Goal: Task Accomplishment & Management: Manage account settings

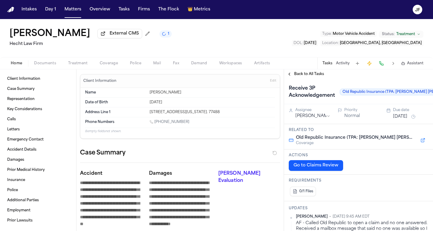
click at [295, 77] on span "Back to All Tasks" at bounding box center [309, 74] width 30 height 5
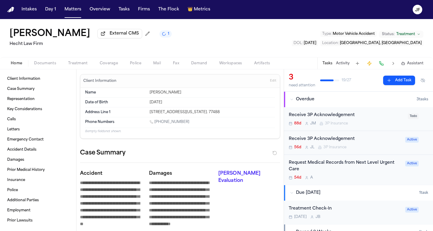
click at [36, 67] on span "button" at bounding box center [44, 67] width 29 height 1
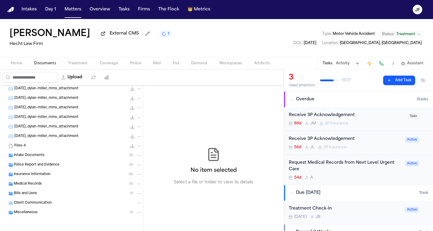
scroll to position [31, 0]
click at [39, 175] on span "Insurance Information" at bounding box center [32, 174] width 37 height 5
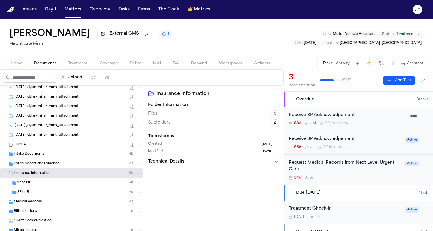
click at [42, 190] on div "3P or BI ( 4 )" at bounding box center [71, 193] width 143 height 10
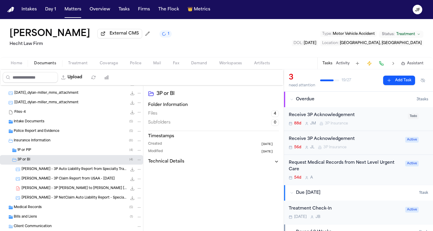
scroll to position [64, 0]
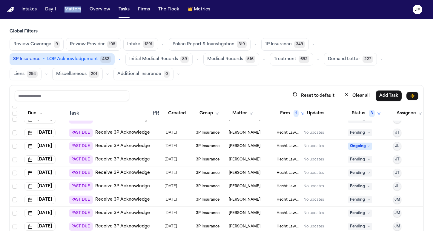
scroll to position [54, 0]
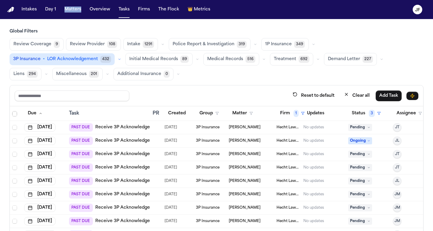
click at [132, 155] on link "Receive 3P Acknowledgement" at bounding box center [128, 155] width 66 height 6
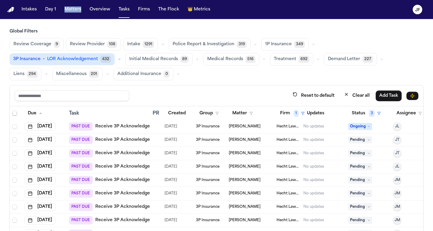
scroll to position [75, 0]
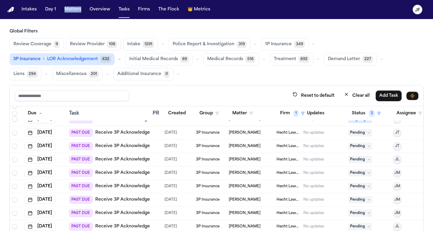
click at [148, 148] on link "Receive 3P Acknowledgement" at bounding box center [128, 146] width 66 height 6
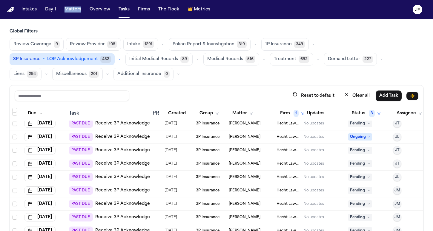
scroll to position [57, 0]
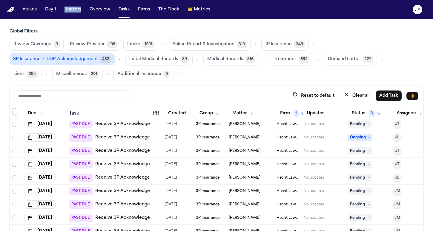
click at [143, 151] on link "Receive 3P Acknowledgement" at bounding box center [128, 151] width 66 height 6
click at [140, 168] on div "PAST DUE Receive 3P Acknowledgement" at bounding box center [115, 164] width 92 height 8
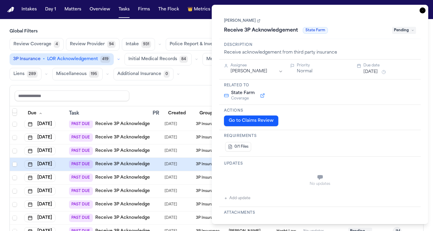
click at [118, 166] on link "Receive 3P Acknowledgement" at bounding box center [128, 165] width 66 height 6
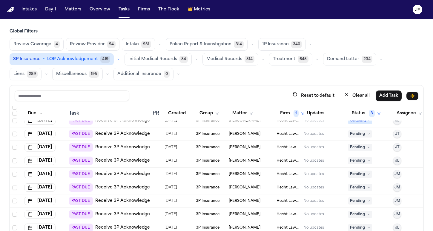
scroll to position [77, 0]
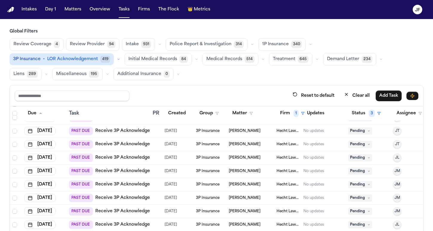
click at [137, 169] on link "Receive 3P Acknowledgement" at bounding box center [128, 172] width 66 height 6
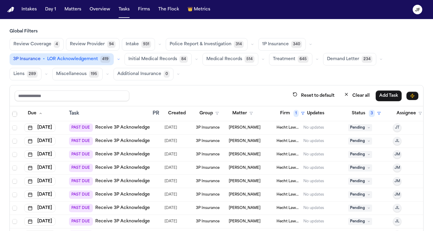
scroll to position [95, 0]
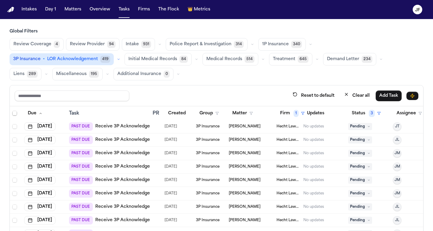
click at [269, 151] on div "Jeffrey Pickering" at bounding box center [250, 153] width 43 height 5
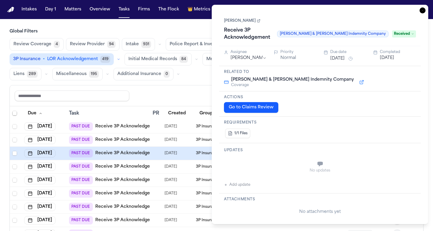
click at [420, 12] on icon "button" at bounding box center [422, 10] width 6 height 6
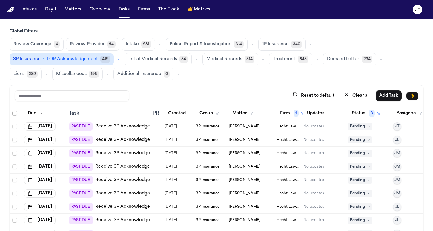
click at [360, 150] on span "Pending" at bounding box center [360, 153] width 24 height 7
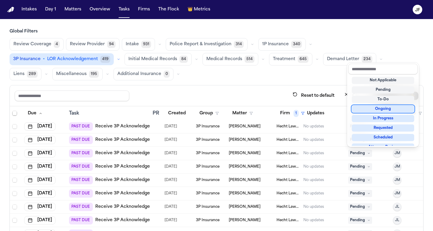
click at [300, 73] on div "Global Filters Review Coverage 4 Review Provider 94 Intake 931 Police Report & …" at bounding box center [216, 151] width 413 height 244
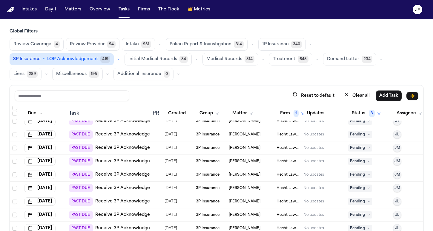
scroll to position [104, 0]
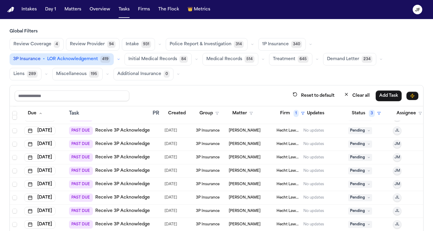
click at [158, 181] on td at bounding box center [156, 184] width 12 height 13
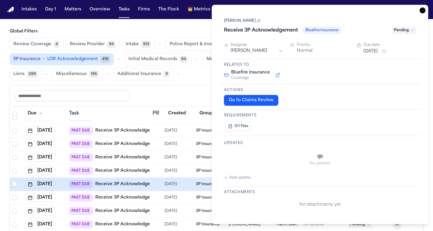
click at [158, 171] on div at bounding box center [155, 171] width 7 height 5
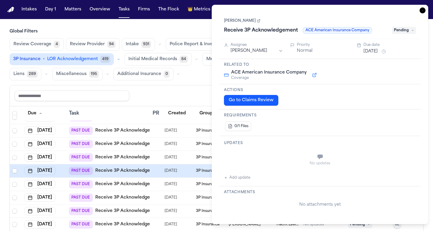
click at [160, 155] on td at bounding box center [156, 157] width 12 height 13
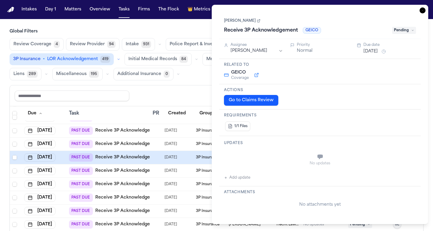
click at [159, 142] on div at bounding box center [155, 144] width 7 height 5
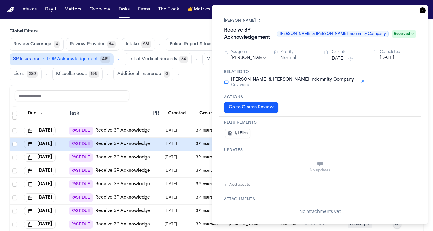
click at [137, 144] on link "Receive 3P Acknowledgement" at bounding box center [128, 144] width 66 height 6
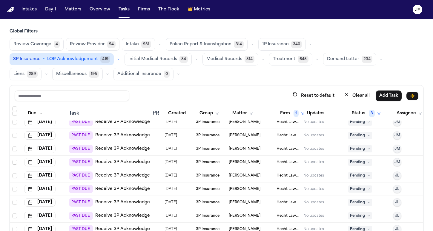
scroll to position [128, 0]
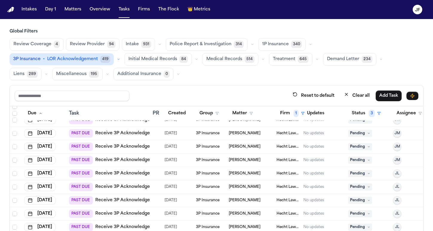
click at [128, 176] on link "Receive 3P Acknowledgement" at bounding box center [128, 174] width 66 height 6
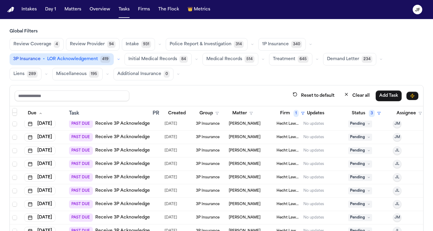
scroll to position [158, 0]
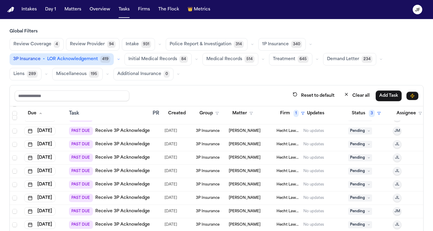
click at [141, 157] on link "Receive 3P Acknowledgement" at bounding box center [128, 158] width 66 height 6
click at [145, 195] on link "Receive 3P Acknowledgement" at bounding box center [128, 198] width 66 height 6
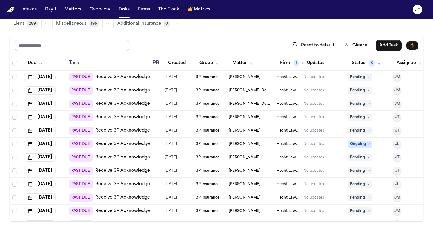
scroll to position [0, 0]
click at [142, 155] on link "Receive 3P Acknowledgement" at bounding box center [128, 158] width 66 height 6
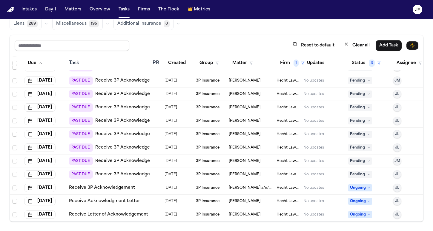
click at [130, 118] on link "Receive 3P Acknowledgement" at bounding box center [128, 121] width 66 height 6
click at [137, 172] on link "Receive 3P Acknowledgement" at bounding box center [128, 175] width 66 height 6
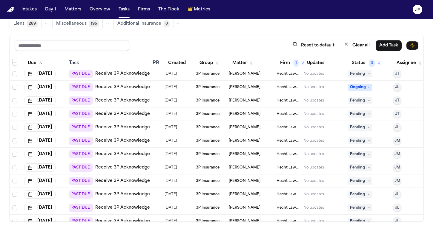
scroll to position [53, 0]
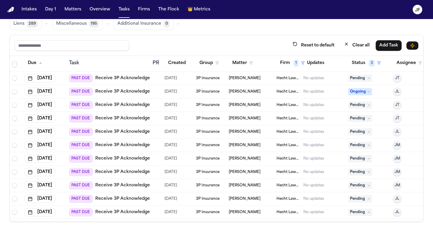
click at [137, 118] on link "Receive 3P Acknowledgement" at bounding box center [128, 119] width 66 height 6
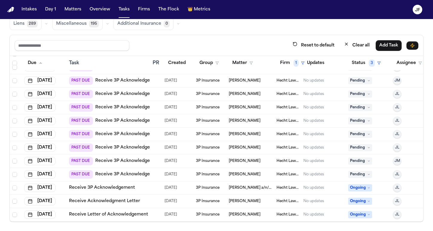
scroll to position [162, 0]
click at [135, 145] on link "Receive 3P Acknowledgement" at bounding box center [128, 148] width 66 height 6
click at [140, 158] on link "Receive 3P Acknowledgement" at bounding box center [128, 161] width 66 height 6
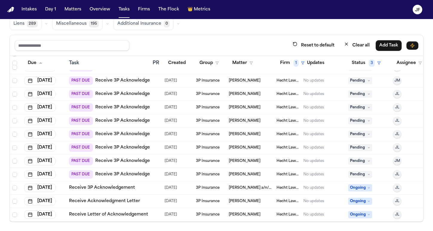
click at [110, 172] on link "Receive 3P Acknowledgement" at bounding box center [128, 175] width 66 height 6
click at [123, 185] on link "Receive 3P Acknowledgement" at bounding box center [102, 188] width 66 height 6
click at [112, 185] on link "Receive 3P Acknowledgement" at bounding box center [102, 188] width 66 height 6
click at [353, 0] on nav "Intakes Day 1 Matters Overview Tasks Firms The Flock 👑 Metrics JF" at bounding box center [216, 9] width 433 height 19
click at [107, 199] on link "Receive Acknowledgment Letter" at bounding box center [104, 202] width 71 height 6
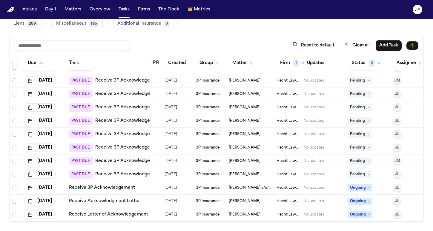
click at [117, 212] on link "Receive Letter of Acknowledgement" at bounding box center [108, 215] width 79 height 6
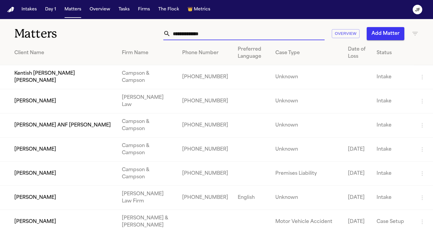
click at [177, 39] on input "text" at bounding box center [247, 33] width 154 height 13
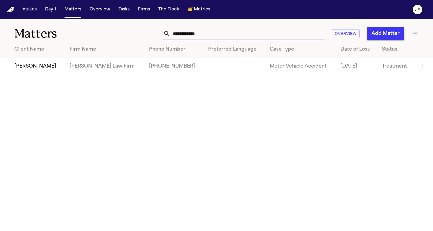
type input "**********"
click at [33, 66] on td "Kristin Ortiz" at bounding box center [32, 66] width 65 height 17
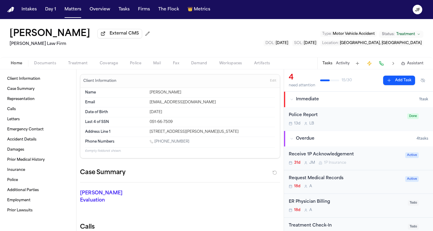
click at [42, 61] on div "Home Documents Treatment Coverage Police Mail Fax Demand Workspaces Artifacts T…" at bounding box center [216, 63] width 433 height 12
click at [41, 66] on span "Documents" at bounding box center [45, 63] width 22 height 5
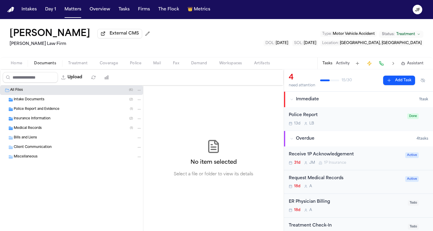
click at [33, 120] on span "Insurance Information" at bounding box center [32, 119] width 37 height 5
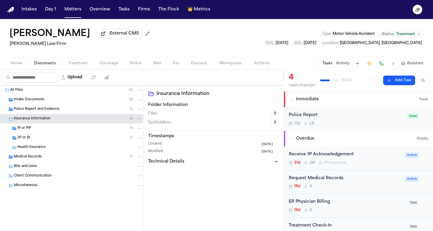
click at [33, 129] on div "1P or PIP ( 1 )" at bounding box center [79, 128] width 124 height 5
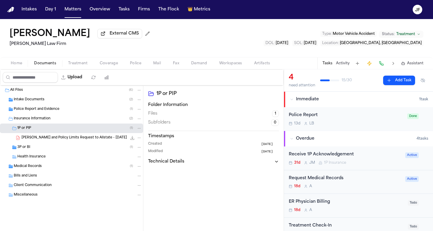
click at [65, 140] on span "K. Ortiz - LOR and Policy Limits Request to Allstate - 8.1.25" at bounding box center [73, 138] width 105 height 5
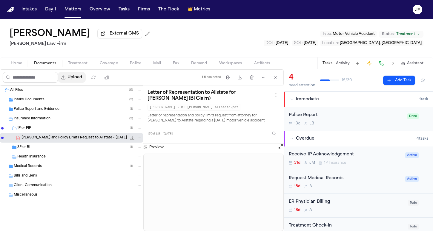
click at [86, 82] on button "Upload" at bounding box center [72, 77] width 28 height 11
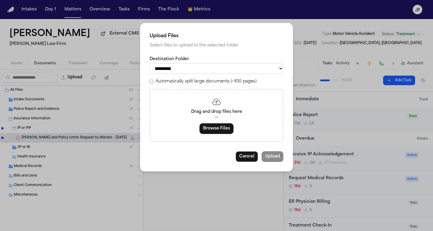
select select "**********"
click at [211, 126] on button "Browse Files" at bounding box center [216, 128] width 34 height 11
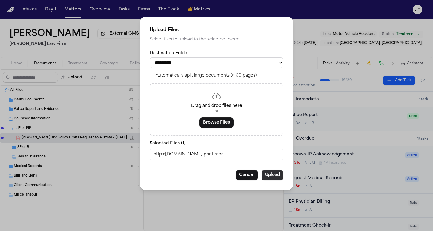
click at [275, 173] on button "Upload" at bounding box center [272, 175] width 22 height 11
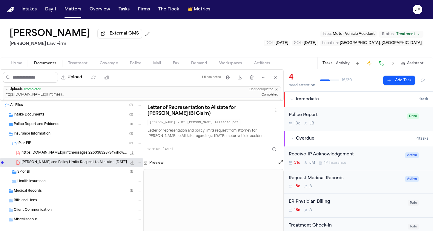
click at [139, 153] on icon "File: https:app.frontapp.com:print:messages:226038328734?show_quotes=2260383287…" at bounding box center [139, 153] width 4 height 4
click at [136, 166] on button "Rename" at bounding box center [139, 165] width 41 height 11
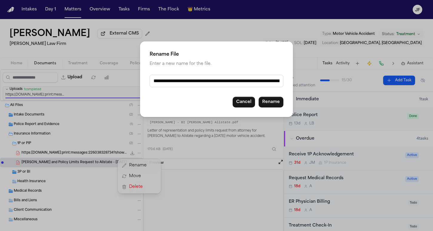
click at [184, 83] on input "**********" at bounding box center [216, 81] width 134 height 13
click at [198, 87] on input "**********" at bounding box center [216, 81] width 134 height 13
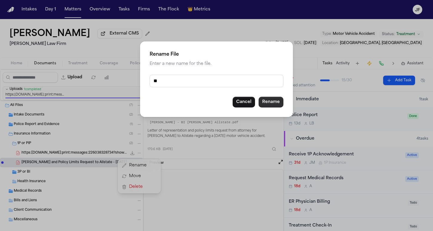
type input "*"
drag, startPoint x: 163, startPoint y: 83, endPoint x: 138, endPoint y: 82, distance: 24.8
click at [138, 83] on div "**********" at bounding box center [216, 115] width 433 height 231
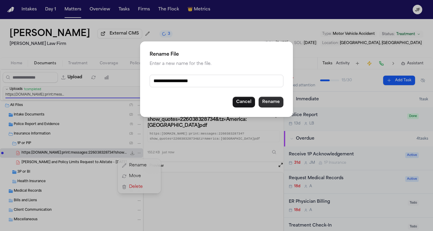
type input "**********"
click at [266, 103] on button "Rename" at bounding box center [270, 102] width 25 height 11
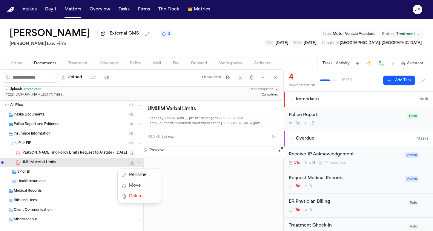
click at [130, 162] on div "File: UMUIM Verbal Limits" at bounding box center [135, 163] width 13 height 6
click at [131, 162] on icon "File: UMUIM Verbal Limits" at bounding box center [132, 162] width 5 height 5
click at [344, 119] on div "Police Report" at bounding box center [345, 115] width 115 height 7
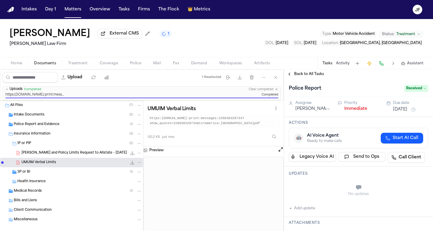
click at [351, 104] on div "Priority" at bounding box center [361, 103] width 35 height 5
click at [351, 108] on button "Immediate" at bounding box center [355, 109] width 23 height 6
click at [308, 68] on div "Home Documents Treatment Coverage Police Mail Fax Demand Workspaces Artifacts T…" at bounding box center [216, 63] width 433 height 12
click at [308, 74] on span "Back to All Tasks" at bounding box center [309, 74] width 30 height 5
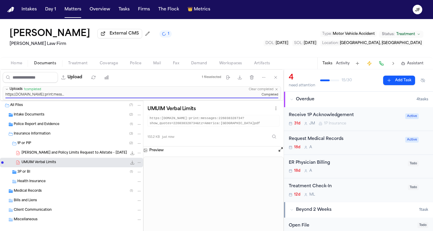
scroll to position [9, 0]
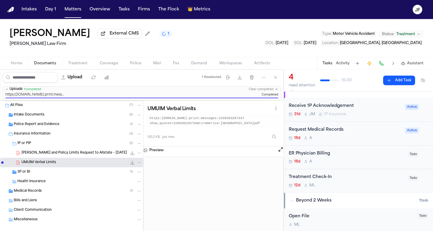
click at [336, 112] on div "Receive 1P Acknowledgement 31d J M 1P Insurance" at bounding box center [344, 110] width 113 height 14
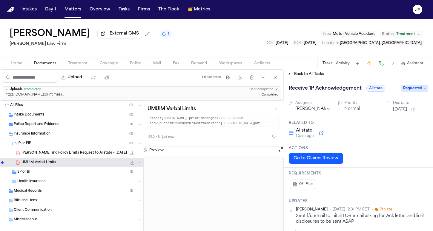
click at [405, 92] on span "Requested" at bounding box center [414, 88] width 27 height 7
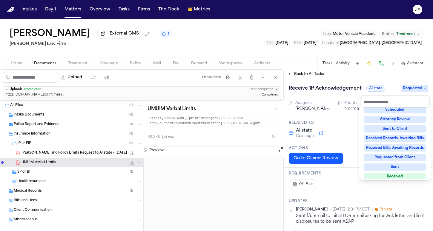
scroll to position [85, 0]
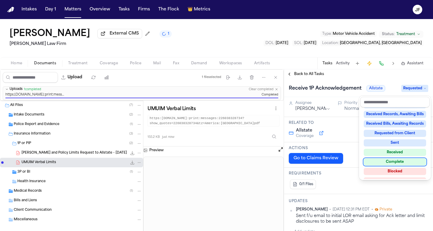
click at [345, 81] on div "Receive 1P Acknowledgement Allstate Requested" at bounding box center [358, 88] width 149 height 18
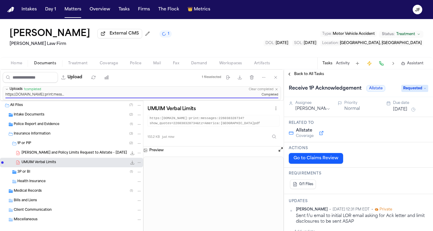
click at [109, 33] on span "External CMS" at bounding box center [123, 34] width 29 height 6
click at [60, 166] on div "UMUIM Verbal Limits 155.2 KB • PDF" at bounding box center [81, 163] width 120 height 6
click at [303, 77] on span "Back to All Tasks" at bounding box center [309, 74] width 30 height 5
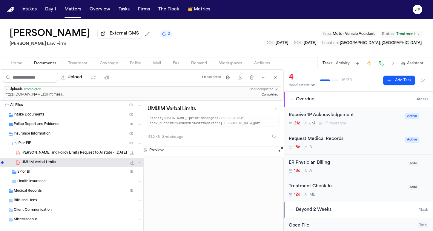
click at [13, 172] on icon "Folder: 3P or BI" at bounding box center [14, 173] width 4 height 4
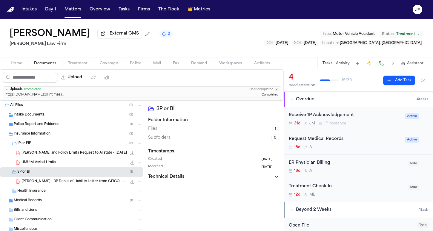
click at [45, 183] on span "K. Ortiz - 3P Denial of Liability Letter from GEICO - Undated" at bounding box center [73, 182] width 105 height 5
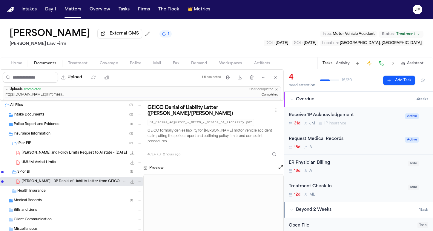
click at [317, 117] on div "Receive 1P Acknowledgement" at bounding box center [344, 115] width 113 height 7
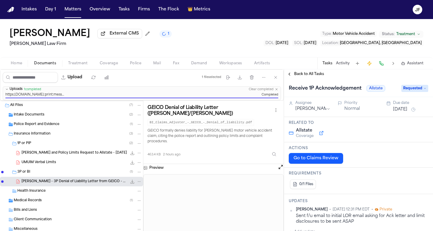
click at [406, 86] on div "Receive 1P Acknowledgement Allstate Requested" at bounding box center [357, 89] width 139 height 10
click at [406, 89] on span "Requested" at bounding box center [414, 88] width 27 height 7
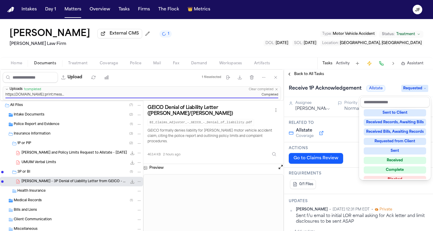
scroll to position [87, 0]
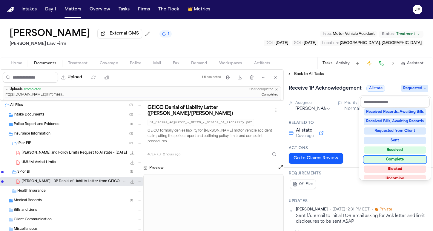
click at [399, 153] on div "Not Applicable Pending To-Do Ongoing In Progress Requested Scheduled Attorney R…" at bounding box center [395, 144] width 70 height 72
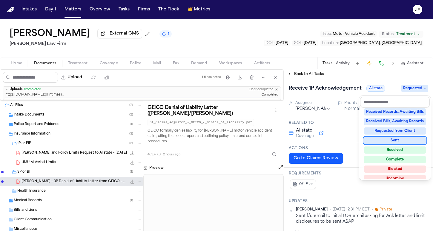
click at [348, 78] on div "Back to All Tasks Receive 1P Acknowledgement Allstate Requested Assignee Jacque…" at bounding box center [358, 151] width 149 height 162
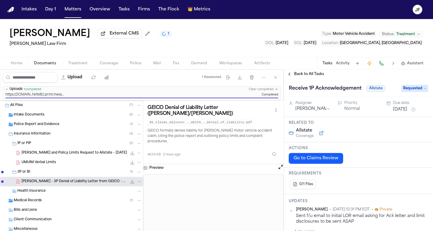
click at [309, 77] on span "Back to All Tasks" at bounding box center [309, 74] width 30 height 5
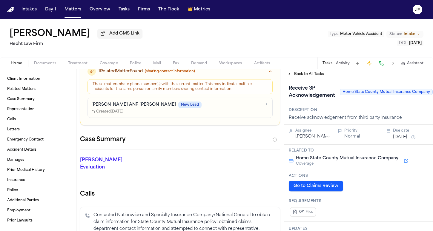
scroll to position [0, 0]
click at [54, 66] on span "Documents" at bounding box center [45, 63] width 22 height 5
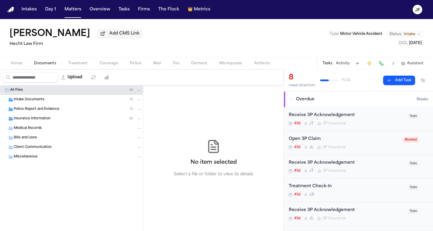
click at [39, 110] on span "Police Report and Evidence" at bounding box center [37, 109] width 46 height 5
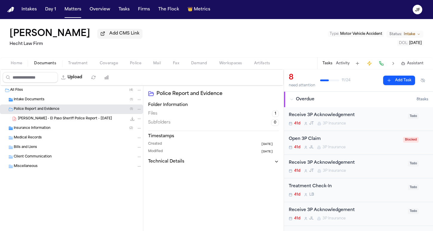
click at [40, 121] on span "[PERSON_NAME] - El Paso Sheriff Police Report - [DATE]" at bounding box center [65, 119] width 94 height 5
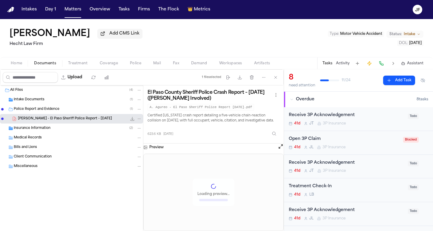
click at [40, 129] on span "Insurance Information" at bounding box center [32, 128] width 37 height 5
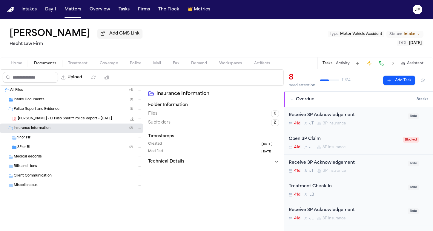
click at [41, 149] on div "3P or BI ( 2 )" at bounding box center [79, 147] width 124 height 5
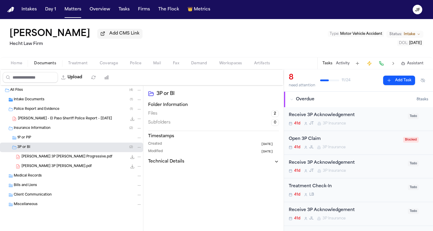
click at [47, 164] on div "A. Aguero 3P LOR SF.pdf 223.0 KB • PDF" at bounding box center [71, 167] width 143 height 10
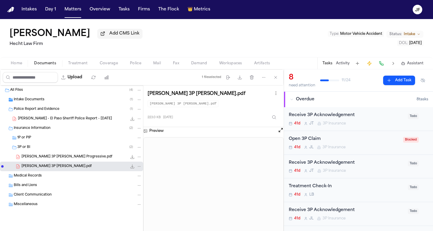
click at [69, 160] on span "A. Aguero 3P LOR Progressive.pdf" at bounding box center [66, 157] width 91 height 5
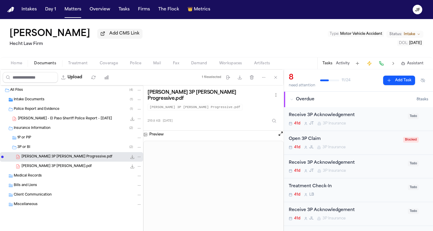
click at [71, 165] on div "A. Aguero 3P LOR SF.pdf 223.0 KB • PDF" at bounding box center [81, 167] width 120 height 6
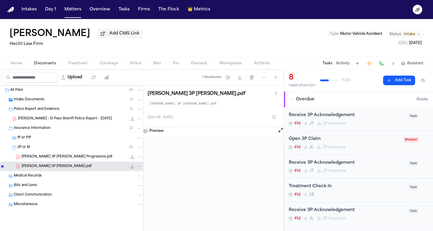
click at [66, 160] on span "A. Aguero 3P LOR Progressive.pdf" at bounding box center [66, 157] width 91 height 5
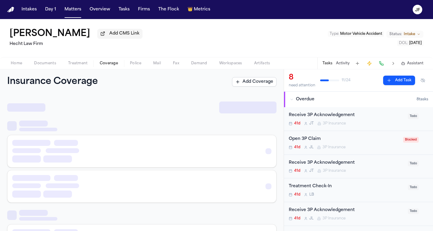
click at [115, 64] on span "Coverage" at bounding box center [109, 63] width 18 height 5
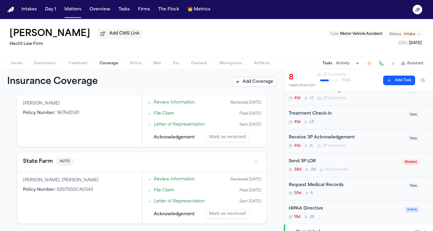
scroll to position [59, 0]
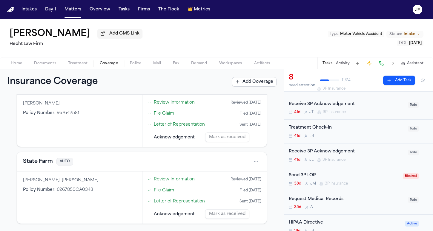
click at [337, 176] on div "Send 3P LOR" at bounding box center [343, 175] width 111 height 7
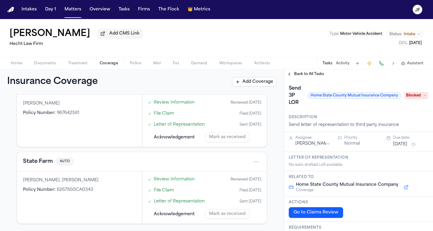
click at [299, 72] on span "Back to All Tasks" at bounding box center [309, 74] width 30 height 5
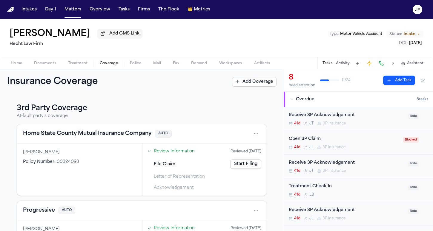
scroll to position [73, 0]
click at [101, 135] on button "Home State County Mutual Insurance Company" at bounding box center [87, 135] width 128 height 8
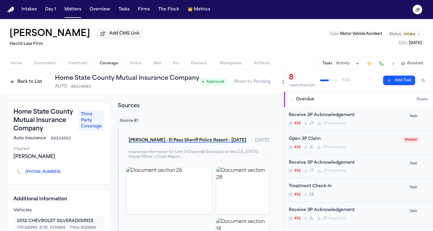
click at [28, 81] on button "Back to List" at bounding box center [26, 82] width 38 height 10
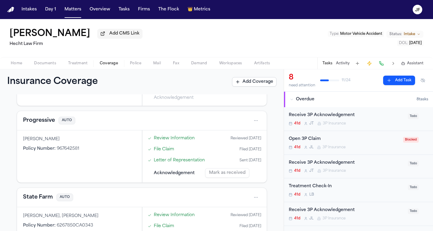
scroll to position [167, 0]
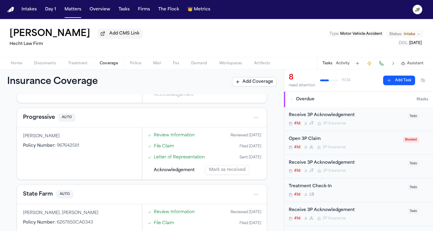
click at [342, 146] on span "3P Insurance" at bounding box center [333, 147] width 23 height 5
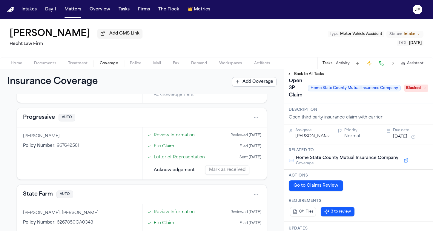
scroll to position [10, 0]
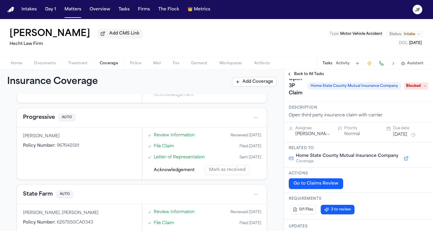
click at [307, 71] on div "Back to All Tasks" at bounding box center [358, 75] width 149 height 10
click at [306, 75] on span "Back to All Tasks" at bounding box center [309, 74] width 30 height 5
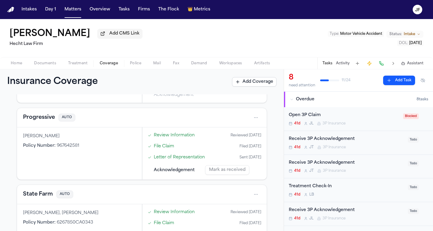
click at [43, 64] on span "Documents" at bounding box center [45, 63] width 22 height 5
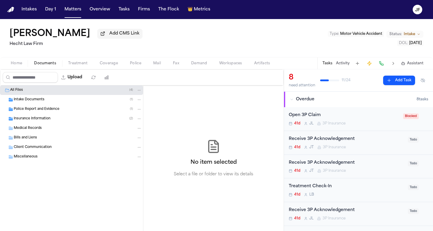
click at [29, 124] on div "Insurance Information ( 2 )" at bounding box center [71, 119] width 143 height 10
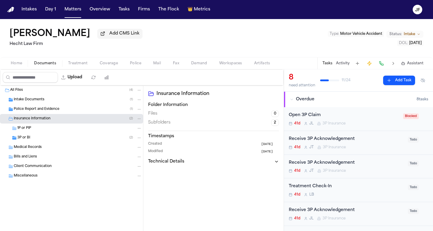
click at [28, 143] on div "3P or BI ( 2 )" at bounding box center [71, 138] width 143 height 10
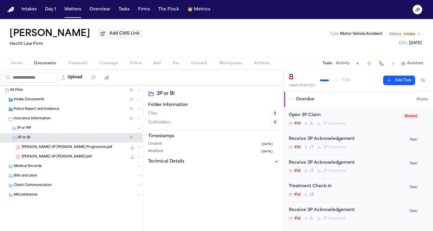
click at [40, 154] on div "A. Aguero 3P LOR SF.pdf 223.0 KB • PDF" at bounding box center [71, 157] width 143 height 10
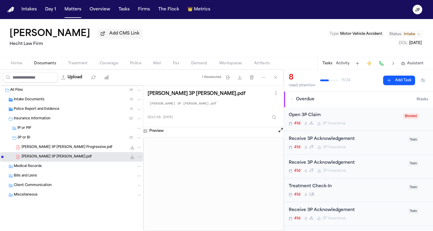
click at [44, 149] on span "A. Aguero 3P LOR Progressive.pdf" at bounding box center [66, 147] width 91 height 5
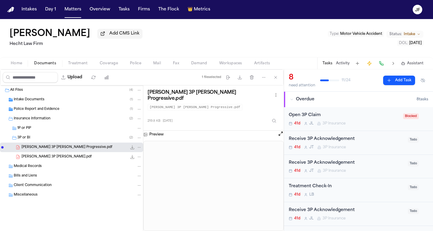
click at [131, 149] on icon "File: A. Aguero 3P LOR Progressive.pdf" at bounding box center [132, 147] width 5 height 5
click at [132, 159] on icon "File: A. Aguero 3P LOR SF.pdf" at bounding box center [132, 157] width 5 height 5
click at [125, 36] on span "Add CMS Link" at bounding box center [124, 34] width 30 height 6
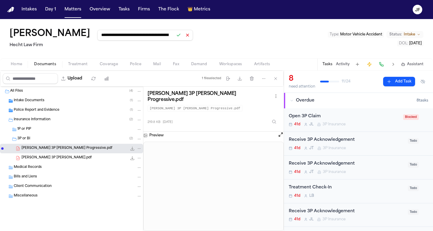
type input "**********"
click at [177, 36] on button at bounding box center [178, 35] width 8 height 8
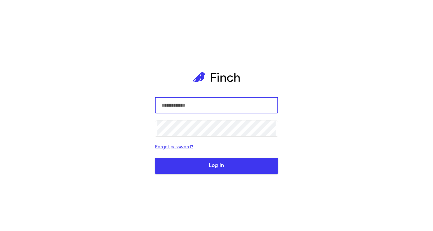
type input "**********"
click at [216, 166] on button "Log In" at bounding box center [216, 166] width 123 height 16
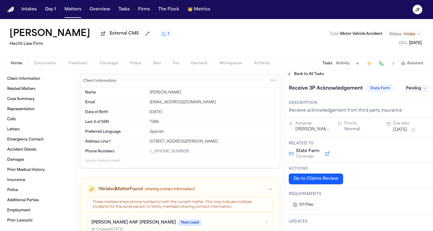
click at [311, 76] on span "Back to All Tasks" at bounding box center [309, 74] width 30 height 5
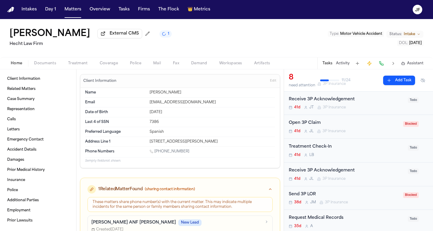
scroll to position [81, 0]
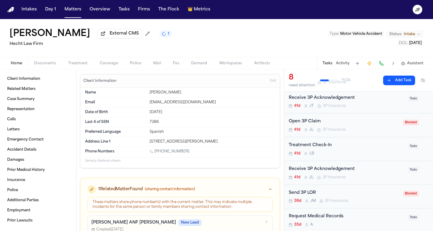
click at [100, 65] on span "Coverage" at bounding box center [109, 63] width 18 height 5
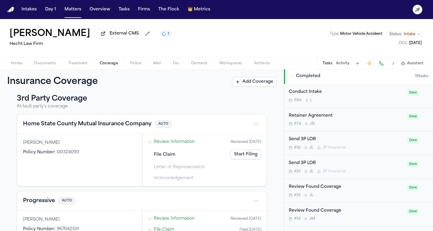
scroll to position [274, 0]
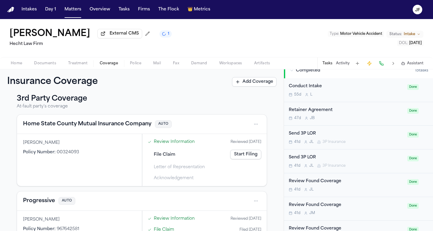
click at [39, 69] on div "Home Documents Treatment Coverage Police Mail Fax Demand Workspaces Artifacts T…" at bounding box center [216, 63] width 433 height 12
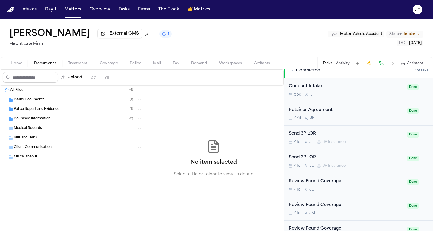
click at [43, 65] on span "Documents" at bounding box center [45, 63] width 22 height 5
click at [40, 112] on div "Police Report and Evidence ( 1 )" at bounding box center [78, 109] width 128 height 5
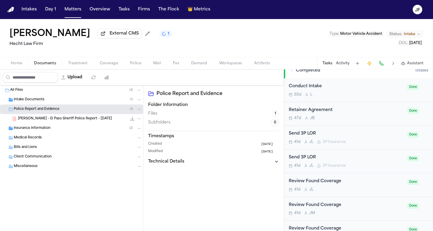
click at [40, 124] on div "A. Aguero - El Paso Sheriff Police Report - 6.8.25 623.6 KB • PDF" at bounding box center [71, 119] width 143 height 10
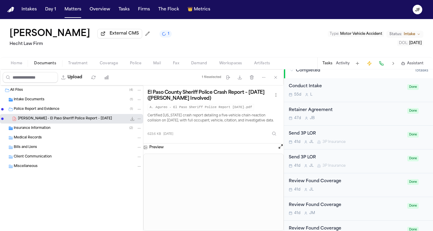
click at [134, 118] on icon "File: A. Aguero - El Paso Sheriff Police Report - 6.8.25" at bounding box center [132, 119] width 5 height 5
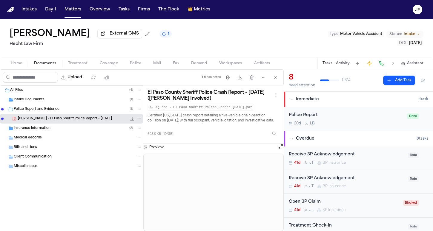
click at [382, 116] on div "Police Report" at bounding box center [345, 115] width 115 height 7
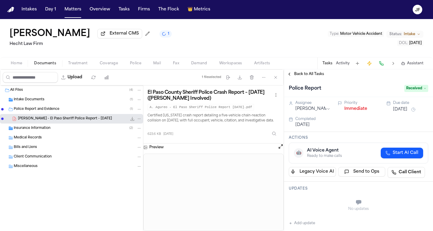
click at [345, 107] on button "Immediate" at bounding box center [355, 109] width 23 height 6
click at [313, 77] on span "Back to All Tasks" at bounding box center [309, 74] width 30 height 5
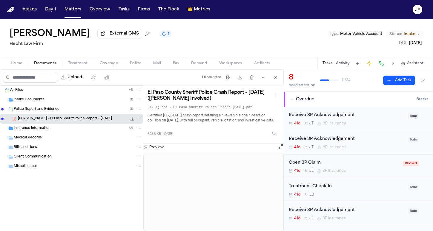
click at [15, 63] on span "Home" at bounding box center [16, 63] width 11 height 5
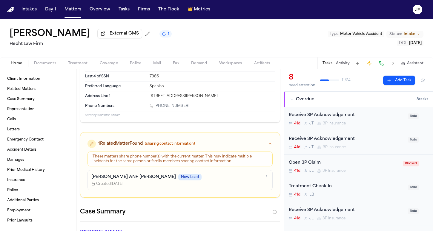
scroll to position [54, 0]
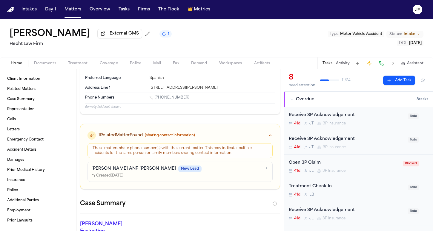
click at [277, 1] on nav "Intakes Day 1 Matters Overview Tasks Firms The Flock 👑 Metrics JF" at bounding box center [216, 9] width 433 height 19
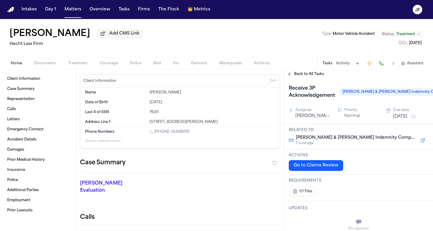
click at [42, 69] on div "Home Documents Treatment Coverage Police Mail Fax Demand Workspaces Artifacts T…" at bounding box center [216, 63] width 433 height 12
click at [44, 65] on span "Documents" at bounding box center [45, 63] width 22 height 5
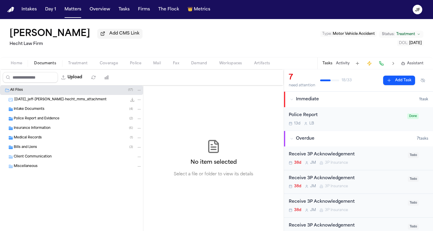
click at [57, 125] on div "Insurance Information ( 6 )" at bounding box center [71, 129] width 143 height 10
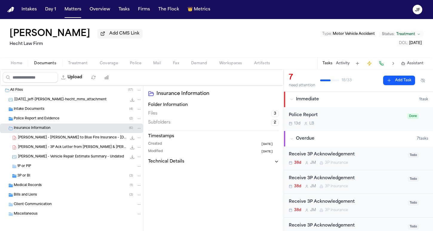
click at [60, 122] on div "Police Report and Evidence ( 2 )" at bounding box center [78, 118] width 128 height 5
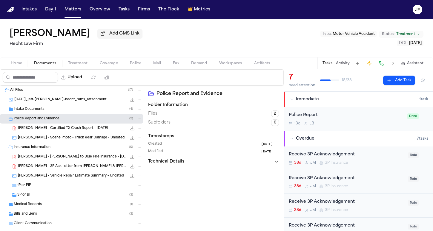
click at [63, 130] on span "J. Pickering - Certified TX Crash Report - 6.27.25" at bounding box center [63, 128] width 90 height 5
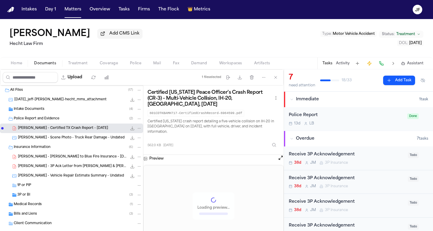
click at [64, 120] on div "Police Report and Evidence ( 2 )" at bounding box center [78, 118] width 128 height 5
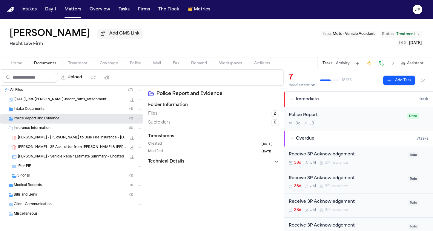
click at [39, 179] on div "3P or BI ( 3 )" at bounding box center [79, 176] width 124 height 5
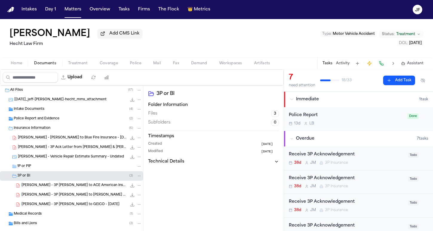
click at [82, 149] on span "J. Pickering - 3P Ack Letter from Crum & Forster Indemnity Company - 8.5.25" at bounding box center [72, 147] width 109 height 5
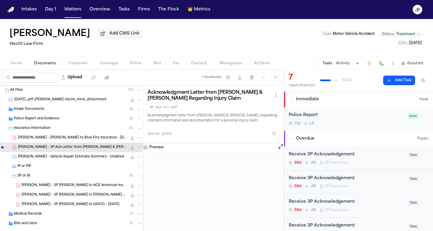
click at [137, 147] on icon "File: J. Pickering - 3P Ack Letter from Crum & Forster Indemnity Company - 8.5.…" at bounding box center [139, 148] width 4 height 4
click at [123, 168] on button "Move" at bounding box center [134, 171] width 41 height 11
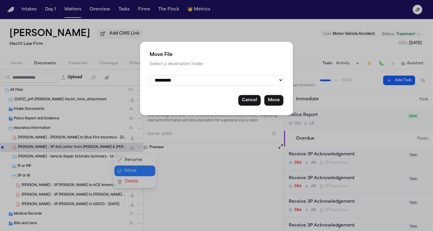
select select "**********"
click at [274, 102] on button "Move" at bounding box center [273, 100] width 19 height 11
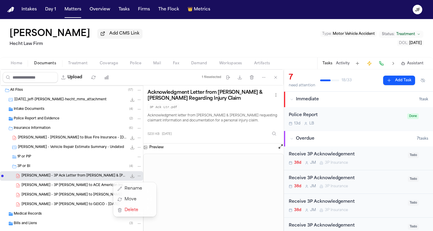
click at [335, 155] on div "Upload 1 file selected Move files Download files Delete files More actions Clea…" at bounding box center [216, 151] width 433 height 162
click at [335, 159] on div "Receive 3P Acknowledgement 38d J M 3P Insurance" at bounding box center [345, 159] width 115 height 14
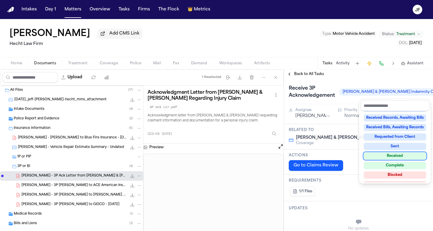
click at [376, 155] on div "Received" at bounding box center [394, 156] width 62 height 7
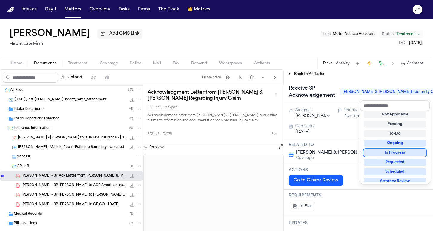
click at [312, 81] on div "Receive 3P Acknowledgement Crum & Forster Indemnity Company Received" at bounding box center [358, 91] width 149 height 25
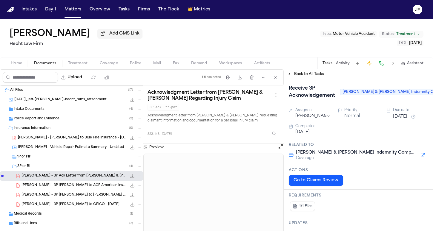
click at [315, 76] on span "Back to All Tasks" at bounding box center [309, 74] width 30 height 5
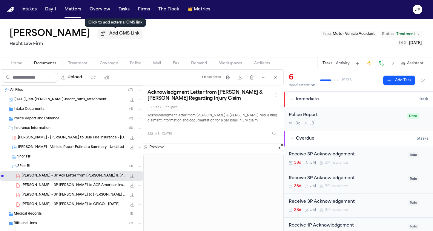
click at [134, 38] on button "Add CMS Link" at bounding box center [119, 34] width 45 height 10
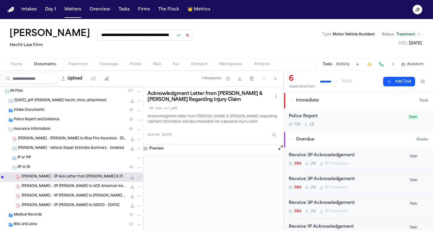
type input "**********"
click at [174, 35] on button at bounding box center [178, 35] width 8 height 8
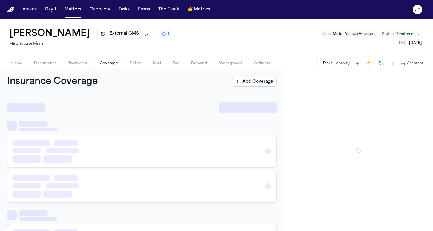
click at [112, 66] on span "Coverage" at bounding box center [109, 63] width 18 height 5
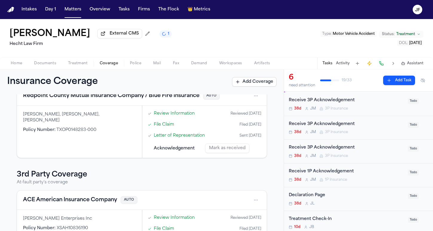
scroll to position [55, 0]
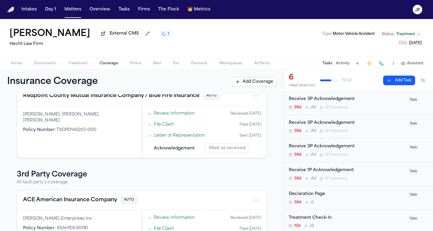
click at [41, 69] on div "Home Documents Treatment Coverage Police Mail Fax Demand Workspaces Artifacts T…" at bounding box center [216, 63] width 433 height 12
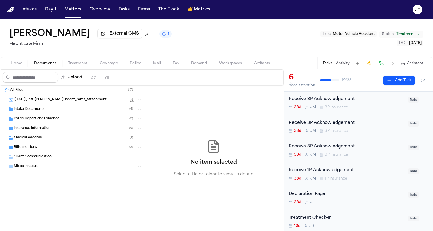
click at [41, 65] on span "Documents" at bounding box center [45, 63] width 22 height 5
click at [40, 131] on span "Insurance Information" at bounding box center [32, 128] width 37 height 5
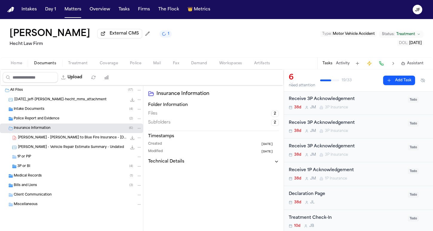
click at [40, 140] on span "A. Garcia - LOR to Blue Fire Insurance - 7.14.25" at bounding box center [72, 138] width 109 height 5
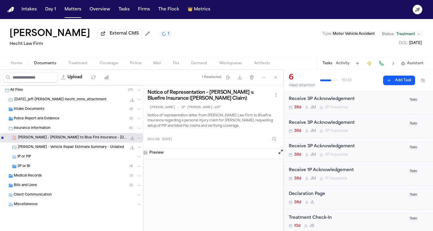
click at [326, 124] on div "Receive 3P Acknowledgement" at bounding box center [345, 123] width 115 height 7
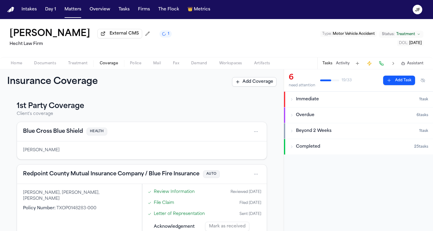
click at [103, 66] on span "Coverage" at bounding box center [109, 63] width 18 height 5
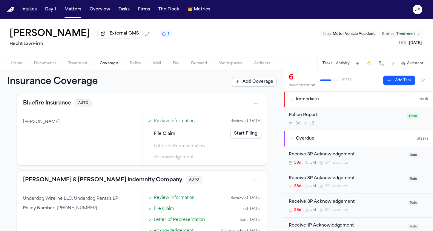
scroll to position [253, 0]
click at [63, 106] on button "Bluefire Insurance" at bounding box center [47, 103] width 48 height 8
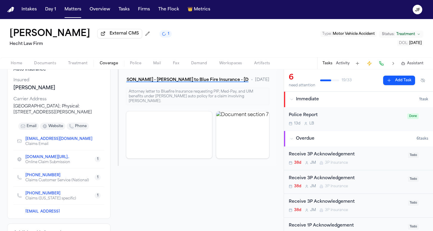
scroll to position [72, 0]
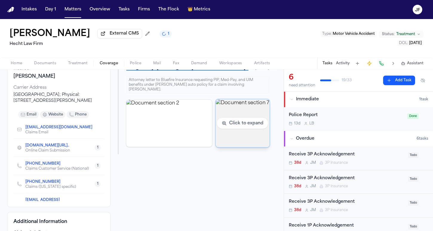
click at [241, 129] on img "View document section 7" at bounding box center [243, 123] width 54 height 48
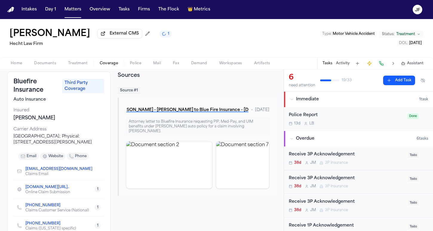
scroll to position [10, 0]
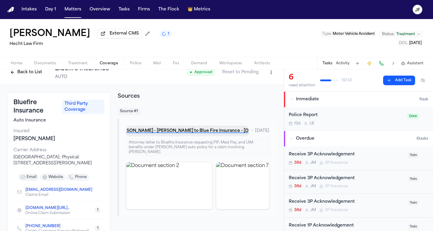
click at [188, 132] on button "A. Garcia - LOR to Blue Fire Insurance - 7.14.25" at bounding box center [187, 131] width 123 height 11
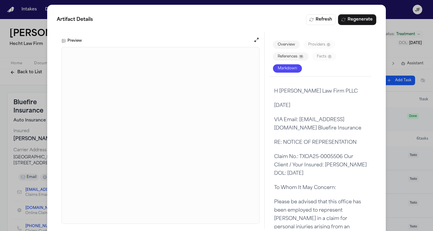
click at [40, 58] on div "Artifact Details Refresh Regenerate Preview Overview Providers 0 References 14 …" at bounding box center [216, 121] width 433 height 243
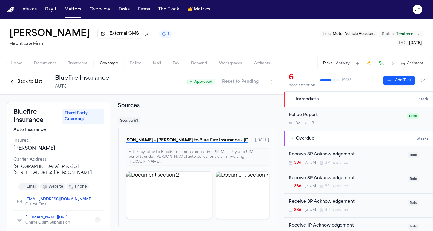
scroll to position [0, 0]
click at [268, 80] on html "Intakes Day 1 Matters Overview Tasks Firms The Flock 👑 Metrics JF Jeffrey Picke…" at bounding box center [216, 115] width 433 height 231
click at [31, 84] on html "Intakes Day 1 Matters Overview Tasks Firms The Flock 👑 Metrics JF Jeffrey Picke…" at bounding box center [216, 115] width 433 height 231
click at [266, 84] on html "Intakes Day 1 Matters Overview Tasks Firms The Flock 👑 Metrics JF Jeffrey Picke…" at bounding box center [216, 115] width 433 height 231
click at [247, 105] on div "Delete Coverage" at bounding box center [246, 106] width 50 height 10
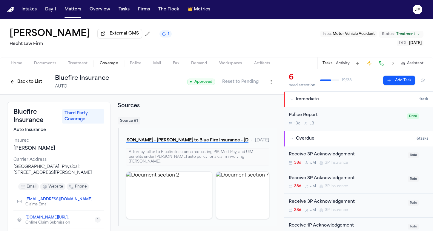
click at [33, 82] on button "Back to List" at bounding box center [26, 82] width 38 height 10
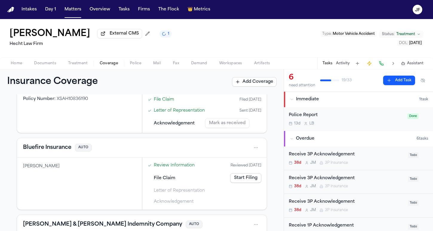
scroll to position [207, 0]
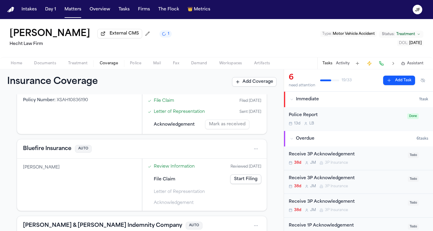
click at [48, 149] on button "Bluefire Insurance" at bounding box center [47, 149] width 48 height 8
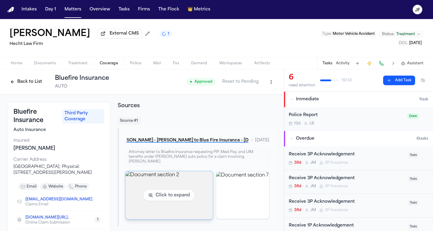
click at [194, 210] on img "View document section 2" at bounding box center [169, 196] width 87 height 48
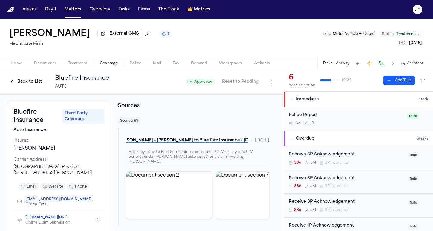
click at [263, 80] on html "Intakes Day 1 Matters Overview Tasks Firms The Flock 👑 Metrics JF Jeffrey Picke…" at bounding box center [216, 115] width 433 height 231
click at [250, 104] on h2 "Sources" at bounding box center [197, 106] width 159 height 8
click at [268, 79] on html "Intakes Day 1 Matters Overview Tasks Firms The Flock 👑 Metrics JF Jeffrey Picke…" at bounding box center [216, 115] width 433 height 231
click at [253, 105] on div "Delete Coverage" at bounding box center [246, 106] width 50 height 10
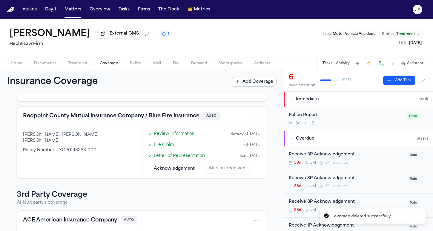
scroll to position [63, 0]
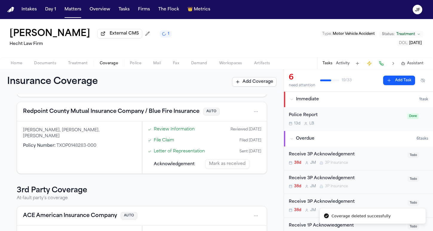
click at [322, 62] on div "Tasks Activity Assistant" at bounding box center [372, 64] width 111 height 12
click at [322, 65] on div "Tasks Activity Assistant" at bounding box center [372, 64] width 111 height 12
click at [324, 65] on button "Tasks" at bounding box center [327, 63] width 10 height 5
click at [345, 64] on button "Activity" at bounding box center [343, 63] width 14 height 5
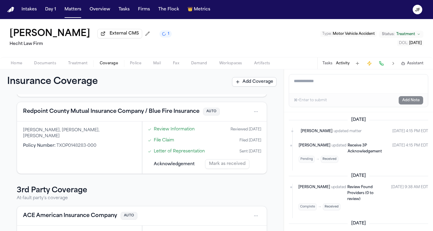
click at [328, 66] on button "Tasks" at bounding box center [327, 63] width 10 height 5
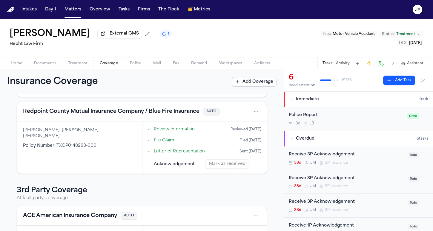
click at [302, 117] on div "Police Report" at bounding box center [345, 115] width 115 height 7
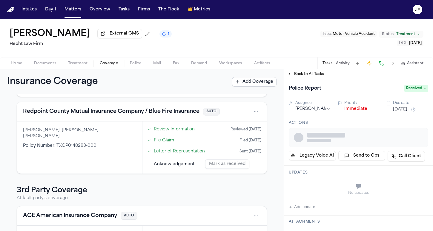
click at [355, 112] on button "Immediate" at bounding box center [355, 109] width 23 height 6
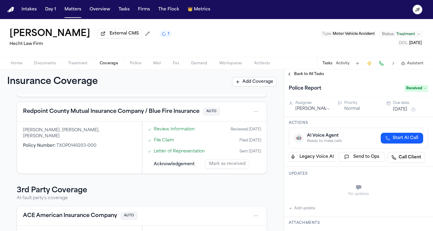
click at [306, 79] on div "Back to All Tasks" at bounding box center [358, 75] width 149 height 10
click at [311, 75] on span "Back to All Tasks" at bounding box center [309, 74] width 30 height 5
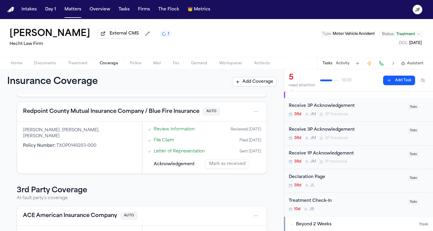
scroll to position [6, 0]
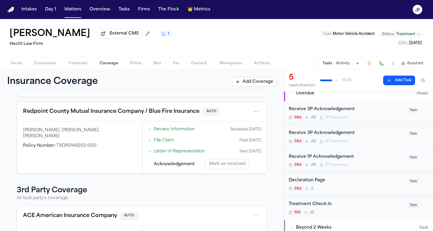
click at [46, 65] on span "Documents" at bounding box center [45, 63] width 22 height 5
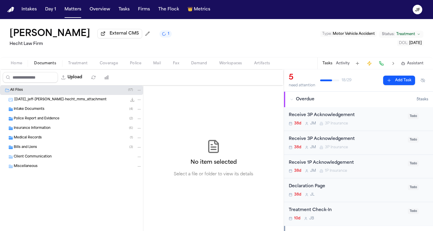
click at [18, 61] on button "Home" at bounding box center [16, 63] width 23 height 7
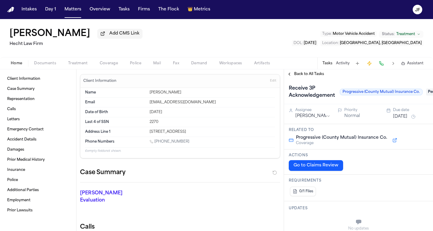
drag, startPoint x: 4, startPoint y: 38, endPoint x: 113, endPoint y: 34, distance: 108.7
click at [113, 34] on div "[PERSON_NAME] Add CMS Link [PERSON_NAME] Law Firm Type : Motor Vehicle Accident…" at bounding box center [216, 38] width 433 height 38
copy h1 "[PERSON_NAME]"
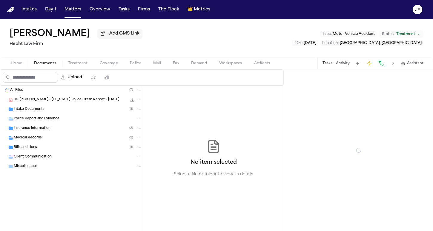
click at [47, 65] on span "Documents" at bounding box center [45, 63] width 22 height 5
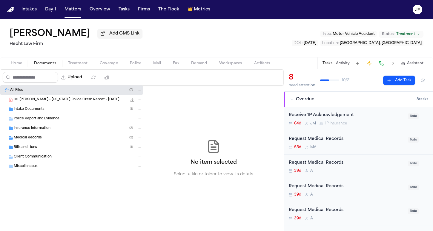
click at [36, 112] on span "Intake Documents" at bounding box center [29, 109] width 31 height 5
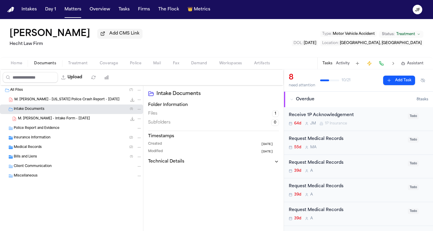
click at [41, 123] on div "M. [PERSON_NAME] - Intake Form - [DATE] 21.5 KB • PDF" at bounding box center [71, 119] width 143 height 10
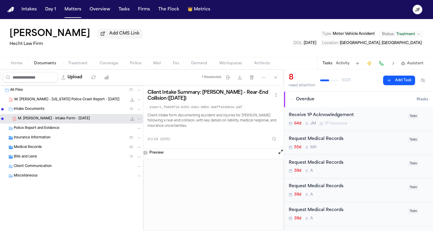
click at [38, 133] on div "Police Report and Evidence" at bounding box center [71, 129] width 143 height 10
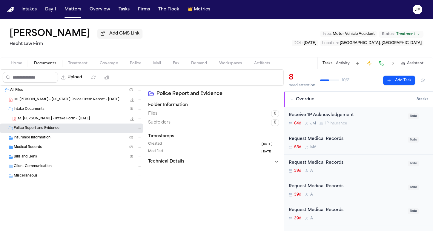
click at [38, 137] on span "Insurance Information" at bounding box center [32, 138] width 37 height 5
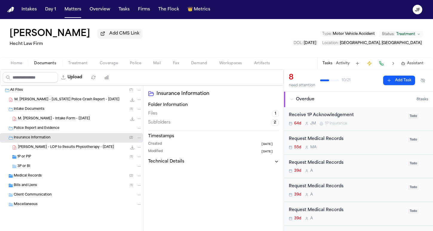
click at [38, 158] on div "1P or PIP ( 1 )" at bounding box center [79, 157] width 124 height 5
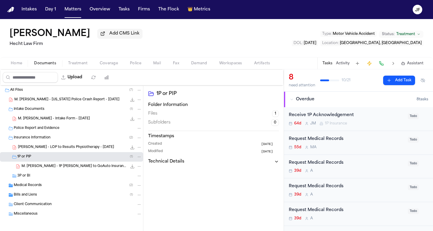
click at [37, 179] on div "3P or BI" at bounding box center [79, 176] width 124 height 5
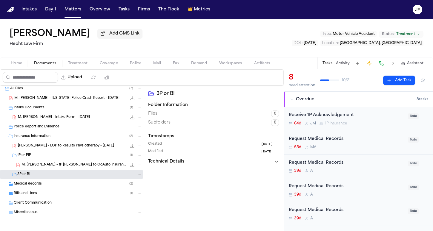
scroll to position [3, 0]
click at [69, 169] on div "M. [PERSON_NAME] - 1P [PERSON_NAME] to GoAuto Insurance Company - [DATE] 106.0 …" at bounding box center [71, 165] width 143 height 10
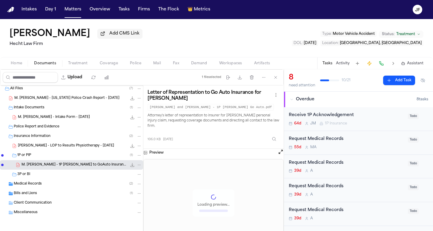
scroll to position [0, 0]
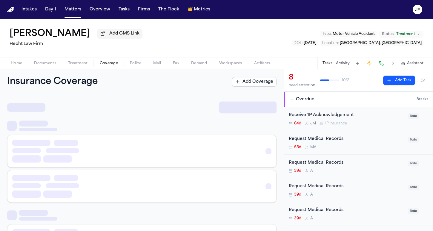
drag, startPoint x: 113, startPoint y: 66, endPoint x: 114, endPoint y: 75, distance: 9.3
click at [113, 66] on span "Coverage" at bounding box center [109, 63] width 18 height 5
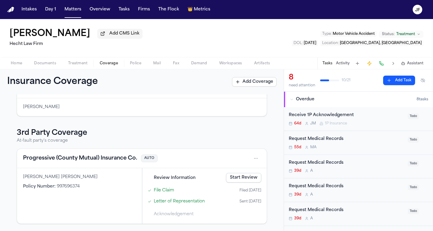
scroll to position [125, 0]
click at [120, 163] on button "Progressive (County Mutual) Insurance Co." at bounding box center [80, 159] width 114 height 8
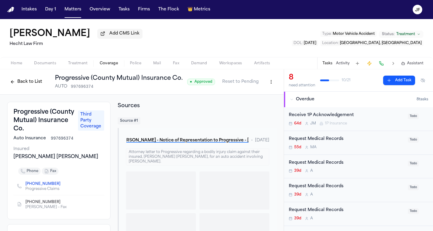
click at [120, 159] on div "M. [PERSON_NAME] - Notice of Representation to Progressive - [DATE] • [DATE] At…" at bounding box center [197, 193] width 159 height 131
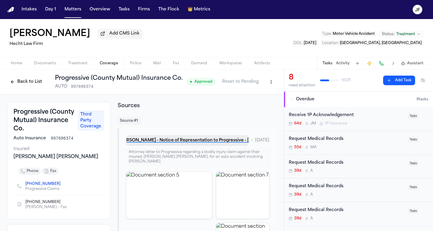
click at [185, 143] on button "M. [PERSON_NAME] - Notice of Representation to Progressive - [DATE]" at bounding box center [187, 140] width 123 height 11
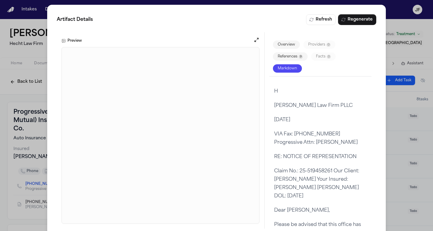
click at [424, 50] on div "Artifact Details Refresh Regenerate Preview Overview Providers 0 References 9 F…" at bounding box center [216, 121] width 433 height 243
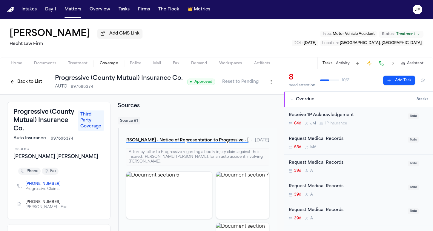
click at [23, 83] on button "Back to List" at bounding box center [26, 82] width 38 height 10
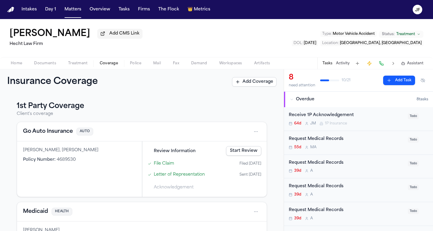
click at [48, 62] on span "Documents" at bounding box center [45, 63] width 22 height 5
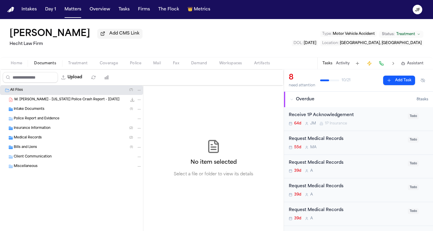
click at [45, 113] on div "Intake Documents ( 1 )" at bounding box center [71, 110] width 143 height 10
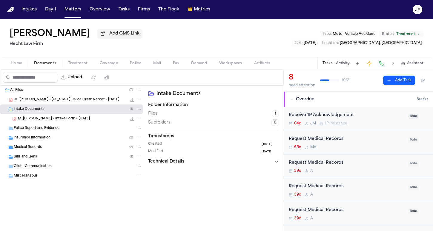
click at [44, 133] on div "Police Report and Evidence" at bounding box center [71, 129] width 143 height 10
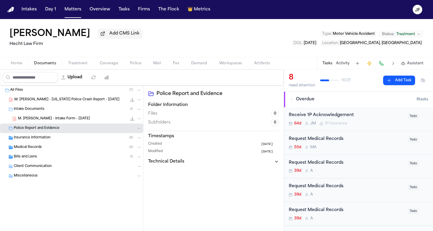
click at [42, 143] on div "Insurance Information ( 2 )" at bounding box center [71, 138] width 143 height 10
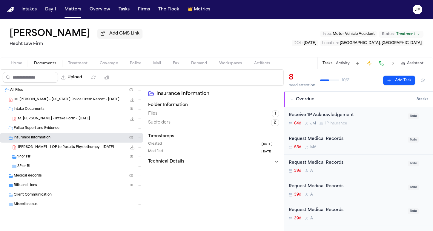
click at [38, 172] on div "3P or BI" at bounding box center [71, 167] width 143 height 10
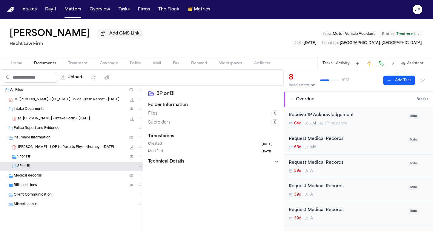
click at [41, 160] on div "1P or PIP ( 1 )" at bounding box center [79, 157] width 124 height 5
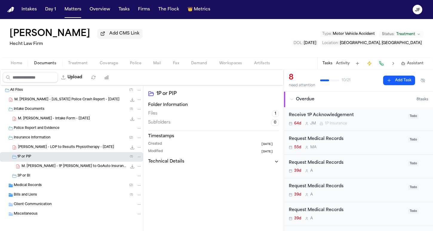
click at [35, 191] on div "Medical Records ( 2 )" at bounding box center [71, 186] width 143 height 10
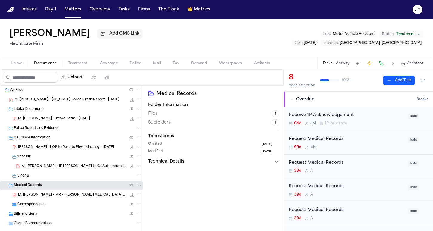
click at [37, 205] on span "Correspondence" at bounding box center [31, 205] width 28 height 5
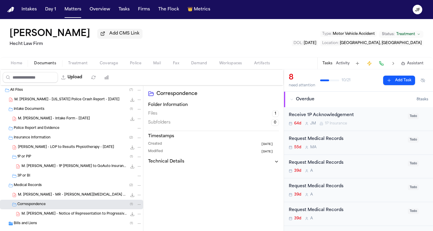
click at [36, 225] on span "Bills and Liens" at bounding box center [25, 224] width 23 height 5
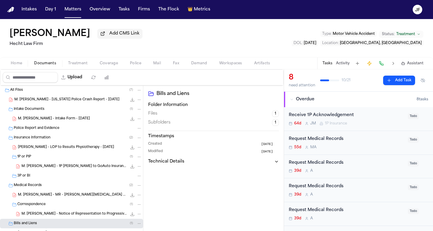
click at [54, 219] on div "M. [PERSON_NAME] - Notice of Representation to Progressive - [DATE] 85.1 KB • P…" at bounding box center [71, 215] width 143 height 10
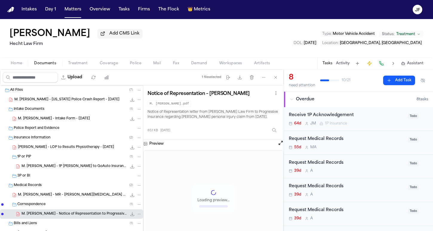
click at [137, 216] on icon "File: M. Jaquez Martinez - Notice of Representation to Progressive - 7.14.25" at bounding box center [139, 214] width 4 height 4
click at [134, 193] on button "Move" at bounding box center [134, 193] width 41 height 11
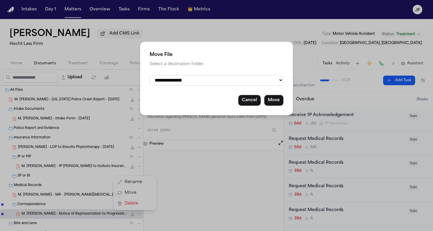
select select "**********"
click at [279, 99] on button "Move" at bounding box center [273, 100] width 19 height 11
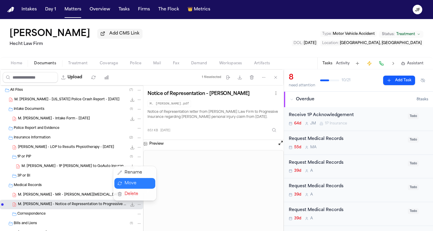
click at [132, 181] on button "Move" at bounding box center [134, 183] width 41 height 11
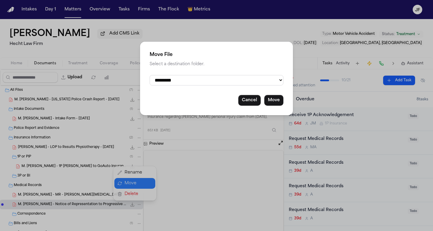
select select "**********"
click at [278, 101] on button "Move" at bounding box center [273, 100] width 19 height 11
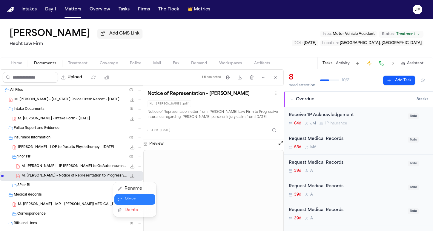
click at [63, 149] on div "All Files ( 7 ) M. [PERSON_NAME] - [US_STATE] Police Crash Report - [DATE] 196.…" at bounding box center [71, 191] width 143 height 211
click at [0, 0] on span "493.5 KB • PDF" at bounding box center [0, 0] width 0 height 0
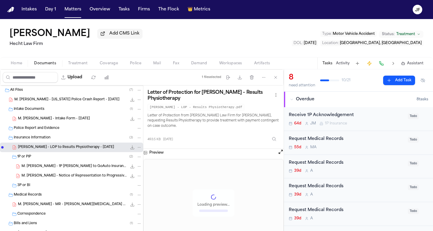
click at [137, 148] on icon "File: M. Martinez - LOP to Results Physiotherapy - 8.11.25" at bounding box center [139, 148] width 4 height 4
click at [132, 172] on button "Move" at bounding box center [134, 171] width 41 height 11
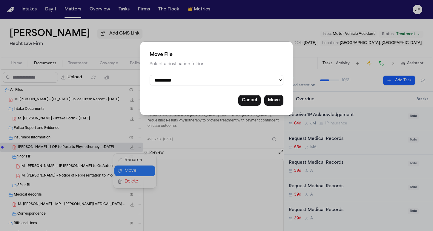
select select "**********"
click at [276, 101] on button "Move" at bounding box center [273, 100] width 19 height 11
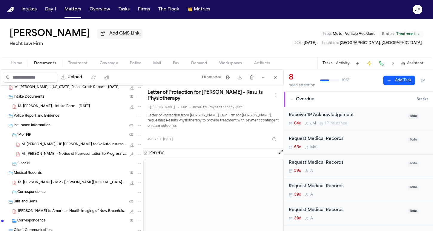
scroll to position [13, 0]
click at [72, 152] on div "M. [PERSON_NAME] - Notice of Representation to Progressive - [DATE] 85.1 KB • P…" at bounding box center [81, 154] width 120 height 6
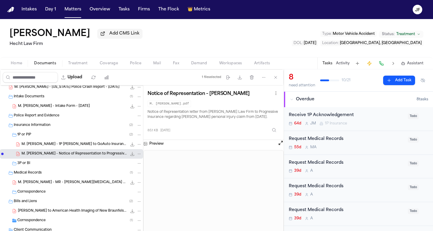
click at [78, 146] on span "M. [PERSON_NAME] - 1P [PERSON_NAME] to GoAuto Insurance Company - [DATE]" at bounding box center [73, 144] width 105 height 5
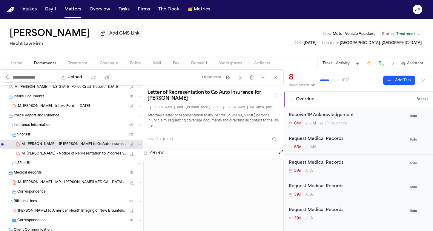
click at [96, 155] on span "M. [PERSON_NAME] - Notice of Representation to Progressive - [DATE]" at bounding box center [73, 154] width 105 height 5
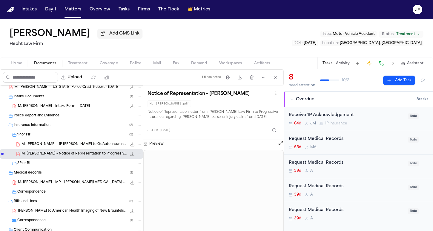
click at [136, 152] on div "File: M. Jaquez Martinez - Notice of Representation to Progressive - 7.14.25" at bounding box center [135, 154] width 13 height 6
click at [137, 155] on icon "File: M. Jaquez Martinez - Notice of Representation to Progressive - 7.14.25" at bounding box center [139, 154] width 4 height 4
click at [96, 160] on div "All Files ( 7 ) M. [PERSON_NAME] - [US_STATE] Police Crash Report - [DATE] 196.…" at bounding box center [71, 174] width 143 height 202
click at [97, 146] on span "M. [PERSON_NAME] - 1P [PERSON_NAME] to GoAuto Insurance Company - [DATE]" at bounding box center [73, 144] width 105 height 5
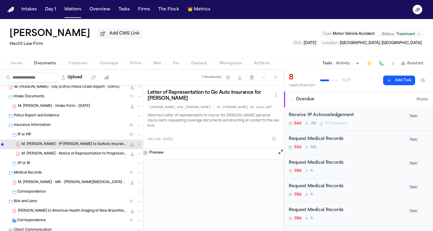
click at [97, 155] on span "M. [PERSON_NAME] - Notice of Representation to Progressive - [DATE]" at bounding box center [73, 154] width 105 height 5
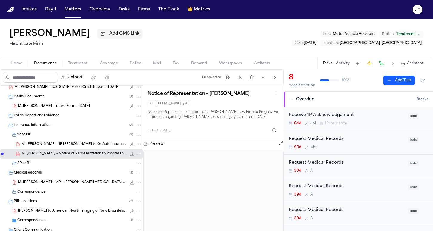
click at [137, 155] on icon "File: M. Jaquez Martinez - Notice of Representation to Progressive - 7.14.25" at bounding box center [139, 154] width 4 height 4
click at [135, 177] on button "Move" at bounding box center [134, 177] width 41 height 11
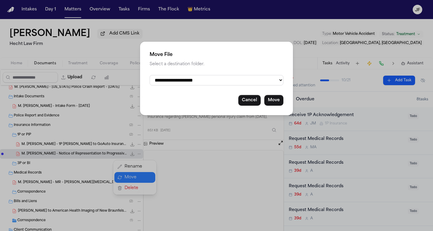
select select "**********"
click at [270, 99] on button "Move" at bounding box center [273, 100] width 19 height 11
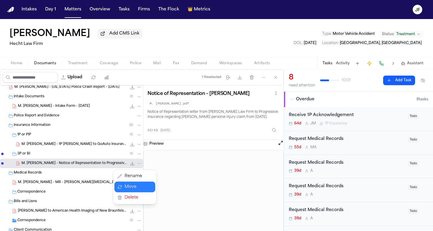
click at [78, 144] on div "All Files ( 7 ) M. [PERSON_NAME] - [US_STATE] Police Crash Report - [DATE] 196.…" at bounding box center [71, 174] width 143 height 202
click at [78, 144] on span "M. [PERSON_NAME] - 1P [PERSON_NAME] to GoAuto Insurance Company - [DATE]" at bounding box center [73, 144] width 105 height 5
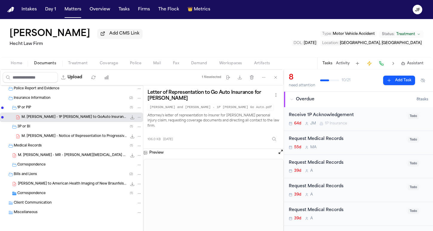
scroll to position [41, 0]
click at [50, 194] on div "Correspondence ( 1 )" at bounding box center [79, 193] width 124 height 5
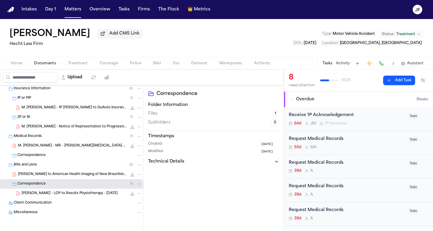
scroll to position [50, 0]
click at [137, 194] on icon "File: M. Martinez - LOP to Results Physiotherapy - 8.11.25" at bounding box center [139, 194] width 4 height 4
click at [132, 171] on button "Move" at bounding box center [134, 171] width 41 height 11
select select "**********"
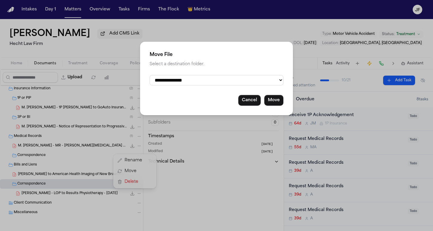
click at [85, 172] on div "**********" at bounding box center [216, 115] width 433 height 231
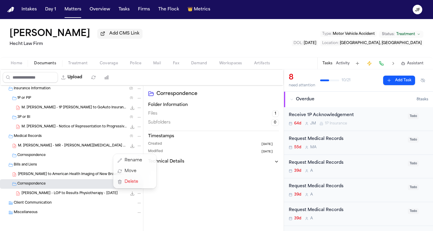
click at [94, 174] on div "All Files ( 7 ) M. [PERSON_NAME] - [US_STATE] Police Crash Report - [DATE] 196.…" at bounding box center [71, 141] width 143 height 211
click at [0, 0] on span "270.2 KB • PDF" at bounding box center [0, 0] width 0 height 0
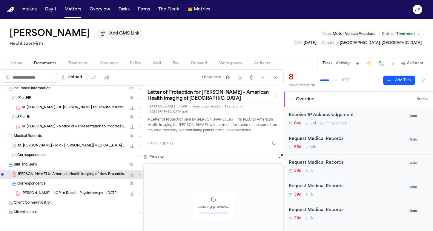
click at [137, 174] on icon "File: M. Martinez - LOP to American Health Imaging of New Braunfels - 8.4.25" at bounding box center [139, 175] width 4 height 4
click at [134, 196] on button "Move" at bounding box center [134, 197] width 41 height 11
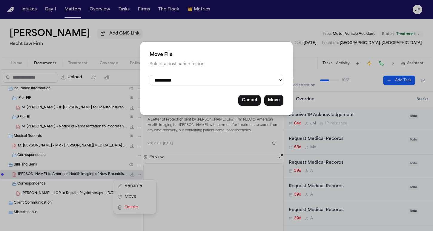
select select "**********"
click at [274, 98] on button "Move" at bounding box center [273, 100] width 19 height 11
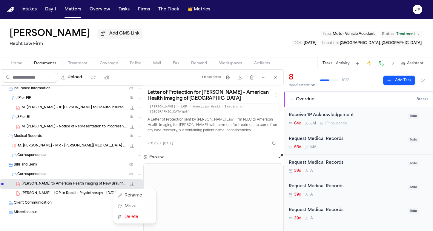
click at [37, 175] on div "All Files ( 7 ) M. [PERSON_NAME] - [US_STATE] Police Crash Report - [DATE] 196.…" at bounding box center [71, 141] width 143 height 211
click at [38, 175] on span "Correspondence" at bounding box center [31, 174] width 28 height 5
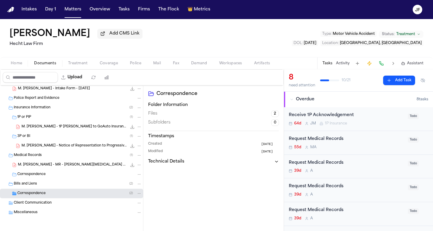
click at [35, 187] on div "Bills and Liens ( 2 )" at bounding box center [71, 185] width 143 height 10
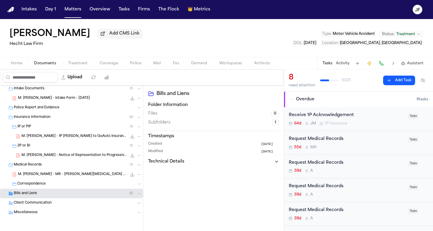
click at [37, 176] on span "M. [PERSON_NAME] - MR - [PERSON_NAME][MEDICAL_DATA] Report from American Health…" at bounding box center [72, 174] width 109 height 5
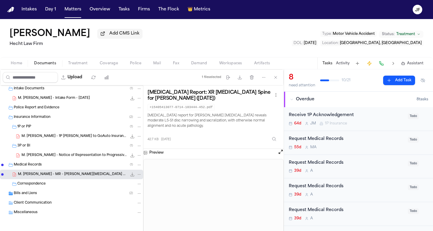
click at [37, 183] on span "Correspondence" at bounding box center [31, 184] width 28 height 5
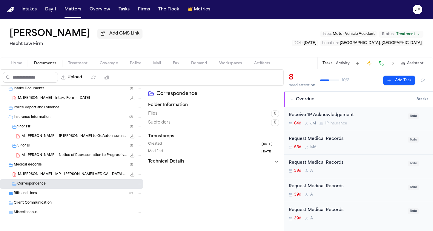
click at [40, 165] on span "Medical Records" at bounding box center [28, 165] width 28 height 5
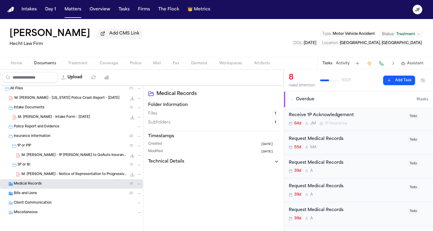
scroll to position [3, 0]
click at [33, 164] on div "3P or BI ( 1 )" at bounding box center [79, 165] width 124 height 5
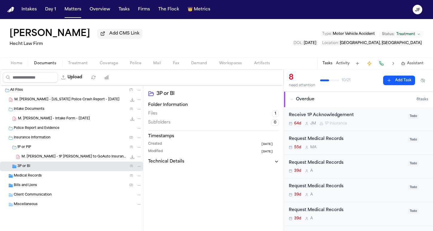
click at [34, 149] on div "1P or PIP ( 1 )" at bounding box center [79, 147] width 124 height 5
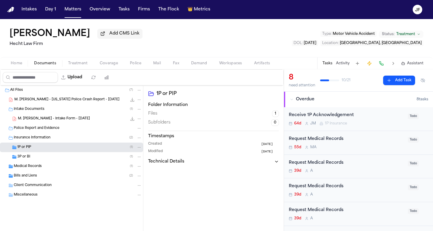
click at [49, 114] on div "Intake Documents ( 1 )" at bounding box center [71, 110] width 143 height 10
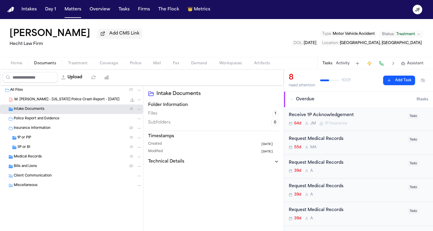
click at [49, 94] on div "All Files ( 7 )" at bounding box center [71, 91] width 143 height 10
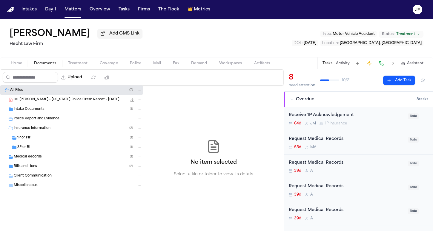
click at [227, 1] on nav "Intakes Day 1 Matters Overview Tasks Firms The Flock 👑 Metrics JF" at bounding box center [216, 9] width 433 height 19
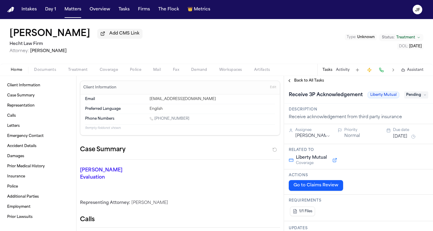
click at [47, 70] on span "Documents" at bounding box center [45, 70] width 22 height 5
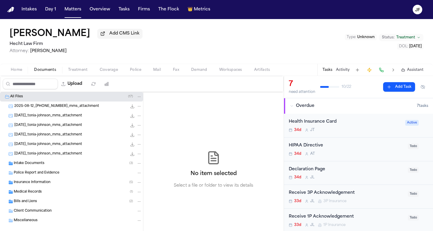
click at [62, 166] on div "Intake Documents ( 3 )" at bounding box center [78, 163] width 128 height 5
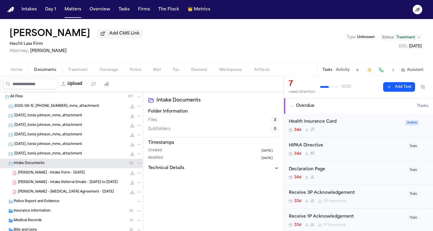
click at [62, 178] on div "[PERSON_NAME] - Intake Form - [DATE] 572.4 KB • PDF" at bounding box center [71, 174] width 143 height 10
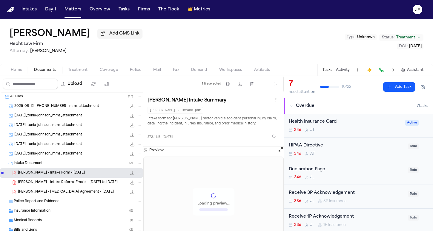
click at [61, 187] on div "[PERSON_NAME] - Intake Referral Emails - [DATE] to [DATE] 458.1 KB • PDF" at bounding box center [71, 183] width 143 height 10
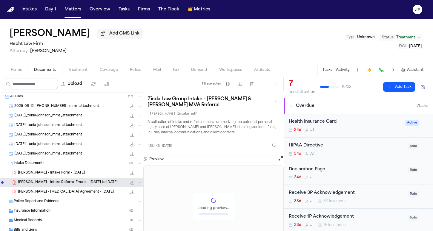
click at [61, 195] on span "[PERSON_NAME] - [MEDICAL_DATA] Agreement - [DATE]" at bounding box center [66, 192] width 96 height 5
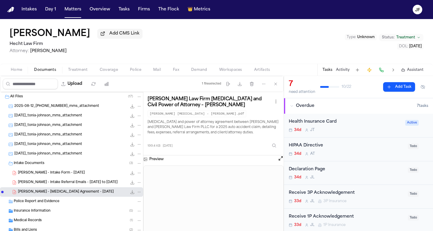
click at [49, 166] on div "Intake Documents ( 3 )" at bounding box center [78, 163] width 128 height 5
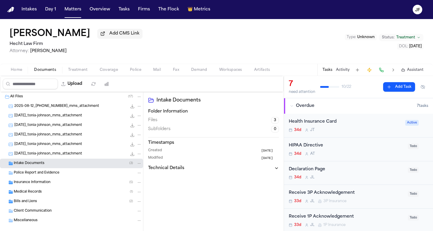
click at [48, 183] on span "Insurance Information" at bounding box center [32, 182] width 37 height 5
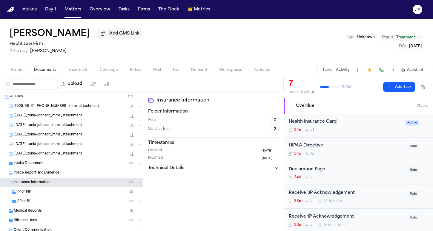
scroll to position [10, 0]
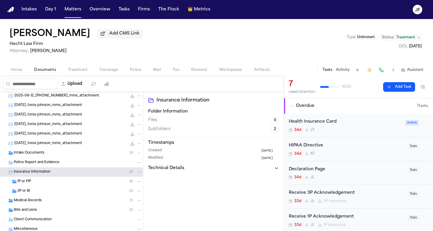
click at [49, 194] on div "3P or BI ( 3 )" at bounding box center [79, 191] width 124 height 5
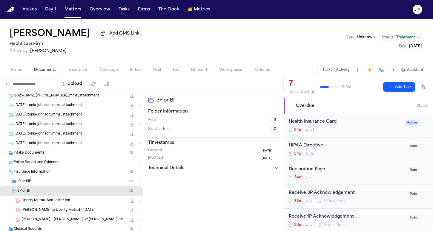
click at [52, 186] on div "1P or PIP ( 2 )" at bounding box center [71, 182] width 143 height 10
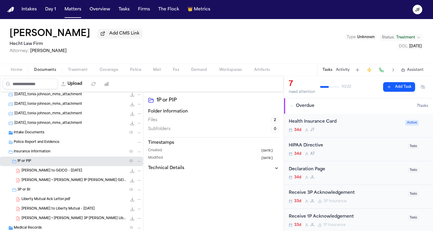
scroll to position [37, 0]
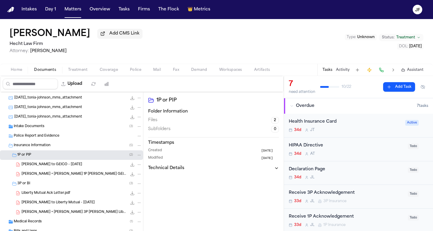
click at [61, 194] on span "Liberty Mutual Ack Letter.pdf" at bounding box center [45, 193] width 49 height 5
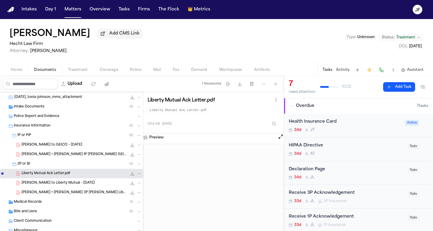
scroll to position [59, 0]
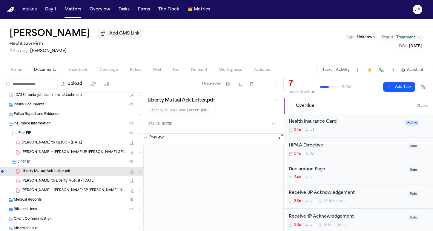
click at [325, 198] on div "Receive 3P Acknowledgement 33d [PERSON_NAME] 3P Insurance" at bounding box center [345, 197] width 115 height 14
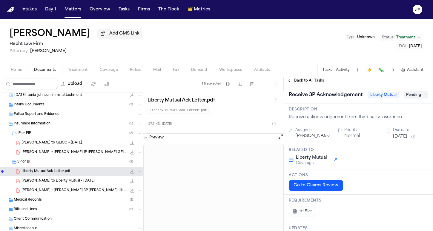
click at [409, 99] on span "Pending" at bounding box center [416, 95] width 24 height 7
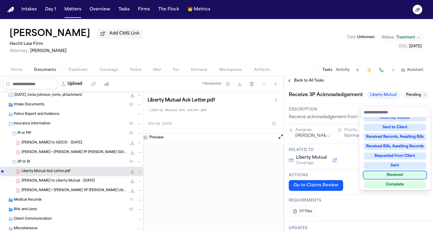
click at [383, 176] on div "Received" at bounding box center [394, 175] width 62 height 7
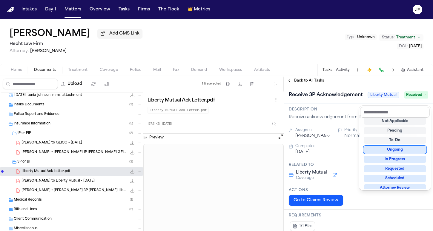
click at [352, 89] on div "Receive 3P Acknowledgement Liberty Mutual Received" at bounding box center [358, 95] width 149 height 18
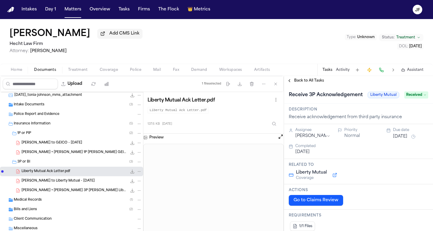
click at [323, 83] on button "Back to All Tasks" at bounding box center [305, 80] width 43 height 5
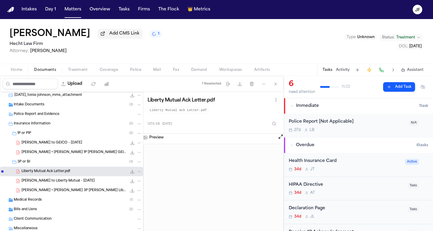
click at [361, 129] on div "27d L B" at bounding box center [346, 130] width 117 height 5
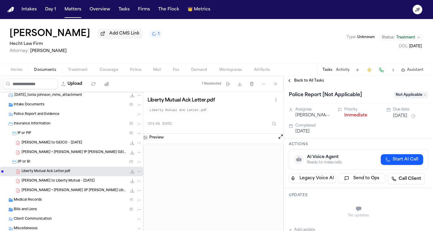
click at [344, 117] on button "Immediate" at bounding box center [355, 116] width 23 height 6
click at [300, 82] on span "Back to All Tasks" at bounding box center [309, 80] width 30 height 5
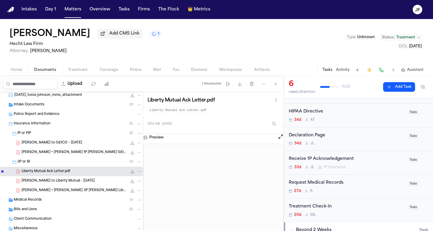
scroll to position [36, 0]
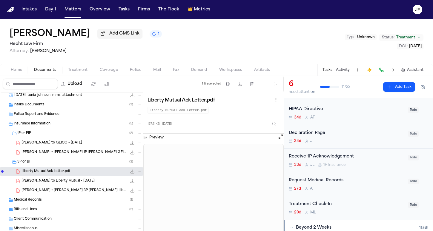
click at [58, 146] on div "[PERSON_NAME] to GEICO - [DATE] 251.2 KB • PDF" at bounding box center [81, 143] width 120 height 6
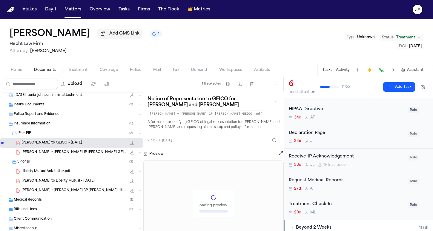
click at [64, 157] on div "[PERSON_NAME] + [PERSON_NAME] 1P [PERSON_NAME] GEICO .pdf 251.2 KB • PDF" at bounding box center [71, 153] width 143 height 10
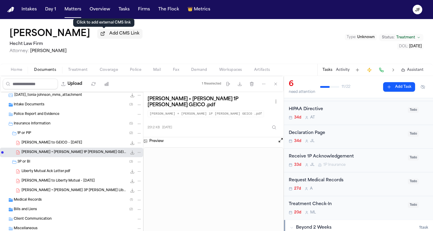
click at [109, 33] on span "Add CMS Link" at bounding box center [124, 34] width 30 height 6
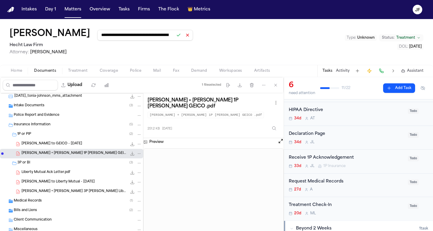
type input "**********"
click at [174, 34] on button at bounding box center [178, 35] width 8 height 8
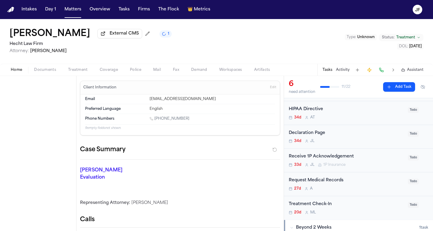
drag, startPoint x: 12, startPoint y: 70, endPoint x: 31, endPoint y: 80, distance: 21.9
click at [12, 70] on span "Home" at bounding box center [16, 70] width 11 height 5
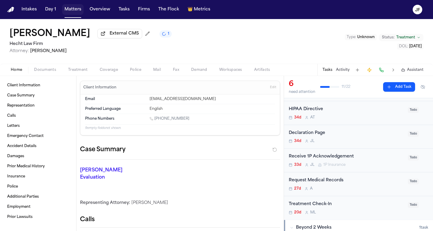
click at [96, 13] on button "Overview" at bounding box center [99, 9] width 25 height 11
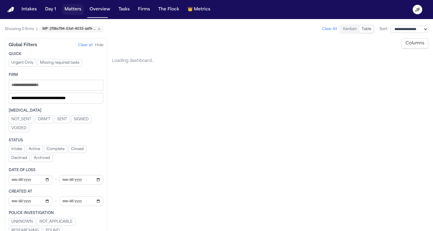
click at [69, 10] on button "Matters" at bounding box center [72, 9] width 21 height 11
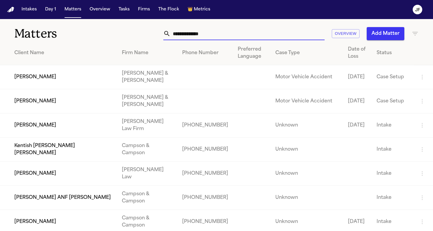
click at [212, 32] on input "text" at bounding box center [247, 33] width 154 height 13
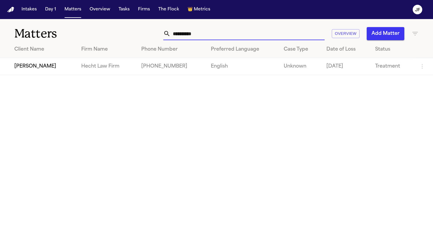
type input "**********"
drag, startPoint x: 183, startPoint y: 41, endPoint x: 37, endPoint y: 67, distance: 148.1
click at [37, 67] on td "[PERSON_NAME]" at bounding box center [38, 66] width 76 height 17
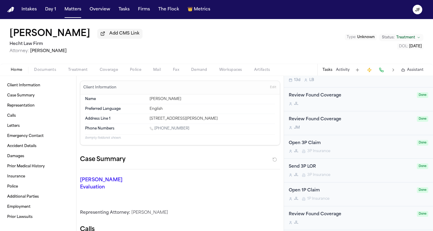
scroll to position [235, 0]
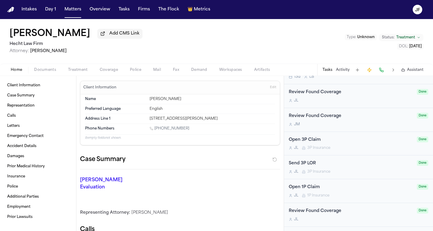
click at [39, 70] on span "Documents" at bounding box center [45, 70] width 22 height 5
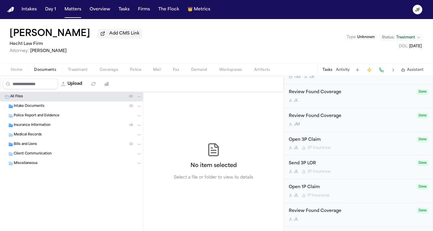
click at [34, 128] on div "Insurance Information ( 4 )" at bounding box center [78, 125] width 128 height 5
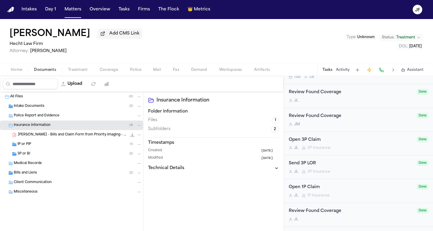
click at [36, 147] on div "1P or PIP ( 1 )" at bounding box center [79, 144] width 124 height 5
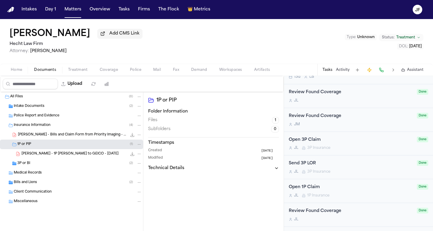
click at [34, 166] on div "3P or BI ( 2 )" at bounding box center [79, 163] width 124 height 5
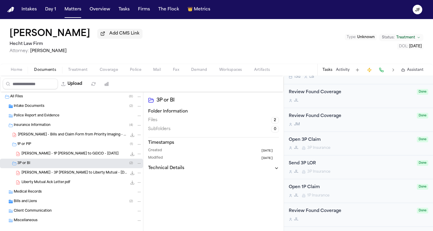
click at [59, 140] on div "[PERSON_NAME] - Bills and Claim Form from Priority Imaging - [DATE] to [DATE] 1…" at bounding box center [71, 135] width 143 height 10
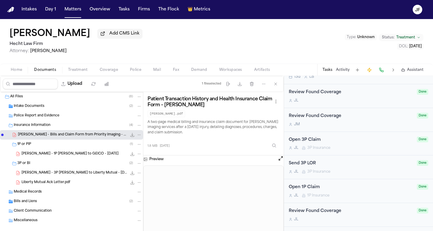
click at [137, 136] on icon "File: J. Johnson - Bills and Claim Form from Priority Imaging - 7.12.25 to 8.28…" at bounding box center [139, 135] width 4 height 4
click at [138, 158] on button "Move" at bounding box center [134, 158] width 41 height 11
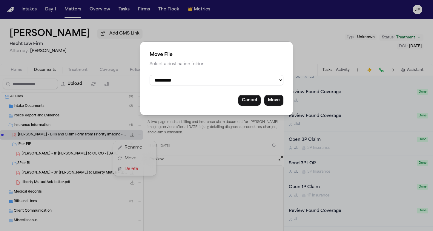
select select "**********"
click at [273, 104] on button "Move" at bounding box center [273, 100] width 19 height 11
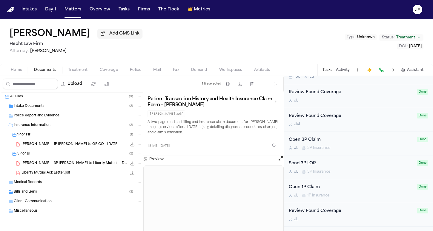
click at [43, 177] on div "Liberty Mutual Ack Letter.pdf 137.6 KB • PDF" at bounding box center [71, 174] width 143 height 10
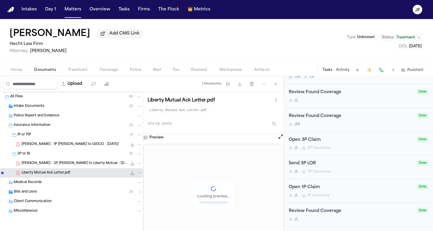
click at [54, 151] on div "3P or BI ( 2 )" at bounding box center [71, 154] width 143 height 10
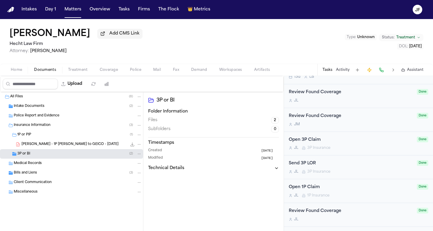
click at [47, 138] on div "1P or PIP ( 1 )" at bounding box center [79, 134] width 124 height 5
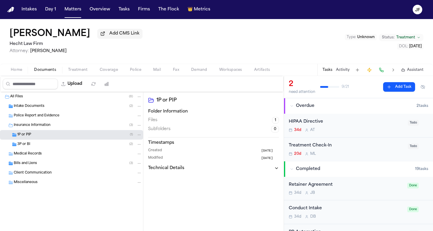
click at [113, 36] on span "Add CMS Link" at bounding box center [124, 34] width 30 height 6
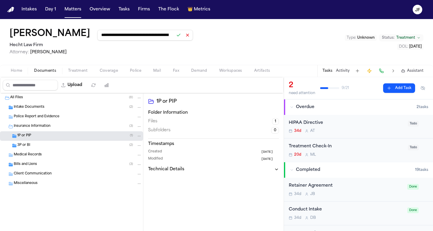
type input "**********"
click at [174, 38] on button at bounding box center [178, 35] width 8 height 8
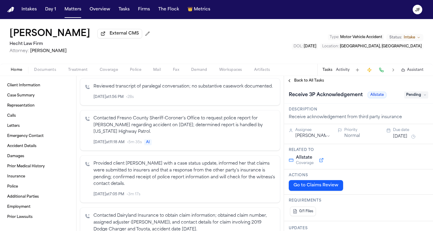
scroll to position [328, 0]
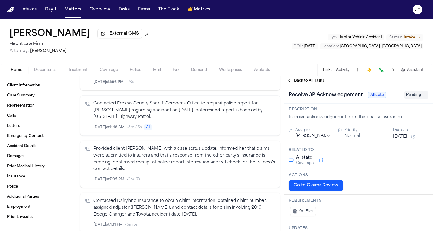
click at [18, 71] on span "Home" at bounding box center [16, 70] width 11 height 5
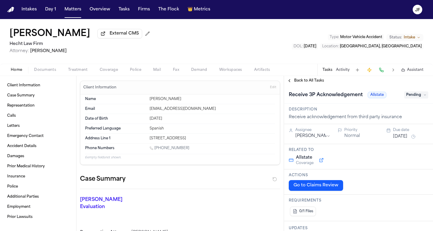
scroll to position [0, 0]
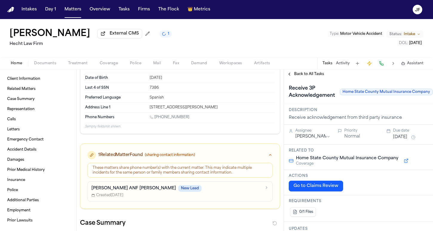
scroll to position [35, 0]
click at [141, 186] on p "[PERSON_NAME] ANF [PERSON_NAME]" at bounding box center [133, 188] width 84 height 6
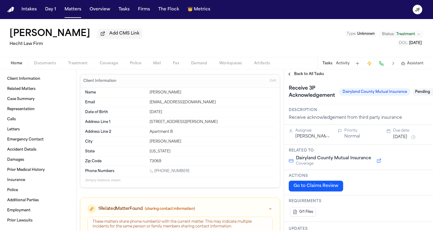
click at [134, 0] on nav "Intakes Day 1 Matters Overview Tasks Firms The Flock 👑 Metrics JF" at bounding box center [216, 9] width 433 height 19
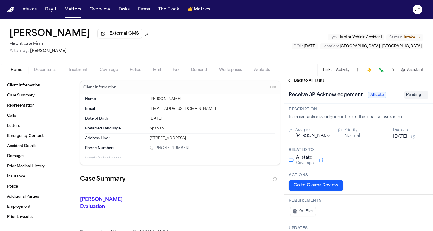
click at [100, 32] on button "External CMS" at bounding box center [119, 34] width 45 height 10
click at [143, 36] on button at bounding box center [148, 34] width 10 height 10
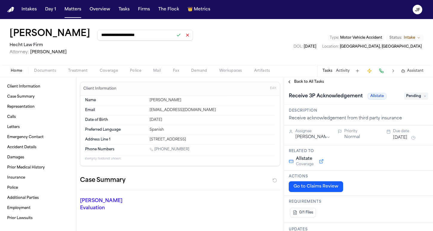
click at [183, 38] on button at bounding box center [187, 35] width 8 height 8
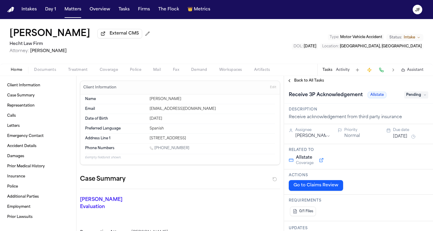
click at [143, 37] on button at bounding box center [148, 34] width 10 height 10
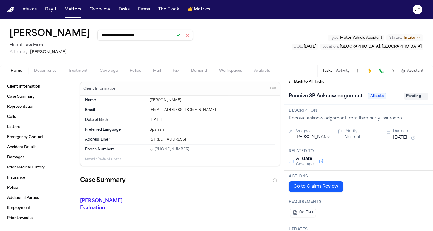
drag, startPoint x: 155, startPoint y: 36, endPoint x: 137, endPoint y: 27, distance: 19.5
click at [126, 27] on div "**********" at bounding box center [216, 42] width 433 height 46
type input "**********"
click at [174, 38] on button at bounding box center [178, 35] width 8 height 8
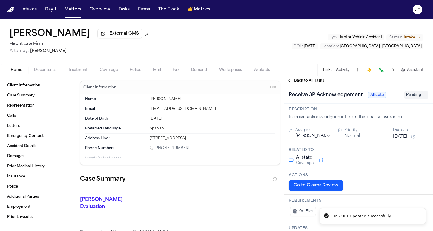
click at [193, 48] on div "[PERSON_NAME] External CMS [PERSON_NAME] Law Firm Attorney: [PERSON_NAME] Type …" at bounding box center [216, 41] width 433 height 45
click at [45, 76] on div "Home Documents Treatment Coverage Police Mail Fax Demand Workspaces Artifacts T…" at bounding box center [216, 70] width 433 height 12
click at [50, 72] on span "Documents" at bounding box center [45, 70] width 22 height 5
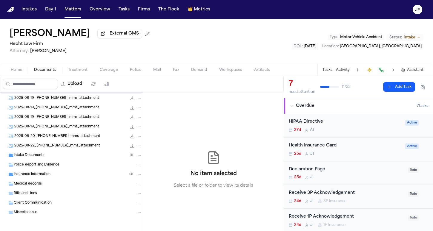
click at [37, 172] on div "Insurance Information ( 4 )" at bounding box center [71, 175] width 143 height 10
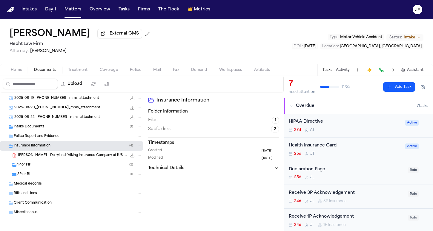
scroll to position [38, 0]
click at [38, 170] on div "3P or BI ( 1 )" at bounding box center [71, 175] width 143 height 10
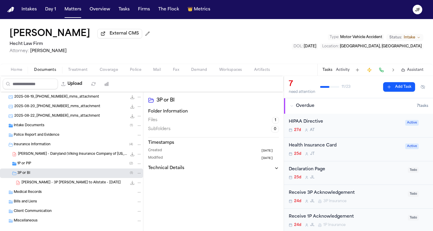
click at [40, 163] on div "1P or PIP ( 2 )" at bounding box center [79, 163] width 124 height 5
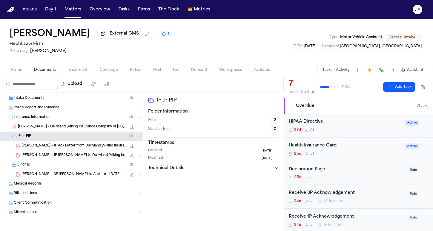
scroll to position [67, 0]
click at [62, 145] on span "[PERSON_NAME] - 1P Ack Letter from Dairyland (Viking Insurance Company of [US_S…" at bounding box center [73, 146] width 105 height 5
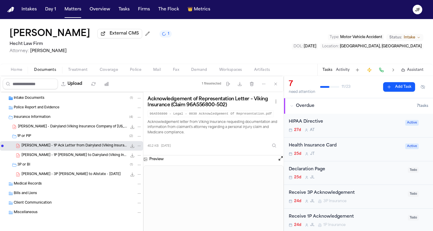
click at [80, 176] on span "[PERSON_NAME] - 3P [PERSON_NAME] to Allstate - [DATE]" at bounding box center [70, 174] width 99 height 5
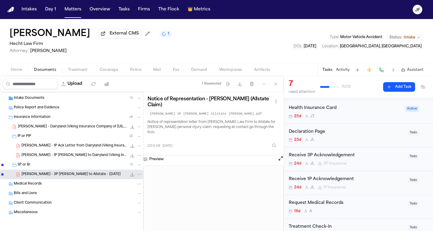
scroll to position [45, 0]
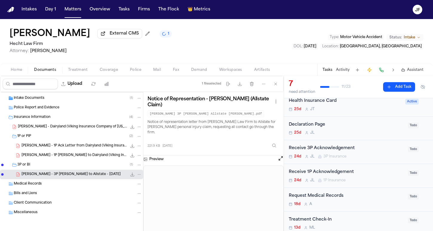
click at [334, 174] on div "Receive 1P Acknowledgement" at bounding box center [345, 172] width 115 height 7
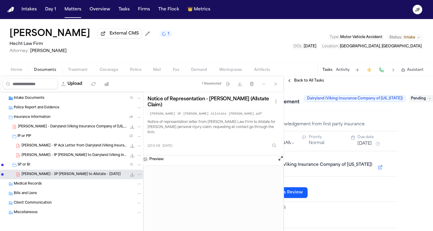
click at [424, 97] on span "Pending" at bounding box center [421, 98] width 24 height 7
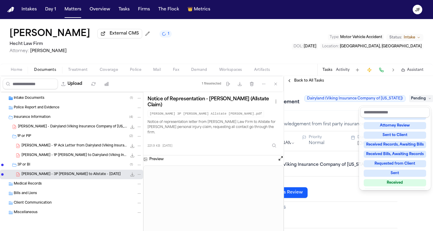
scroll to position [73, 0]
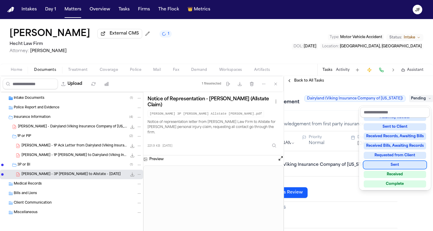
click at [383, 172] on div "Received" at bounding box center [394, 174] width 62 height 7
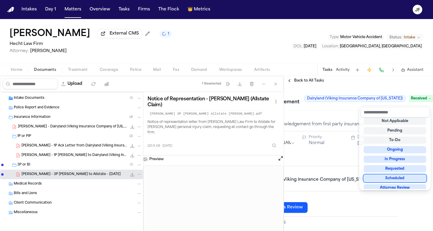
click at [78, 149] on div "Upload 1 file selected Move files Download files Delete files More actions Clea…" at bounding box center [216, 153] width 433 height 155
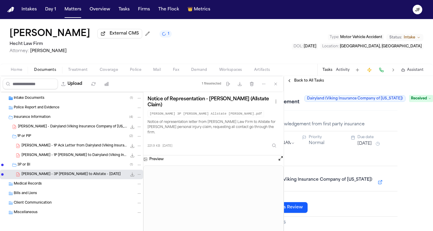
click at [78, 147] on span "[PERSON_NAME] - 1P Ack Letter from Dairyland (Viking Insurance Company of [US_S…" at bounding box center [73, 146] width 105 height 5
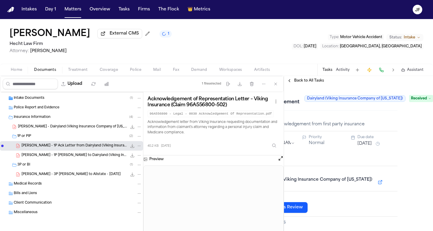
scroll to position [0, 0]
click at [98, 125] on span "[PERSON_NAME] - Dairyland (Viking Insurance Company of [US_STATE]) Policy Decla…" at bounding box center [72, 127] width 109 height 5
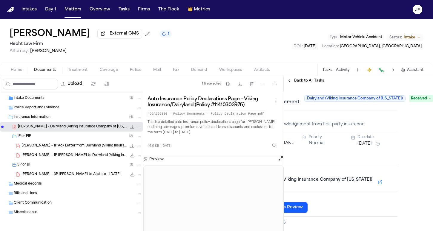
click at [309, 81] on span "Back to All Tasks" at bounding box center [309, 80] width 30 height 5
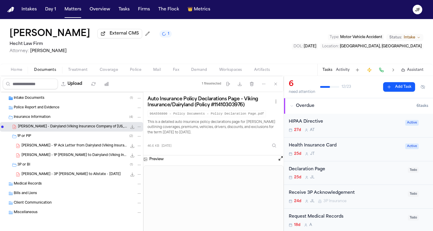
click at [386, 176] on div "25d [PERSON_NAME]" at bounding box center [345, 177] width 115 height 5
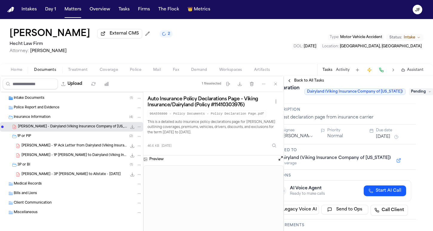
scroll to position [7, 18]
click at [411, 93] on span "Pending" at bounding box center [421, 91] width 24 height 7
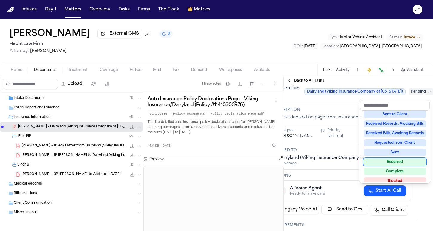
click at [390, 162] on div "Received" at bounding box center [394, 162] width 62 height 7
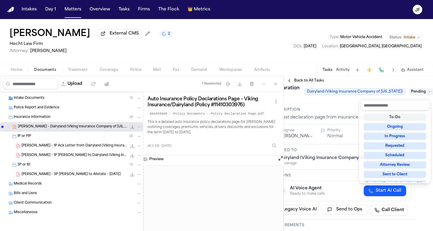
scroll to position [2, 0]
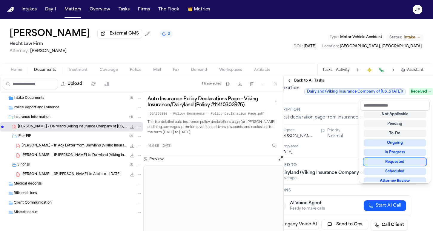
click at [308, 88] on div "Declaration Page Dairyland (Viking Insurance Company of [US_STATE]) Received" at bounding box center [340, 92] width 139 height 17
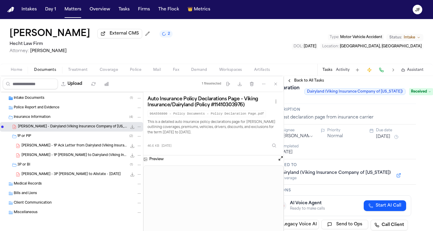
click at [309, 86] on div "Back to All Tasks" at bounding box center [358, 81] width 149 height 10
click at [313, 82] on span "Back to All Tasks" at bounding box center [309, 80] width 30 height 5
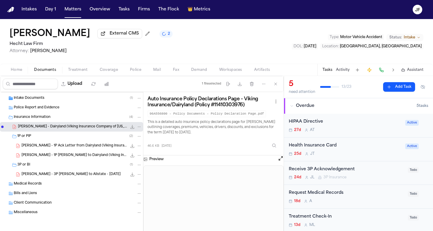
click at [284, 47] on div "[PERSON_NAME] External CMS 2 [PERSON_NAME] Law Firm Attorney: [PERSON_NAME] Typ…" at bounding box center [216, 41] width 433 height 45
click at [52, 112] on div "Police Report and Evidence" at bounding box center [71, 108] width 143 height 10
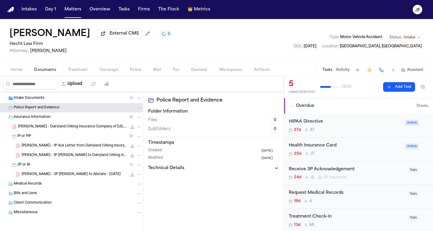
click at [52, 117] on div "Insurance Information ( 4 )" at bounding box center [78, 117] width 128 height 5
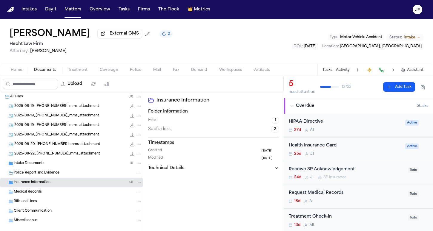
click at [40, 176] on span "Police Report and Evidence" at bounding box center [37, 173] width 46 height 5
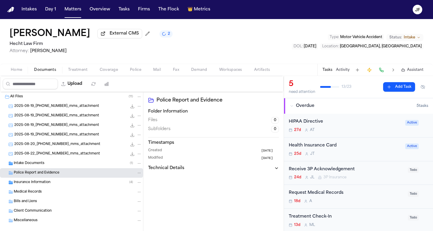
click at [40, 176] on span "Police Report and Evidence" at bounding box center [37, 173] width 46 height 5
click at [293, 0] on nav "Intakes Day 1 Matters Overview Tasks Firms The Flock 👑 Metrics JF" at bounding box center [216, 9] width 433 height 19
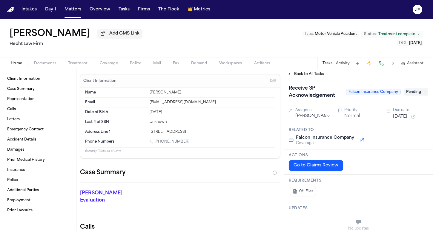
click at [47, 69] on div "Home Documents Treatment Coverage Police Mail Fax Demand Workspaces Artifacts T…" at bounding box center [216, 63] width 433 height 12
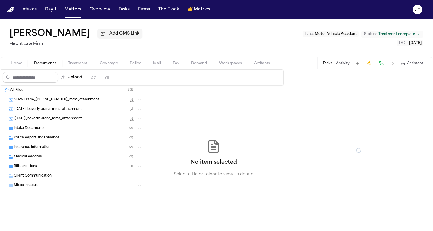
drag, startPoint x: 46, startPoint y: 64, endPoint x: 46, endPoint y: 68, distance: 4.5
click at [46, 64] on span "Documents" at bounding box center [45, 63] width 22 height 5
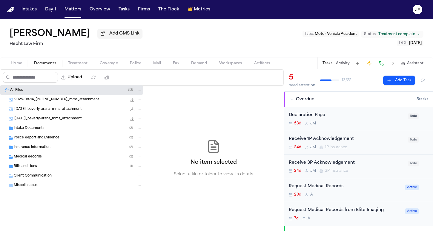
click at [45, 150] on span "Insurance Information" at bounding box center [32, 147] width 37 height 5
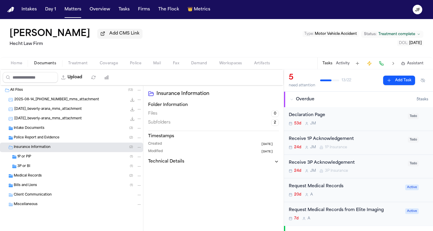
click at [47, 162] on div "1P or PIP ( 1 )" at bounding box center [71, 157] width 143 height 10
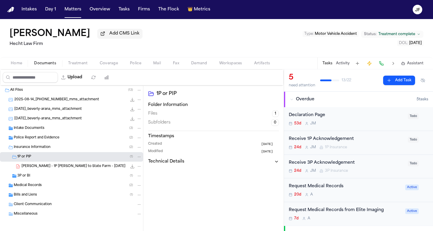
click at [46, 181] on div "3P or BI ( 1 )" at bounding box center [71, 177] width 143 height 10
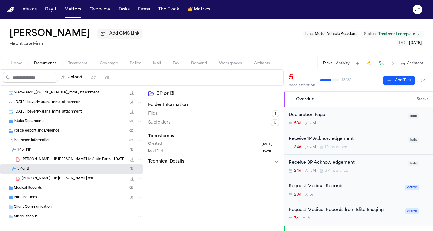
scroll to position [8, 0]
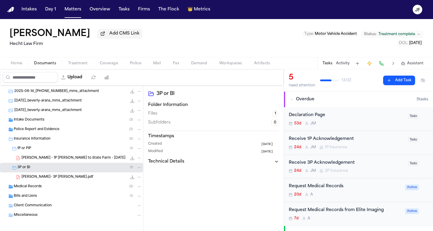
click at [48, 163] on div "B. Arana - 1P LOR to State Farm - 8.6.25 83.7 KB • PDF" at bounding box center [71, 159] width 143 height 10
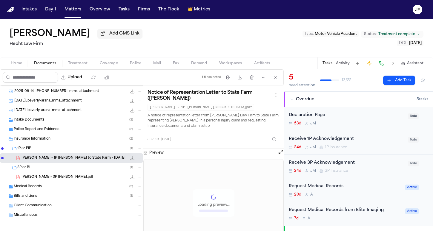
click at [53, 177] on span "B. Arana- 3P LOR Falcon.pdf" at bounding box center [57, 177] width 72 height 5
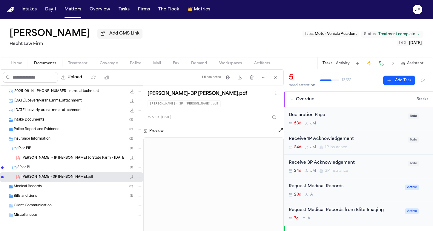
click at [47, 132] on span "Police Report and Evidence" at bounding box center [37, 129] width 46 height 5
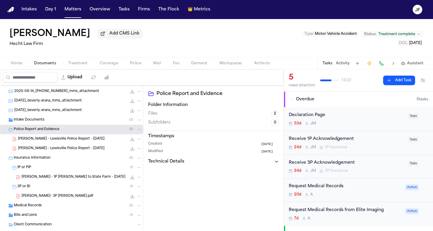
click at [49, 120] on div "Intake Documents ( 3 )" at bounding box center [78, 120] width 128 height 5
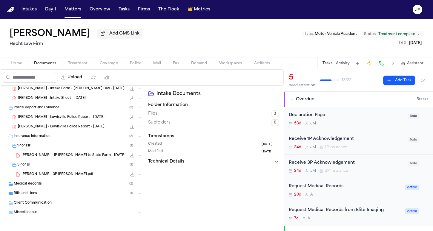
scroll to position [60, 0]
click at [50, 192] on div "Bills and Liens ( 1 )" at bounding box center [78, 193] width 128 height 5
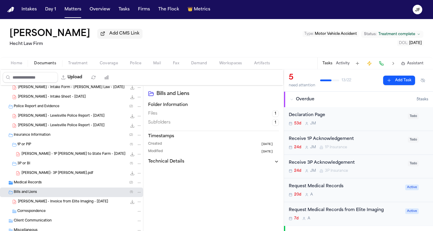
click at [51, 188] on div "Medical Records ( 2 )" at bounding box center [71, 183] width 143 height 10
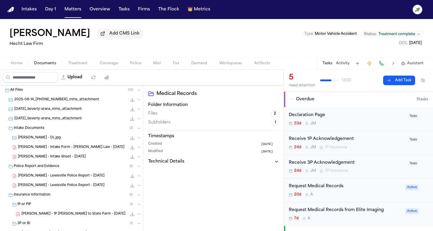
scroll to position [0, 0]
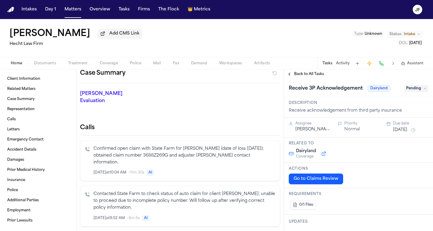
scroll to position [175, 0]
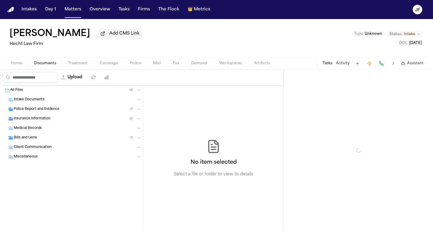
click at [50, 64] on span "Documents" at bounding box center [45, 63] width 22 height 5
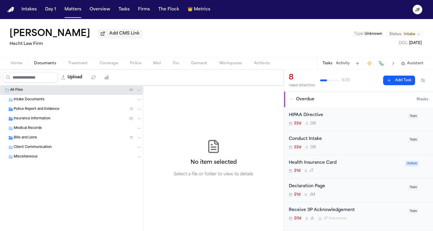
click at [37, 124] on div "Insurance Information ( 2 )" at bounding box center [71, 119] width 143 height 10
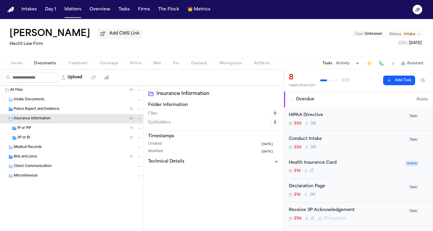
click at [37, 141] on div "3P or BI ( 1 )" at bounding box center [79, 137] width 124 height 5
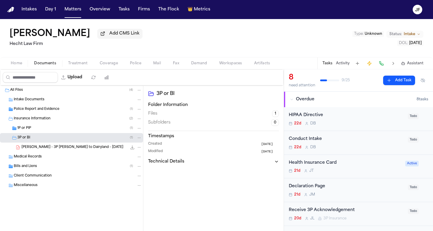
click at [41, 133] on div "1P or PIP ( 1 )" at bounding box center [71, 129] width 143 height 10
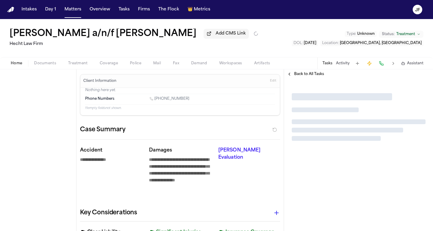
type textarea "*"
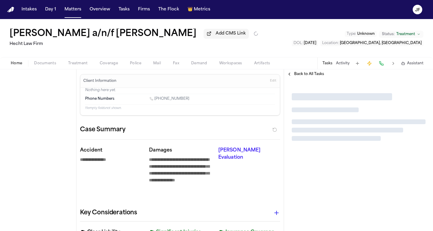
type textarea "*"
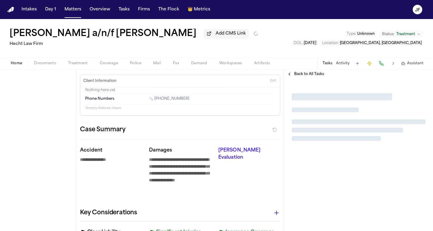
type textarea "*"
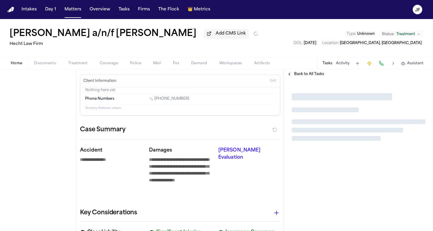
type textarea "*"
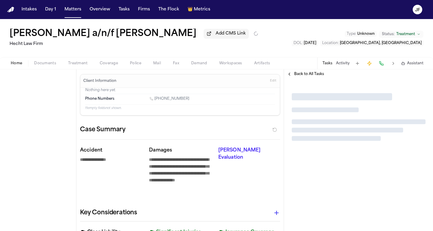
type textarea "*"
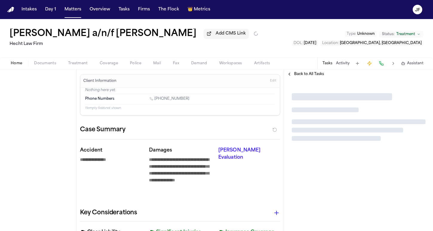
type textarea "*"
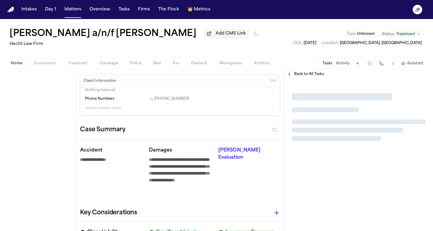
type textarea "*"
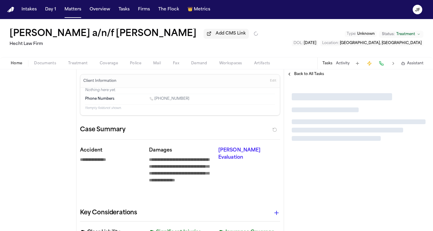
type textarea "*"
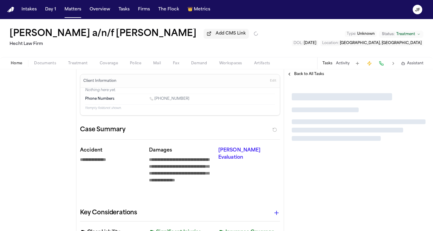
type textarea "*"
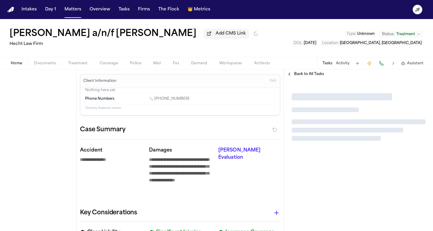
type textarea "*"
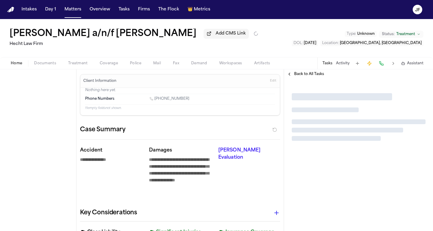
type textarea "*"
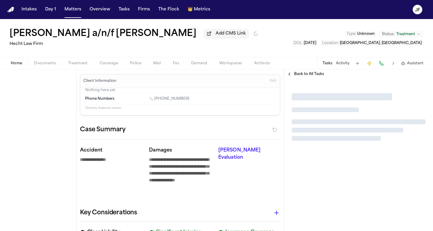
type textarea "*"
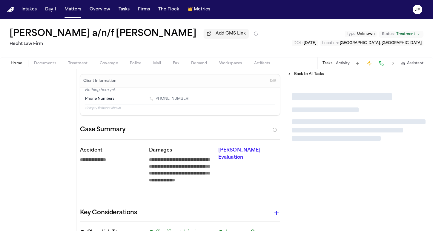
type textarea "*"
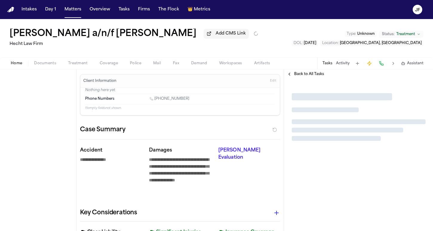
type textarea "*"
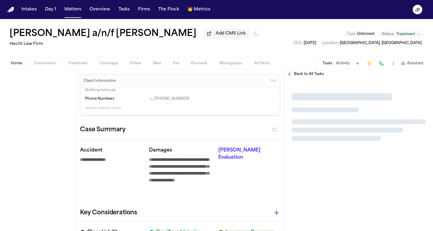
type textarea "*"
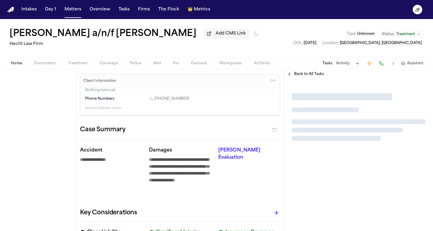
type textarea "*"
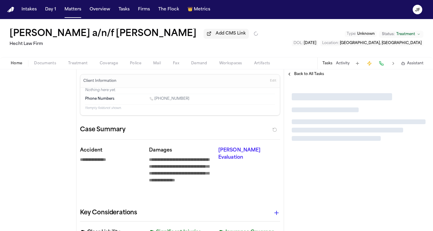
type textarea "*"
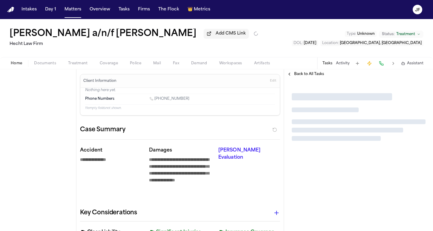
type textarea "*"
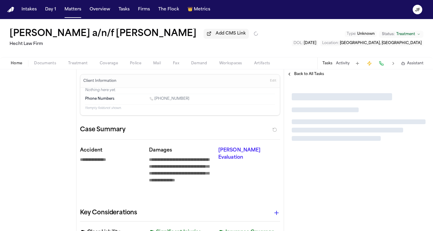
type textarea "*"
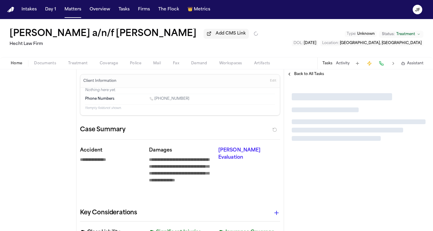
type textarea "*"
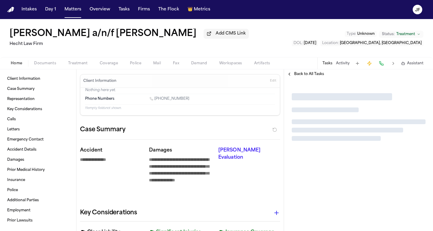
type textarea "*"
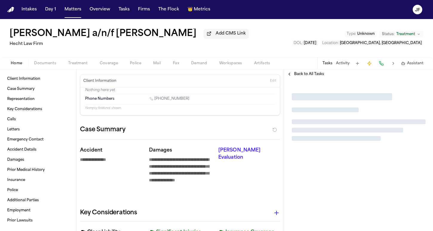
type textarea "*"
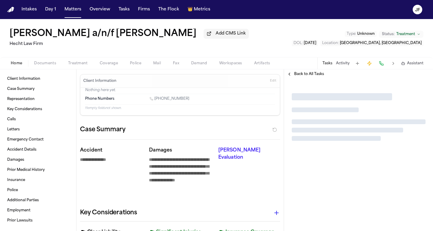
type textarea "*"
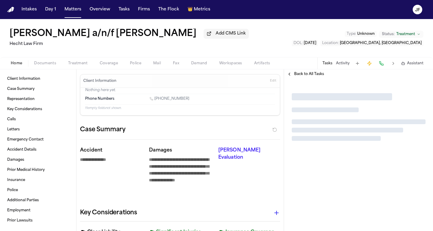
type textarea "*"
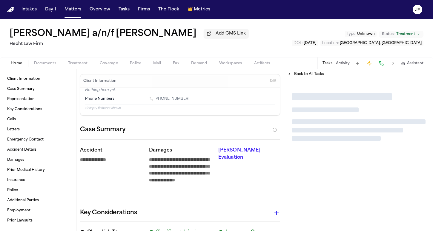
type textarea "*"
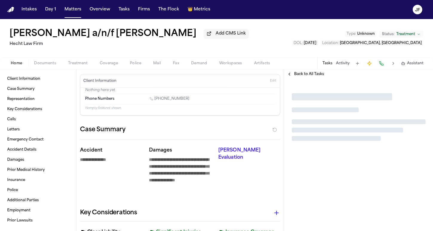
type textarea "*"
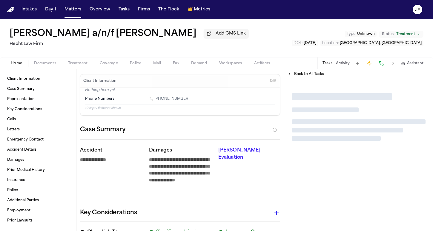
type textarea "*"
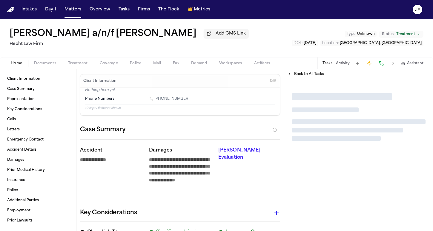
type textarea "*"
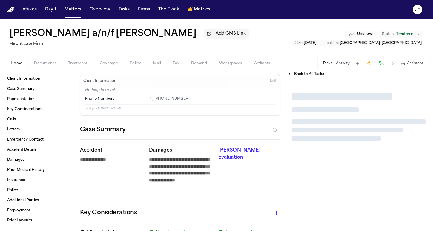
type textarea "*"
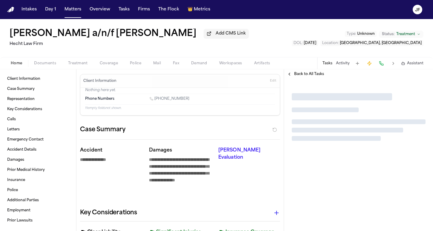
type textarea "*"
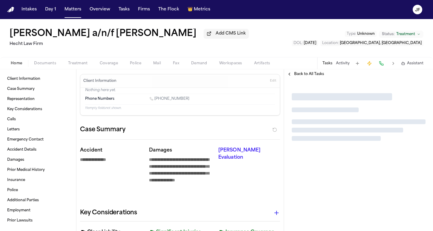
type textarea "*"
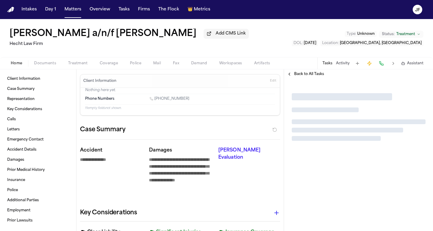
type textarea "*"
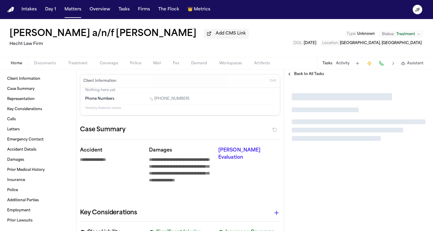
type textarea "*"
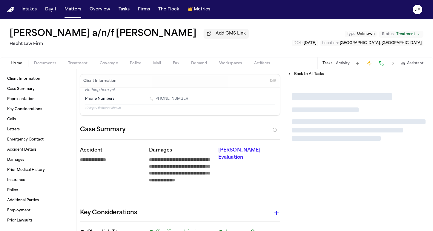
type textarea "*"
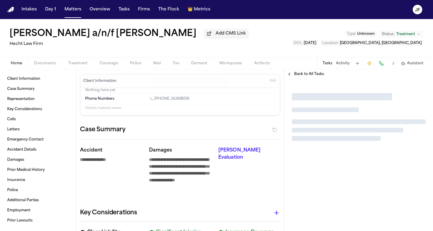
type textarea "*"
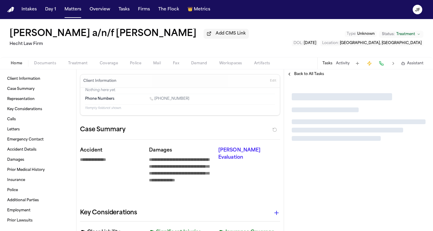
type textarea "*"
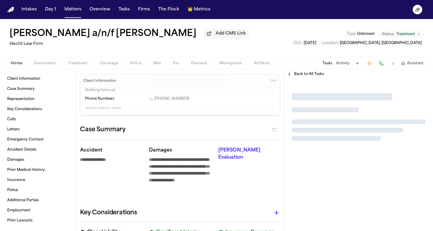
type textarea "*"
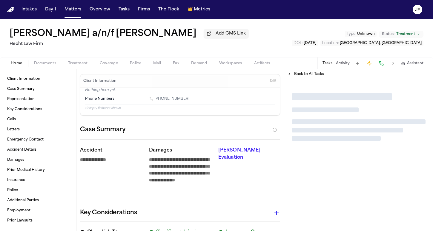
type textarea "*"
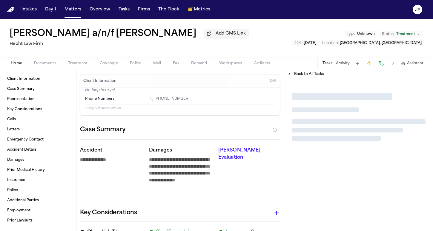
type textarea "*"
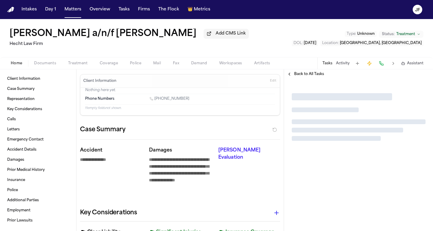
type textarea "*"
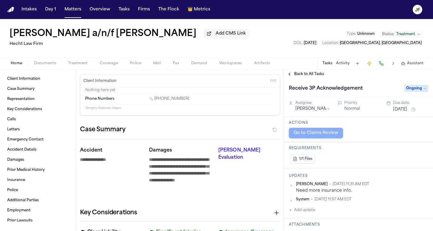
type textarea "*"
click at [43, 64] on span "Documents" at bounding box center [45, 63] width 22 height 5
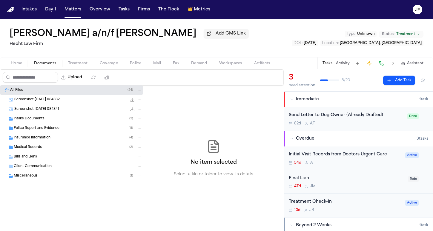
click at [48, 139] on span "Insurance Information" at bounding box center [32, 138] width 37 height 5
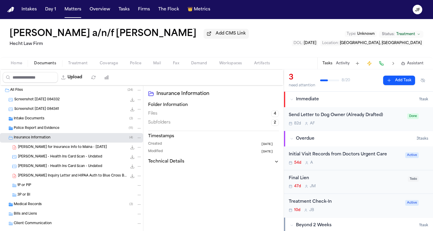
click at [49, 151] on div "L. Abdulle - Demand for Insurance Info to Maina - 5.30.25 150.0 KB • PDF" at bounding box center [80, 148] width 124 height 6
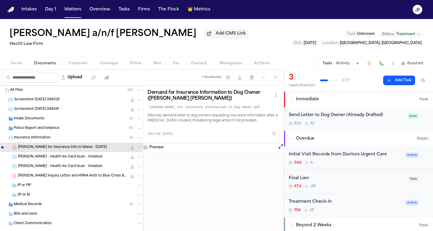
click at [69, 177] on span "L. Abdulle - Lien Inquiry Letter and HIPAA Auth to Blue Cross Blue Shield FEP -…" at bounding box center [72, 176] width 109 height 5
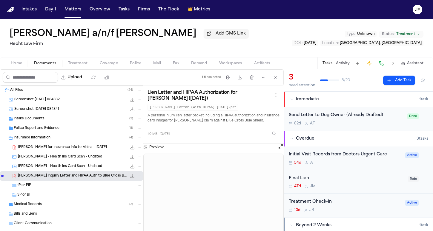
click at [364, 107] on button "Immediate 1 task" at bounding box center [358, 100] width 149 height 16
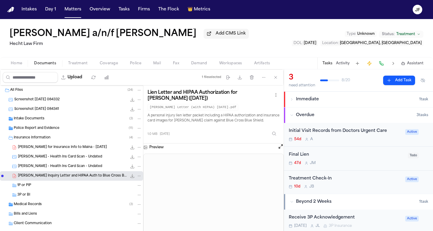
click at [309, 104] on button "Immediate 1 task" at bounding box center [358, 100] width 149 height 16
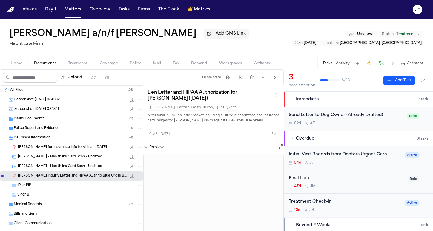
click at [331, 123] on div "82d A F" at bounding box center [345, 123] width 115 height 5
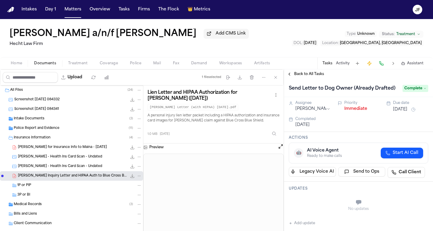
click at [353, 112] on button "Immediate" at bounding box center [355, 109] width 23 height 6
click at [311, 77] on span "Back to All Tasks" at bounding box center [309, 74] width 30 height 5
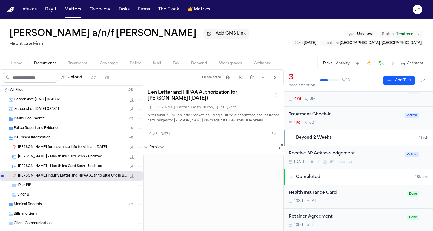
scroll to position [49, 0]
click at [367, 163] on div "Dec 31 J L 3P Insurance" at bounding box center [344, 161] width 113 height 5
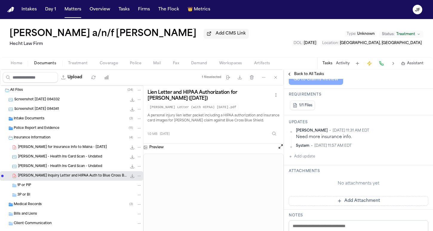
scroll to position [60, 0]
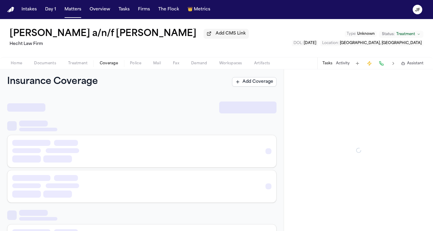
click at [119, 67] on button "Coverage" at bounding box center [109, 63] width 30 height 7
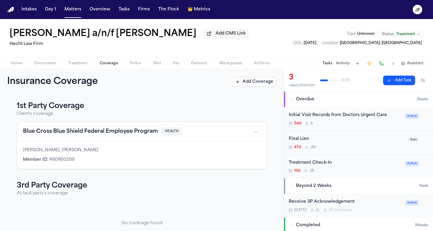
click at [13, 68] on div "Home Documents Treatment Coverage Police Mail Fax Demand Workspaces Artifacts T…" at bounding box center [216, 63] width 433 height 12
click at [19, 64] on span "Home" at bounding box center [16, 63] width 11 height 5
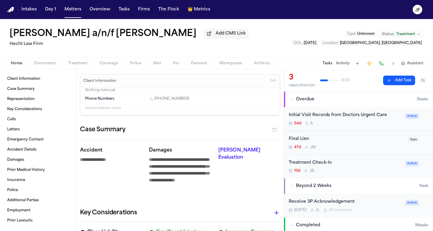
click at [43, 62] on span "Documents" at bounding box center [45, 63] width 22 height 5
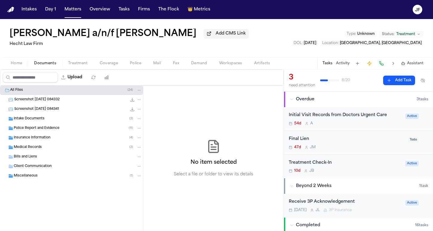
click at [84, 147] on div "Medical Records ( 3 )" at bounding box center [78, 147] width 128 height 5
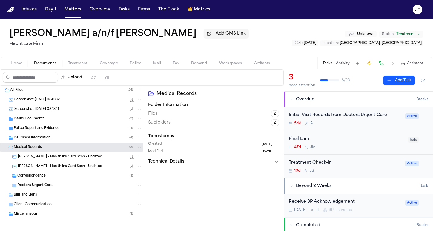
click at [87, 140] on div "Insurance Information ( 4 )" at bounding box center [78, 137] width 128 height 5
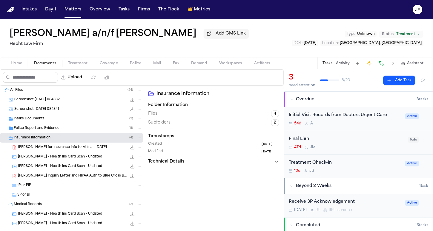
click at [91, 135] on div "Insurance Information ( 4 )" at bounding box center [71, 138] width 143 height 10
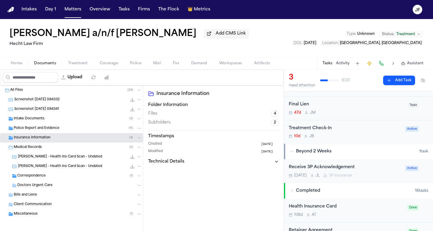
scroll to position [39, 0]
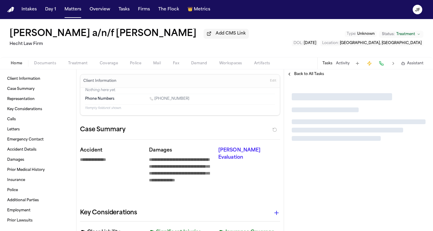
type textarea "*"
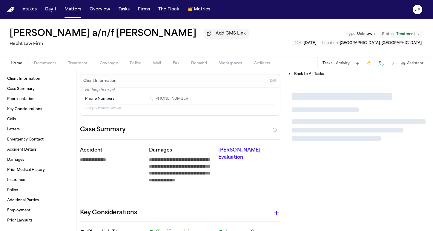
type textarea "*"
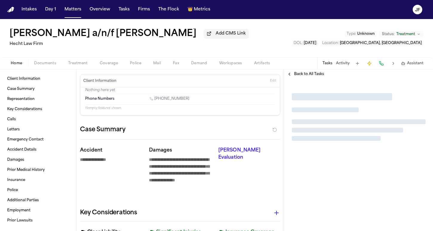
type textarea "*"
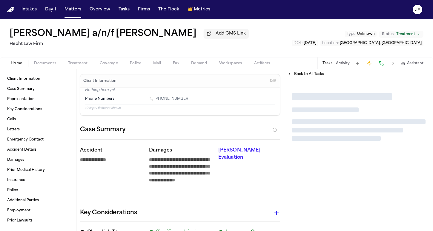
type textarea "*"
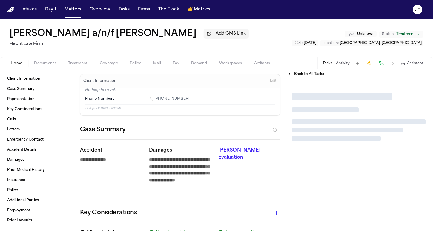
type textarea "*"
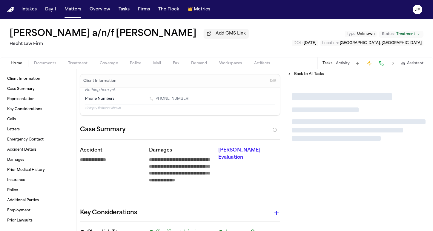
type textarea "*"
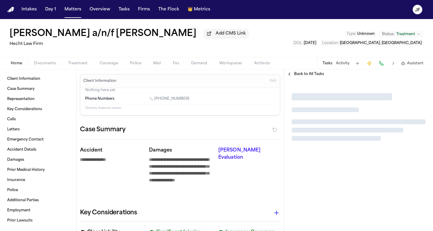
type textarea "*"
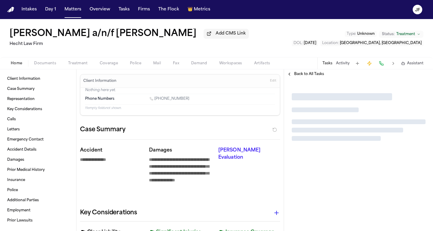
type textarea "*"
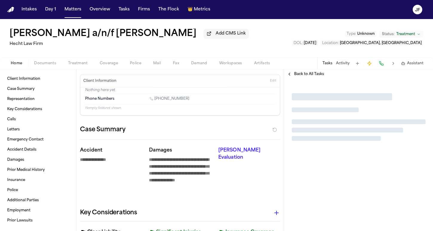
type textarea "*"
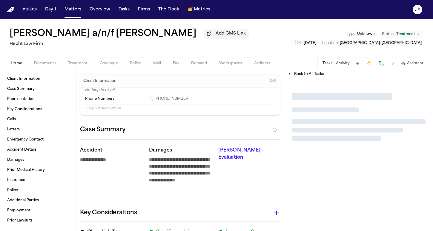
type textarea "*"
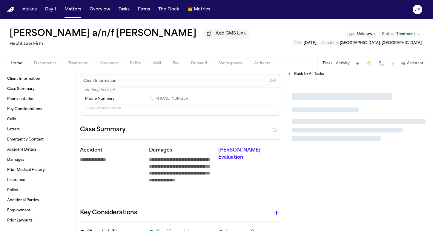
type textarea "*"
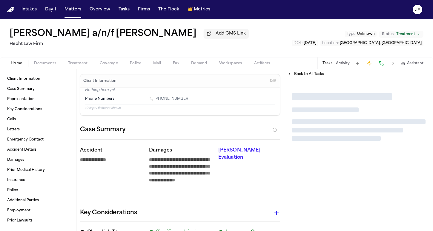
type textarea "*"
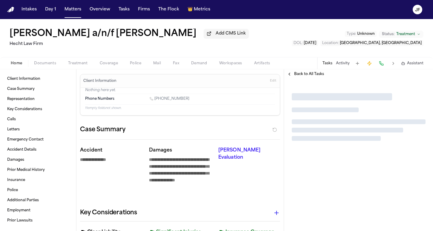
type textarea "*"
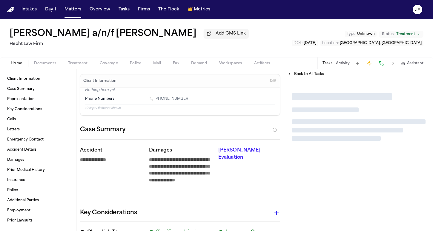
type textarea "*"
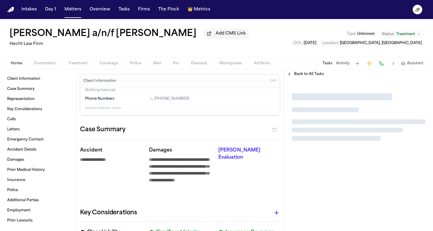
type textarea "*"
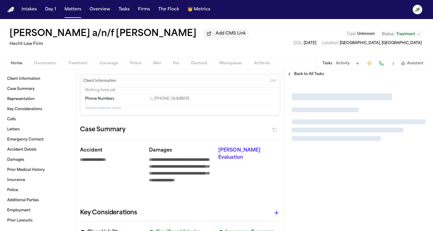
type textarea "*"
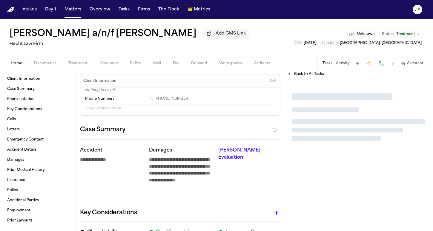
type textarea "*"
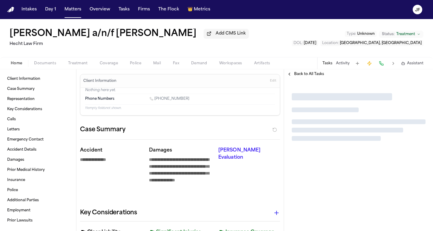
type textarea "*"
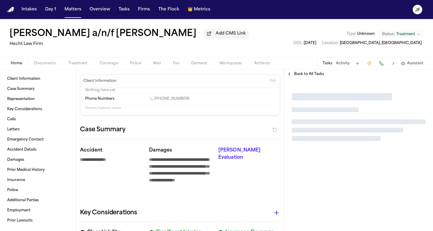
type textarea "*"
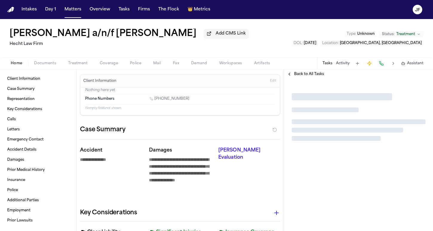
type textarea "*"
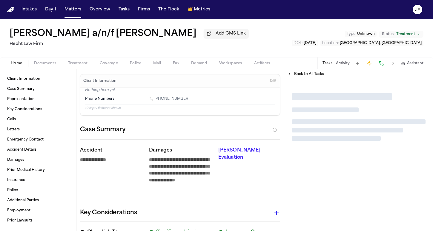
type textarea "*"
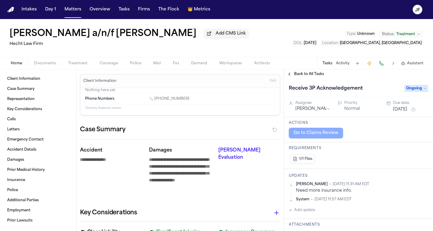
type textarea "*"
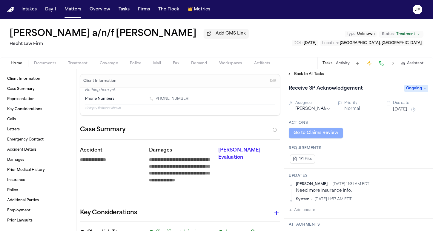
type textarea "*"
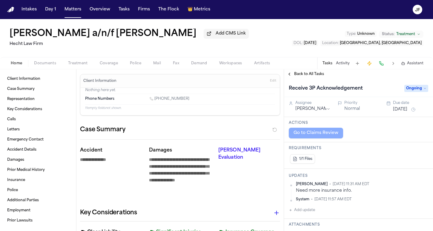
type textarea "*"
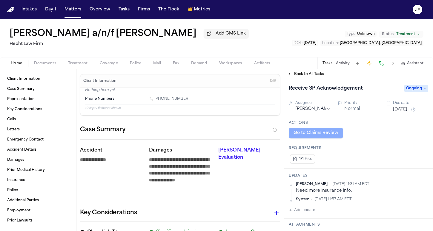
type textarea "*"
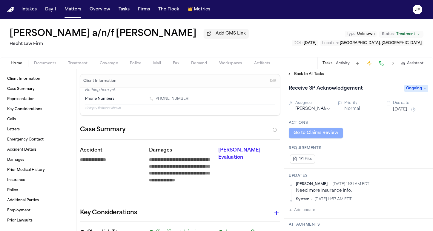
type textarea "*"
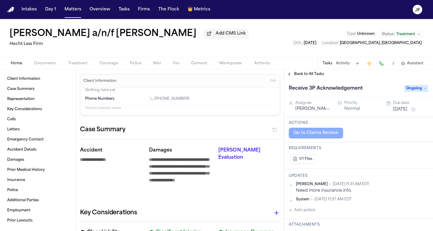
type textarea "*"
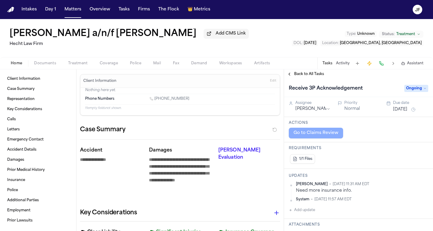
type textarea "*"
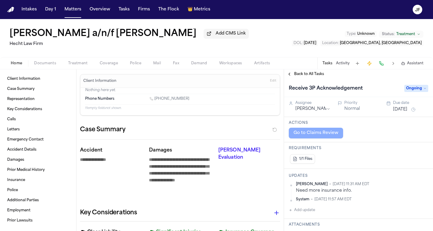
type textarea "*"
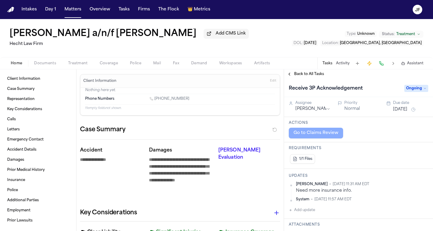
type textarea "*"
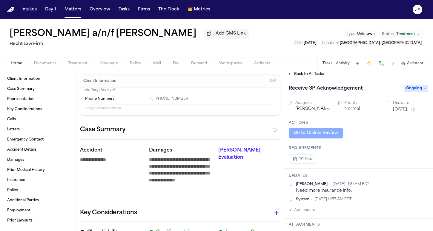
type textarea "*"
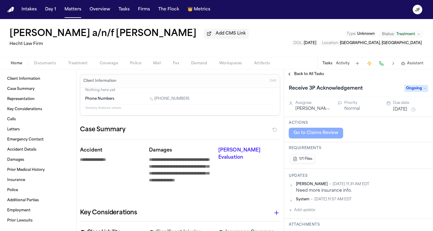
type textarea "*"
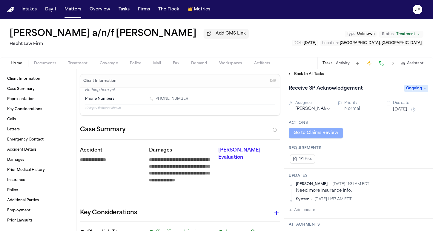
type textarea "*"
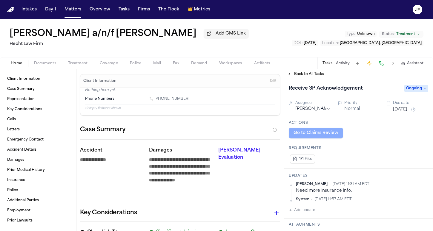
type textarea "*"
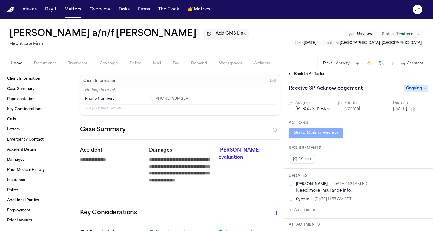
type textarea "*"
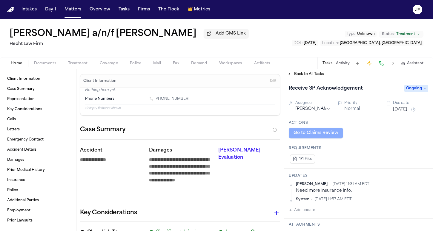
type textarea "*"
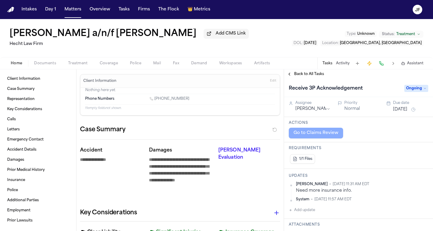
type textarea "*"
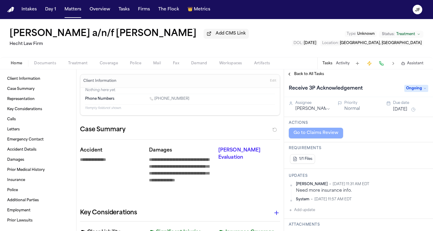
type textarea "*"
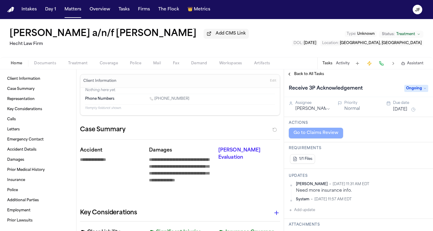
type textarea "*"
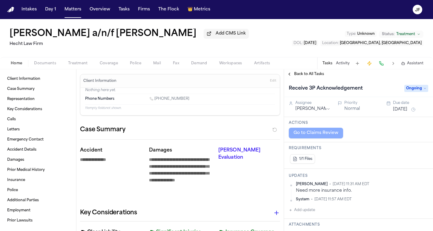
type textarea "*"
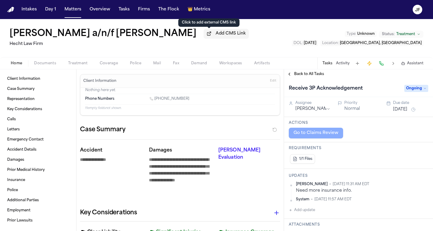
click at [215, 37] on span "Add CMS Link" at bounding box center [230, 34] width 30 height 6
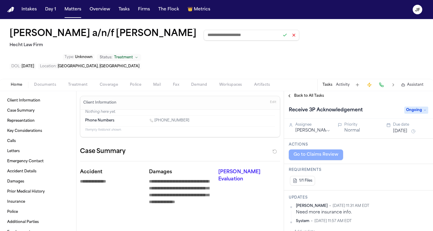
paste input "**********"
click at [280, 37] on button at bounding box center [284, 35] width 8 height 8
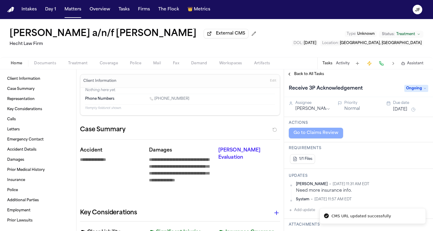
click at [294, 37] on div "Ahmed Abdulle a/n/f Luqman Abdulle External CMS Hecht Law Firm Type : Unknown S…" at bounding box center [216, 38] width 433 height 38
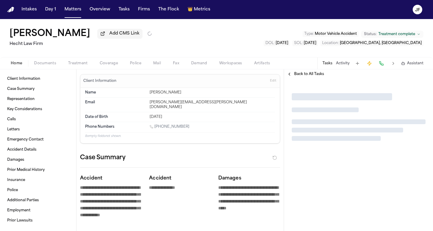
type textarea "*"
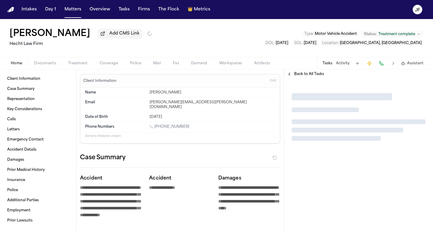
type textarea "*"
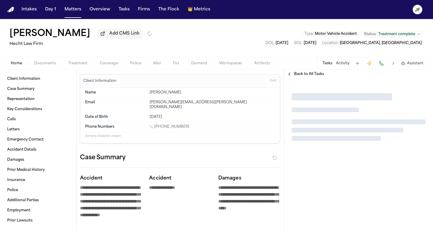
type textarea "*"
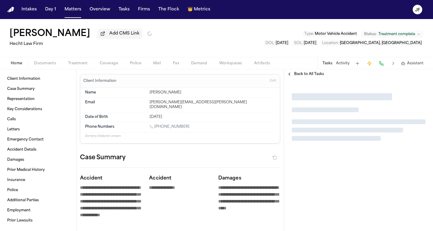
type textarea "*"
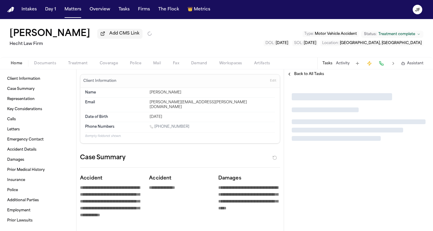
type textarea "*"
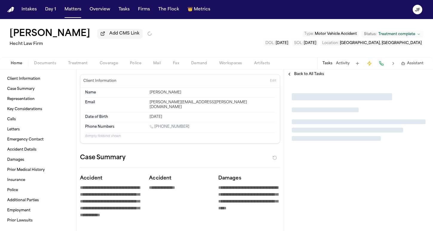
type textarea "*"
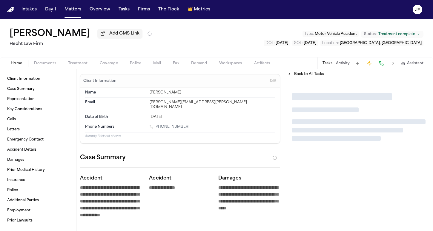
type textarea "*"
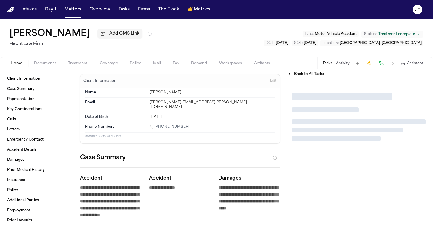
type textarea "*"
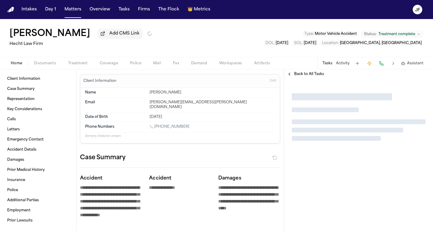
type textarea "*"
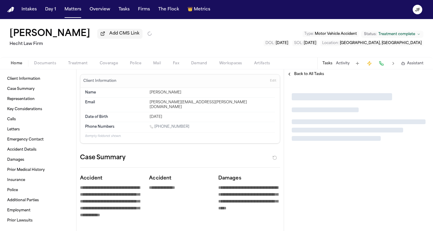
type textarea "*"
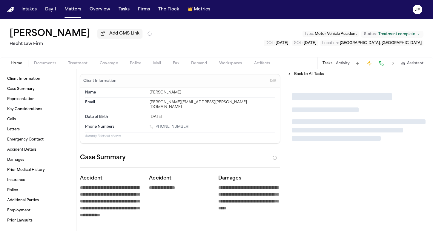
type textarea "*"
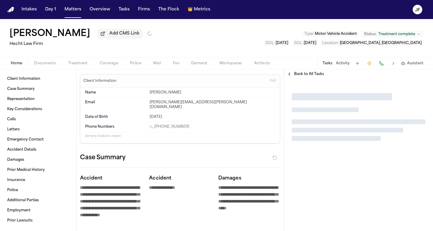
type textarea "*"
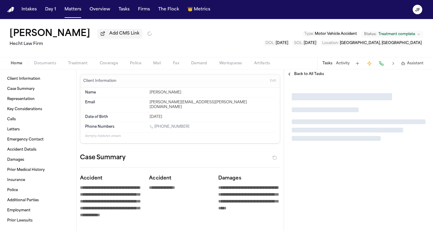
type textarea "*"
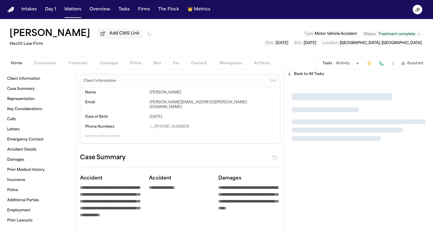
type textarea "*"
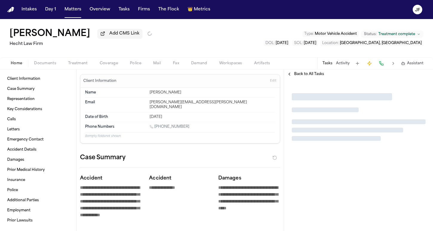
type textarea "*"
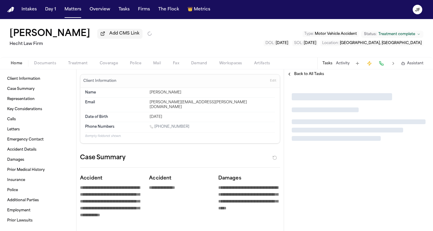
type textarea "*"
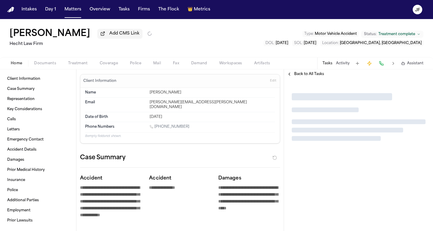
type textarea "*"
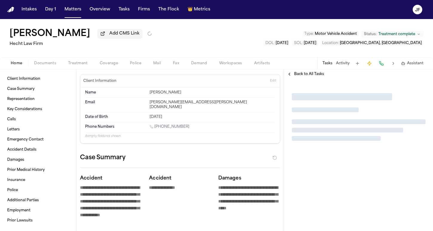
type textarea "*"
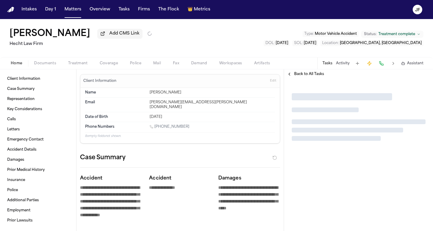
type textarea "*"
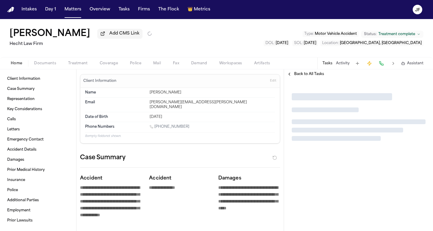
type textarea "*"
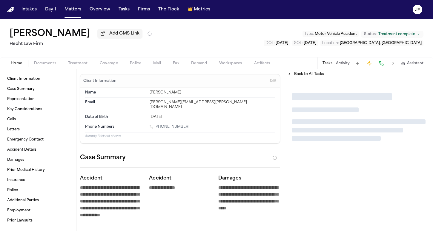
type textarea "*"
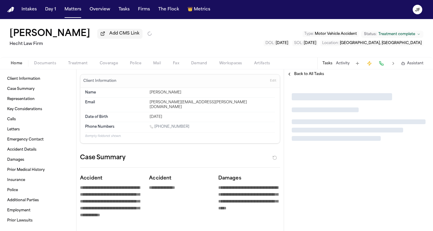
type textarea "*"
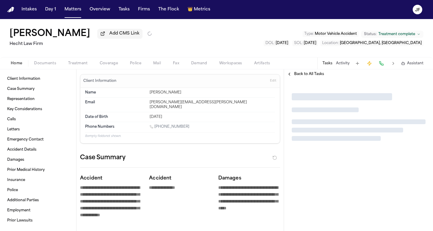
type textarea "*"
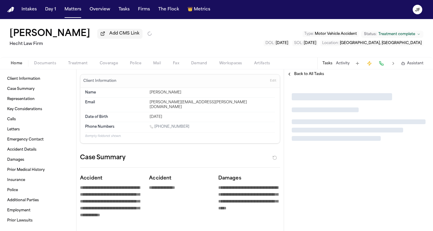
type textarea "*"
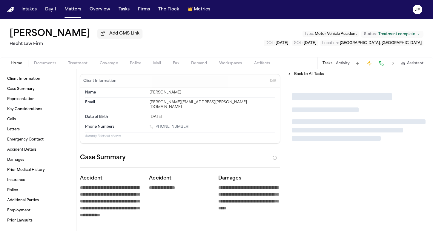
type textarea "*"
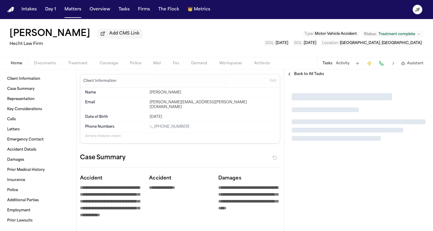
type textarea "*"
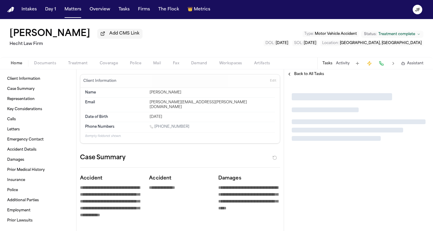
type textarea "*"
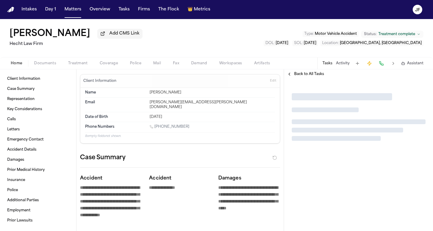
type textarea "*"
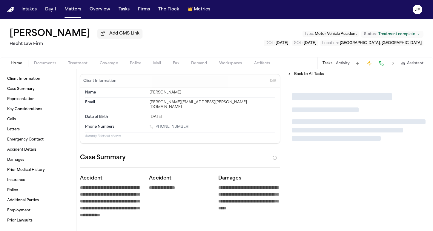
type textarea "*"
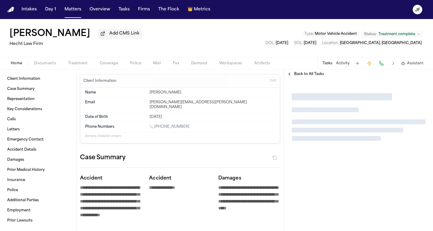
type textarea "*"
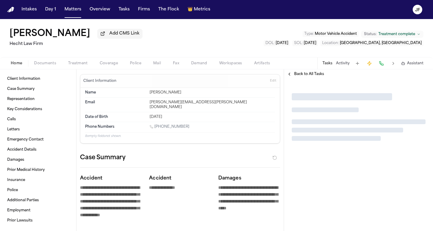
type textarea "*"
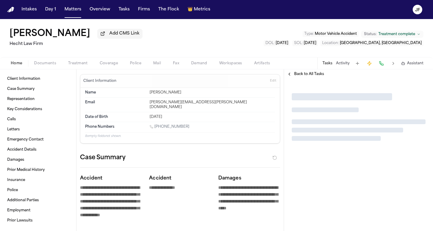
type textarea "*"
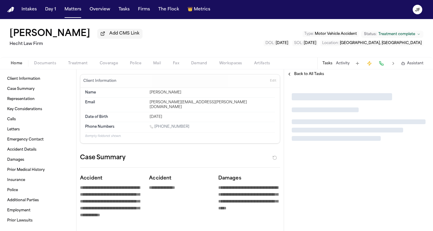
type textarea "*"
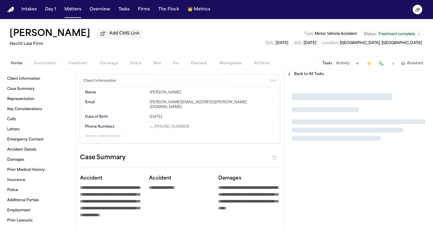
type textarea "*"
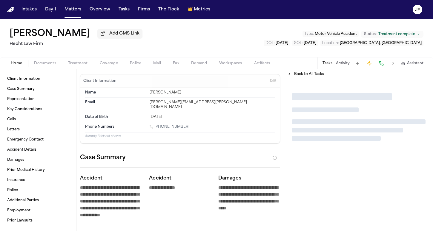
type textarea "*"
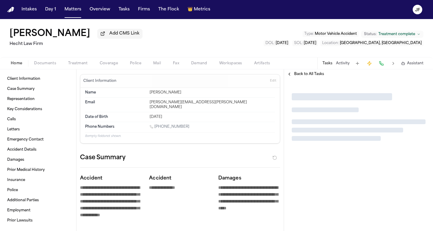
type textarea "*"
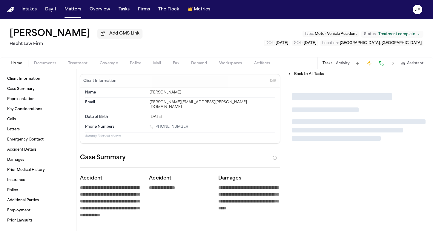
type textarea "*"
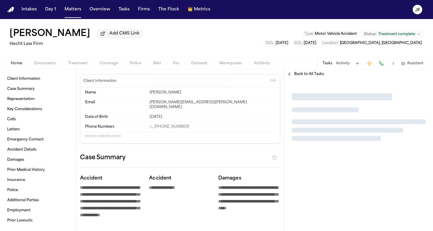
type textarea "*"
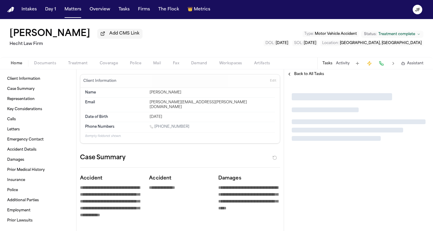
type textarea "*"
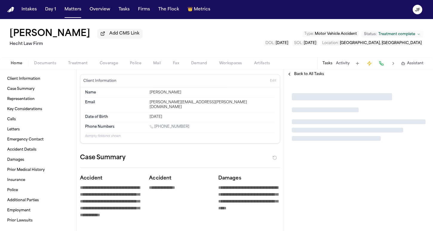
type textarea "*"
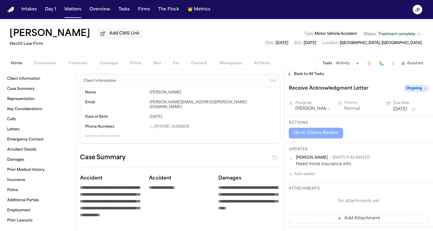
click at [36, 64] on span "Documents" at bounding box center [45, 63] width 22 height 5
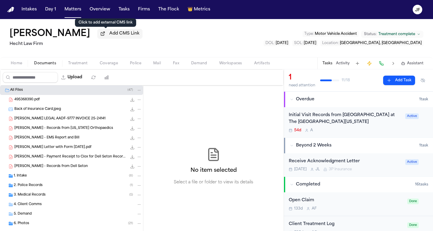
click at [109, 37] on span "Add CMS Link" at bounding box center [124, 34] width 30 height 6
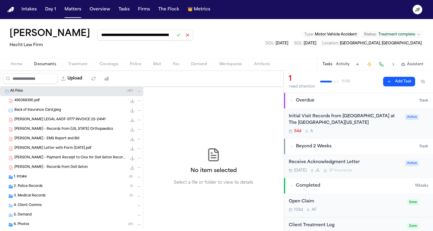
click at [174, 35] on button at bounding box center [178, 35] width 8 height 8
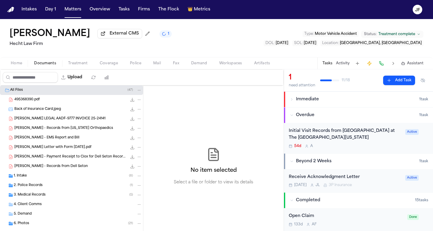
click at [57, 121] on span "FINCH LEGAL AADF-9777 INVOICE 25-24141" at bounding box center [59, 119] width 91 height 5
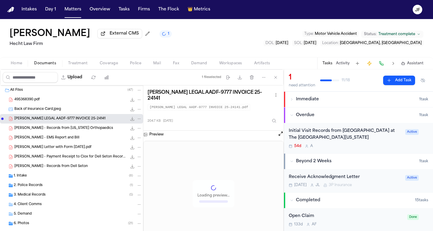
click at [57, 131] on span "Harrell - Records from Texas Orthopaedics" at bounding box center [63, 128] width 99 height 5
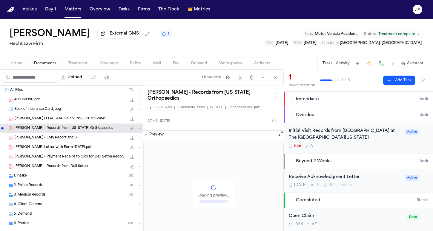
click at [58, 149] on span "J. Harrell Lien Letter with Form 5-5-25.pdf" at bounding box center [52, 147] width 77 height 5
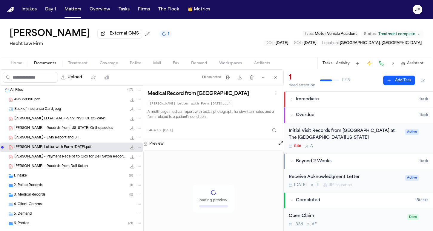
click at [58, 157] on span "J. Harrell - Payment Receipt to Ciox for Dell Seton Records.pdf" at bounding box center [70, 157] width 112 height 5
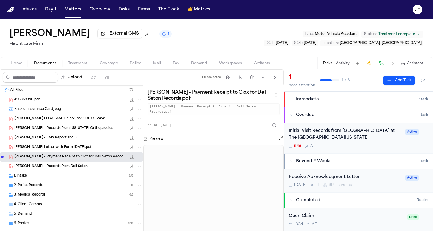
click at [58, 181] on div "1. Intake ( 8 )" at bounding box center [71, 177] width 143 height 10
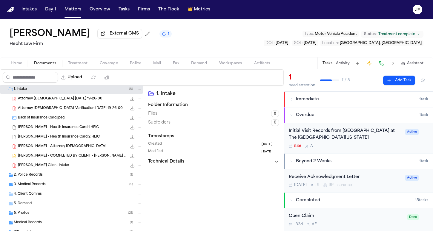
scroll to position [91, 0]
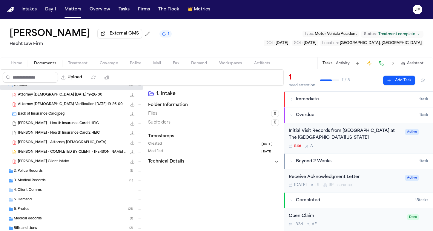
click at [63, 179] on div "3. Medical Records ( 5 )" at bounding box center [71, 181] width 143 height 10
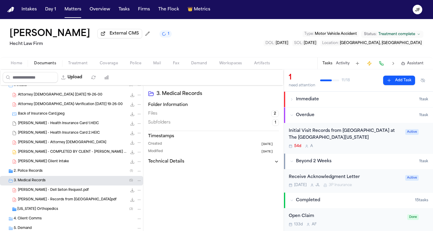
click at [63, 171] on div "2. Police Records ( 1 )" at bounding box center [78, 171] width 128 height 5
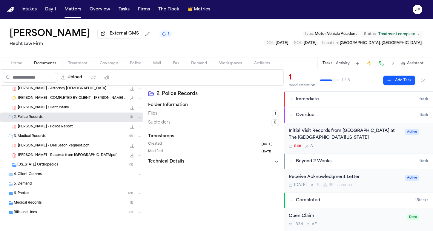
scroll to position [0, 0]
click at [45, 207] on div "Medical Records ( 1 )" at bounding box center [71, 204] width 143 height 10
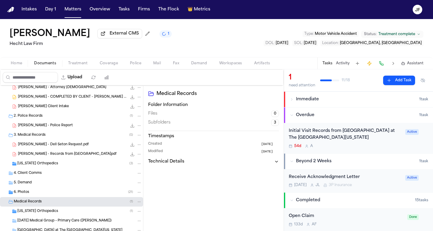
click at [48, 197] on div "6. Photos ( 21 )" at bounding box center [71, 193] width 143 height 10
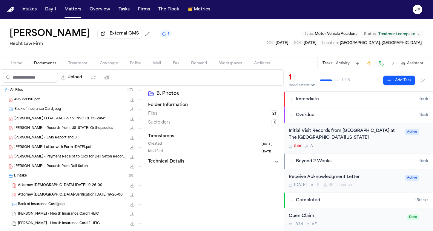
click at [358, 169] on button "Beyond 2 Weeks 1 task" at bounding box center [358, 162] width 149 height 16
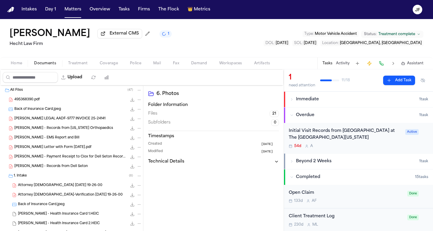
click at [334, 163] on div "Beyond 2 Weeks" at bounding box center [354, 162] width 129 height 6
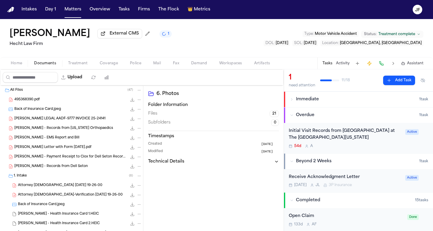
click at [334, 179] on div "Receive Acknowledgment Letter" at bounding box center [344, 177] width 113 height 7
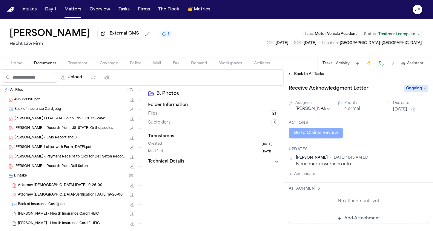
scroll to position [17, 0]
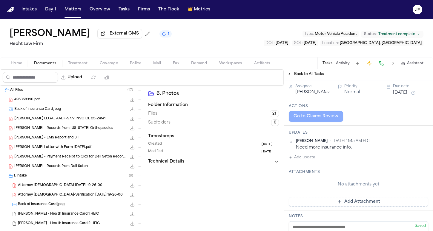
click at [109, 69] on div "Home Documents Treatment Coverage Police Mail Fax Demand Workspaces Artifacts T…" at bounding box center [216, 63] width 433 height 12
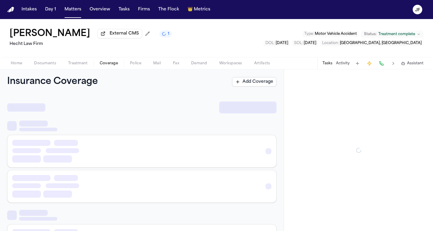
click at [109, 67] on button "Coverage" at bounding box center [109, 63] width 30 height 7
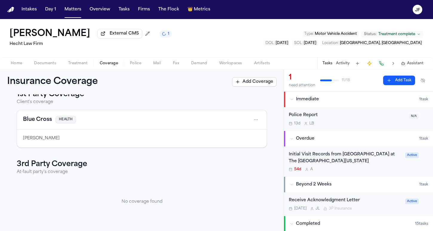
scroll to position [13, 0]
click at [13, 66] on span "Home" at bounding box center [16, 63] width 11 height 5
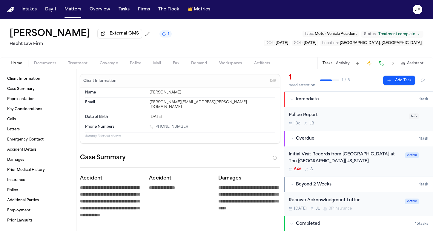
click at [336, 68] on div "Tasks Activity Assistant" at bounding box center [372, 64] width 111 height 12
click at [340, 66] on button "Activity" at bounding box center [343, 63] width 14 height 5
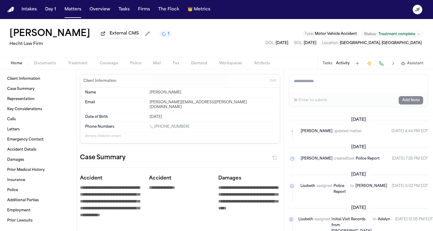
click at [341, 68] on div "Tasks Activity Assistant" at bounding box center [372, 64] width 111 height 12
click at [338, 79] on textarea "Add a note to this matter" at bounding box center [358, 84] width 139 height 19
paste textarea "**********"
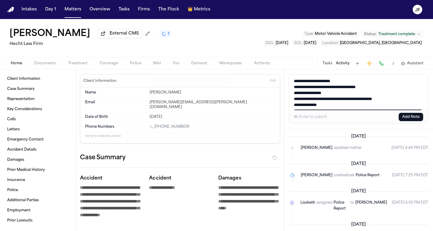
click at [407, 118] on button "Add Note" at bounding box center [410, 117] width 24 height 8
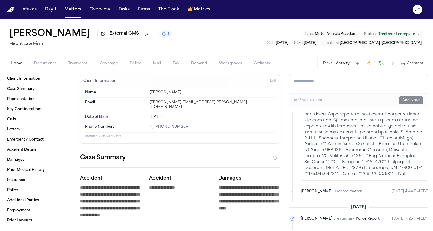
scroll to position [107, 0]
click at [109, 61] on div "Home Documents Treatment Coverage Police Mail Fax Demand Workspaces Artifacts T…" at bounding box center [216, 63] width 433 height 12
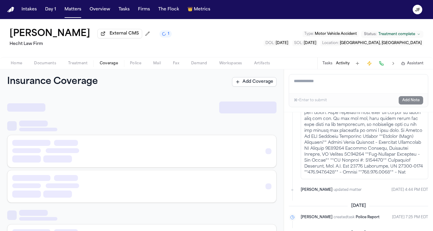
click at [109, 64] on span "Coverage" at bounding box center [109, 63] width 18 height 5
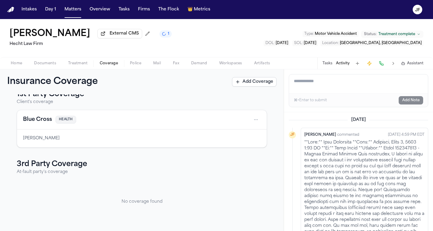
click at [326, 63] on button "Tasks" at bounding box center [327, 63] width 10 height 5
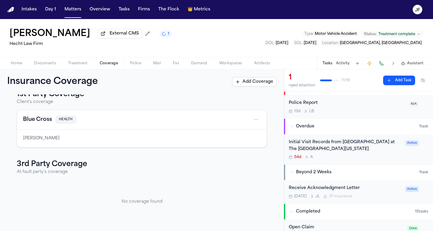
scroll to position [16, 0]
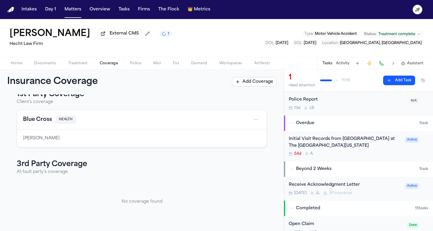
click at [326, 185] on div "Receive Acknowledgment Letter" at bounding box center [344, 185] width 113 height 7
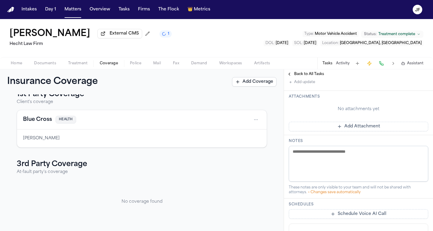
scroll to position [109, 0]
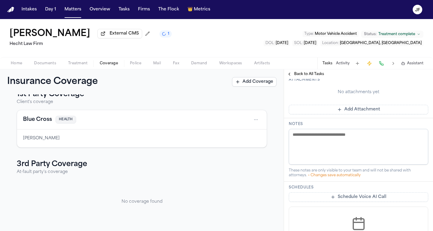
click at [318, 153] on textarea at bounding box center [357, 147] width 139 height 36
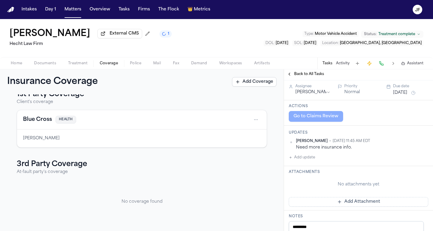
scroll to position [31, 0]
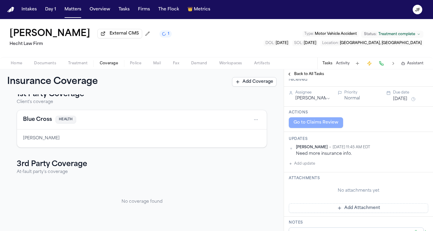
click at [304, 145] on div "Updates Denise Biggs • Jun 25, 2025 11:45 AM EDT Need more insurance info. Add …" at bounding box center [358, 152] width 149 height 41
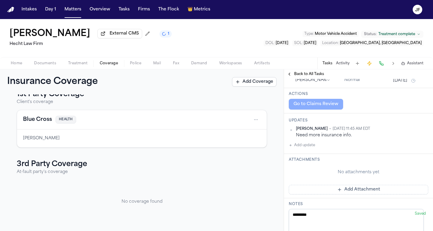
scroll to position [55, 0]
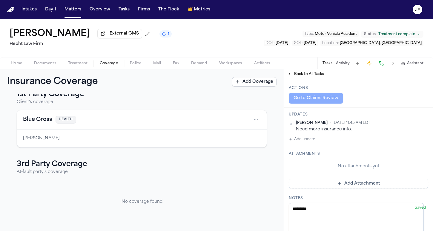
click at [307, 140] on button "Add update" at bounding box center [301, 139] width 26 height 7
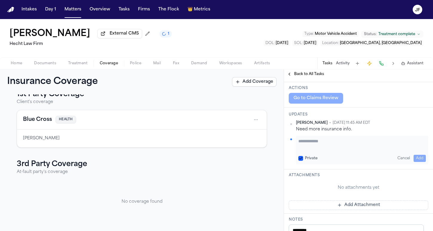
click at [325, 141] on textarea "Add your update" at bounding box center [361, 144] width 127 height 12
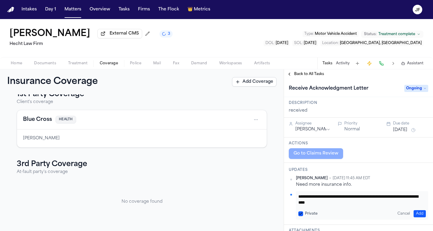
scroll to position [0, 0]
click at [407, 89] on span "Ongoing" at bounding box center [416, 88] width 24 height 7
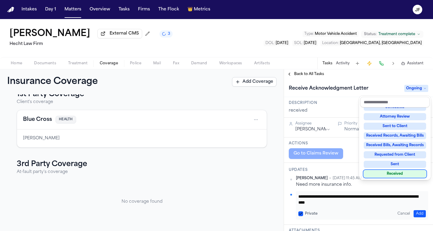
click at [394, 175] on div "Received" at bounding box center [394, 174] width 62 height 7
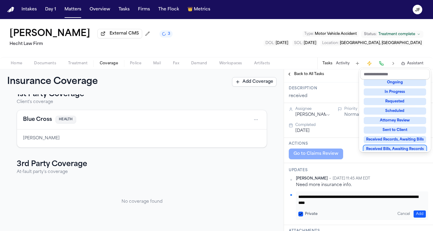
scroll to position [30, 0]
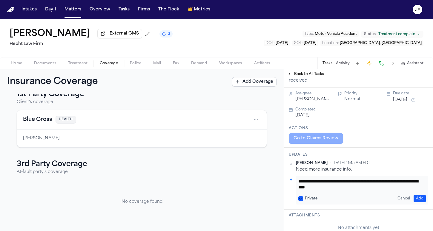
click at [413, 199] on button "Add" at bounding box center [419, 198] width 12 height 7
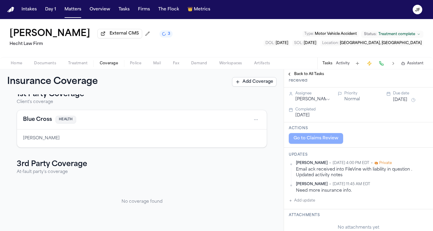
click at [307, 73] on span "Back to All Tasks" at bounding box center [309, 74] width 30 height 5
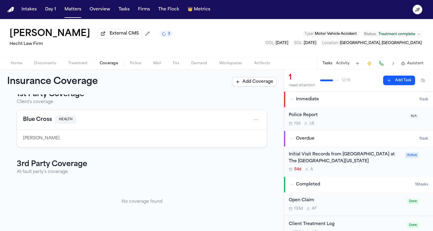
click at [340, 123] on div "13d L B" at bounding box center [346, 123] width 117 height 5
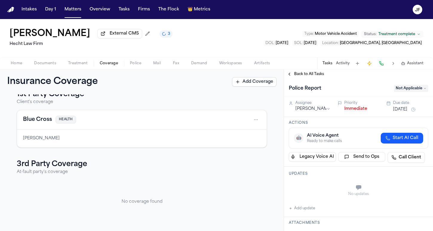
click at [349, 108] on button "Immediate" at bounding box center [355, 109] width 23 height 6
click at [310, 80] on div "Back to All Tasks Police Report Not Applicable Assignee Lina Becerra Priority N…" at bounding box center [358, 151] width 149 height 162
click at [307, 77] on span "Back to All Tasks" at bounding box center [309, 74] width 30 height 5
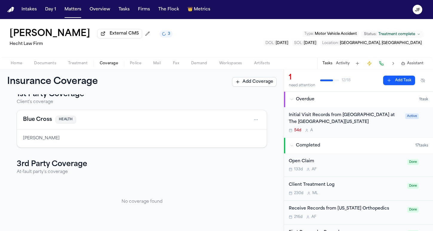
click at [275, 35] on div "Jeremy Harrell External CMS 3 Hecht Law Firm Type : Motor Vehicle Accident Stat…" at bounding box center [216, 38] width 433 height 38
click at [16, 61] on span "Home" at bounding box center [16, 63] width 11 height 5
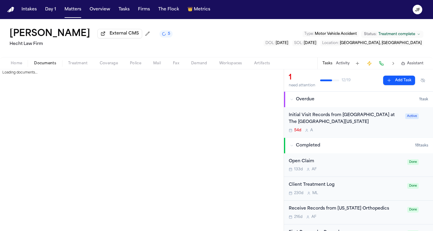
click at [43, 64] on span "Documents" at bounding box center [45, 63] width 22 height 5
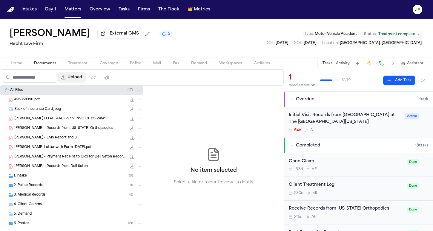
click at [86, 74] on button "Upload" at bounding box center [72, 77] width 28 height 11
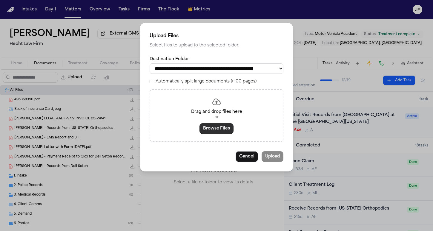
click at [222, 128] on button "Browse Files" at bounding box center [216, 128] width 34 height 11
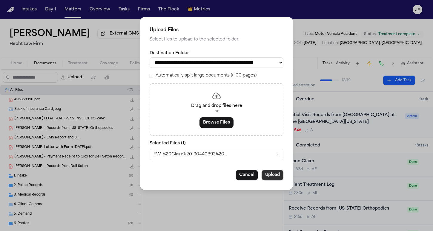
click at [274, 172] on button "Upload" at bounding box center [272, 175] width 22 height 11
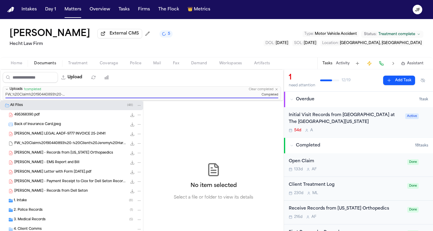
click at [0, 0] on span "3.6 MB • EML" at bounding box center [0, 0] width 0 height 0
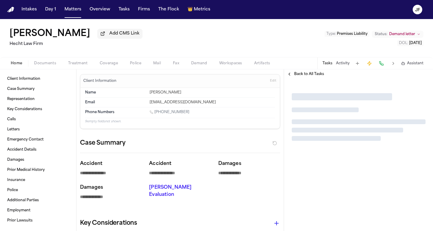
type textarea "*"
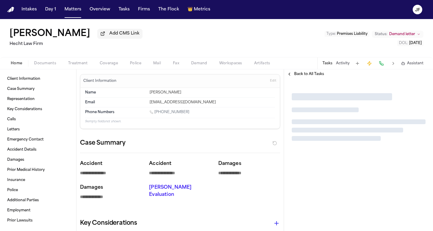
type textarea "*"
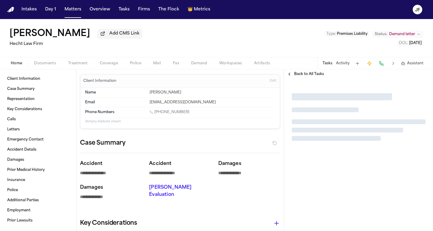
type textarea "*"
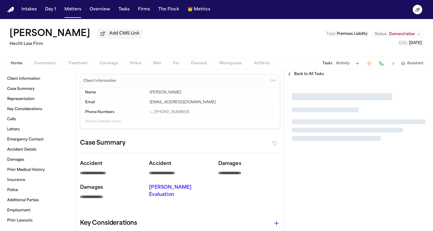
type textarea "*"
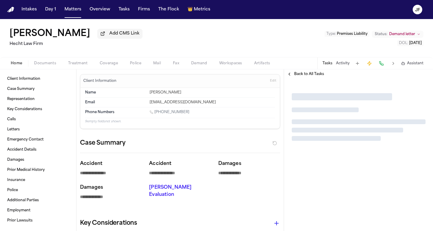
type textarea "*"
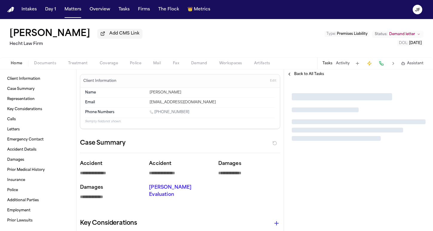
type textarea "*"
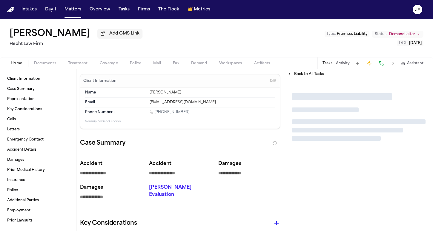
type textarea "*"
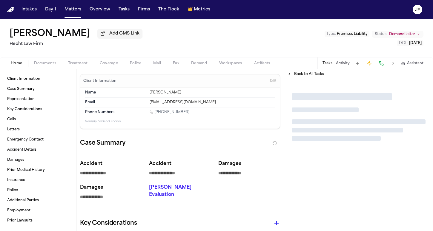
type textarea "*"
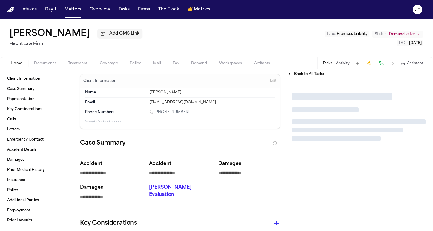
type textarea "*"
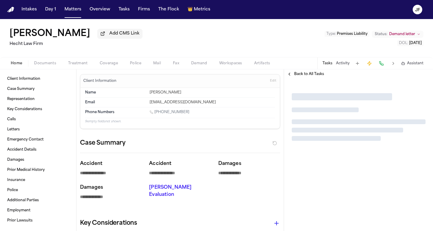
type textarea "*"
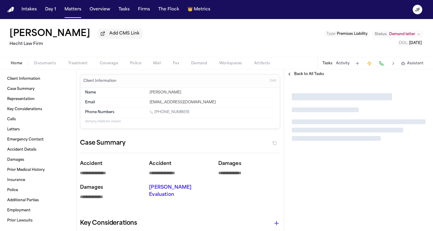
type textarea "*"
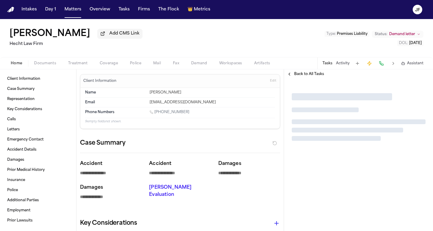
type textarea "*"
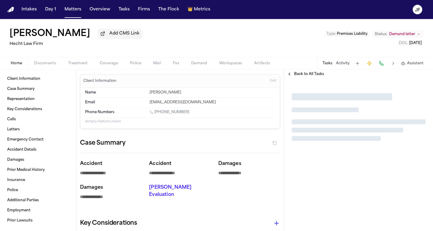
type textarea "*"
click at [318, 0] on nav "Intakes Day 1 Matters Overview Tasks Firms The Flock 👑 Metrics JF" at bounding box center [216, 9] width 433 height 19
type textarea "*"
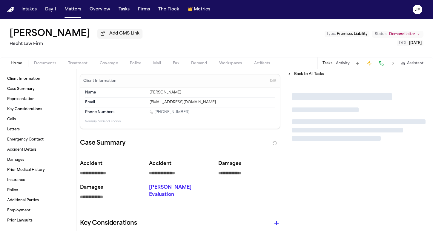
type textarea "*"
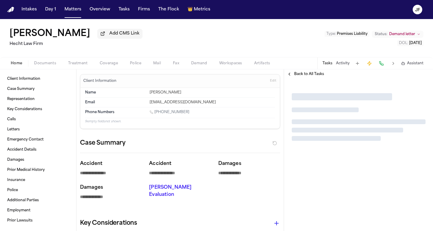
type textarea "*"
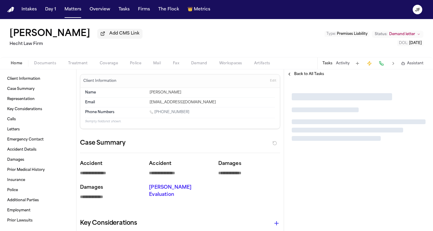
type textarea "*"
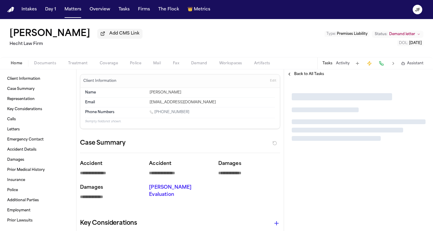
type textarea "*"
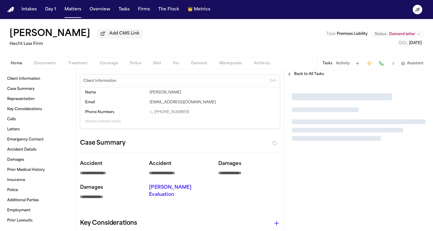
type textarea "*"
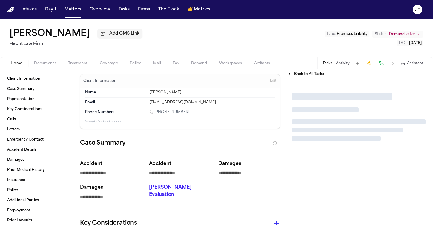
type textarea "*"
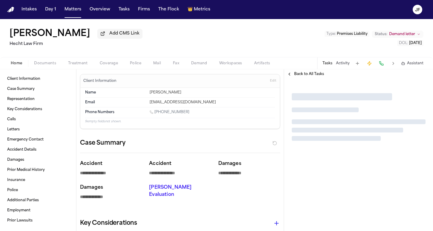
type textarea "*"
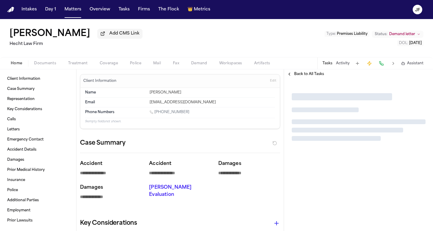
type textarea "*"
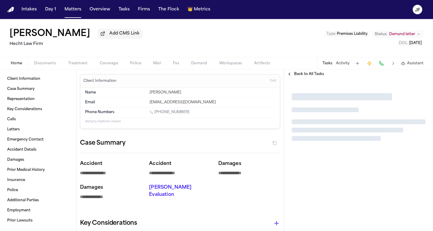
type textarea "*"
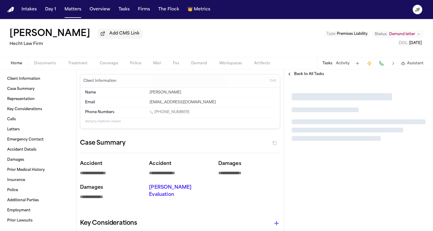
type textarea "*"
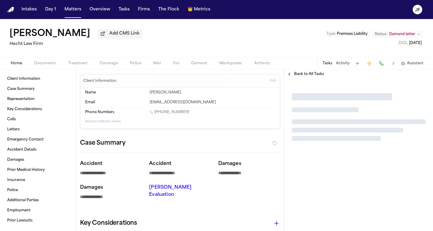
type textarea "*"
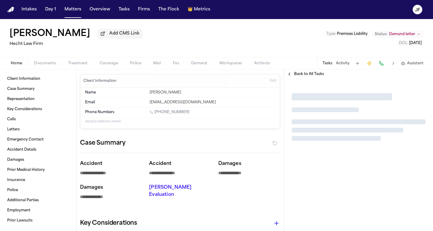
type textarea "*"
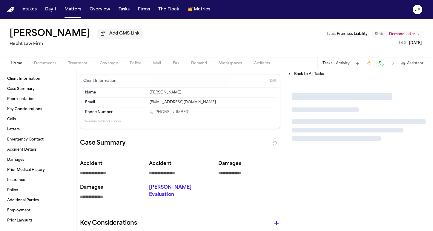
type textarea "*"
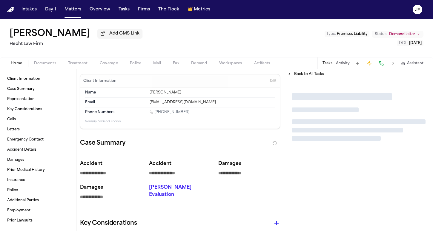
type textarea "*"
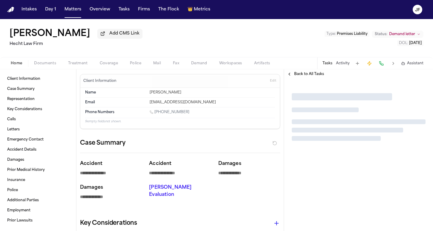
type textarea "*"
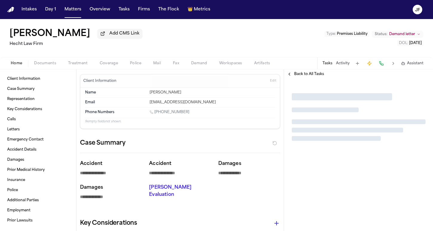
type textarea "*"
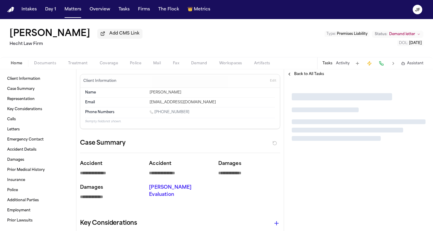
type textarea "*"
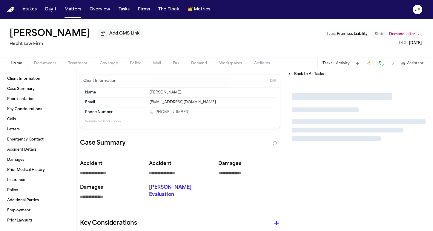
type textarea "*"
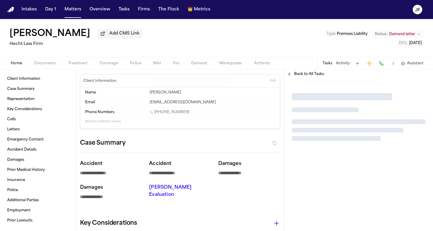
type textarea "*"
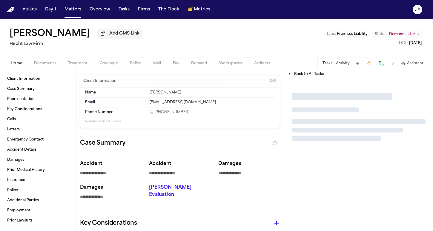
type textarea "*"
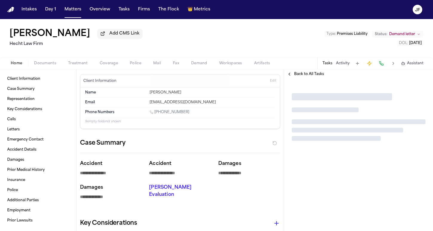
type textarea "*"
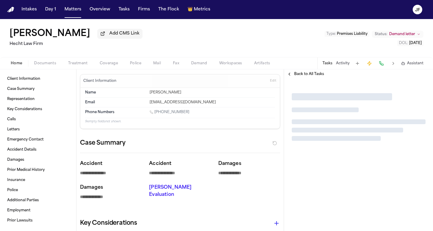
type textarea "*"
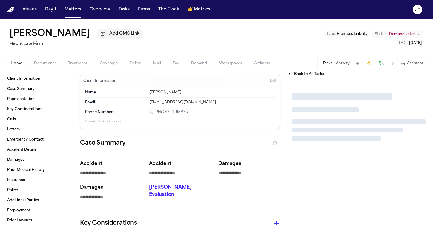
type textarea "*"
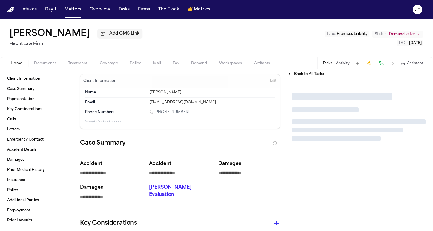
type textarea "*"
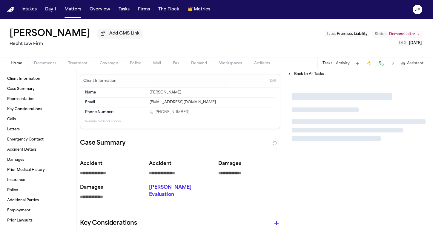
type textarea "*"
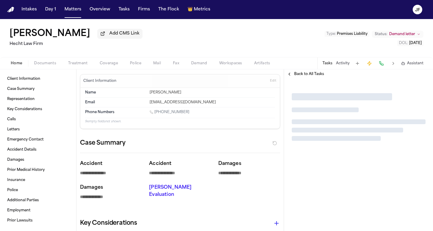
type textarea "*"
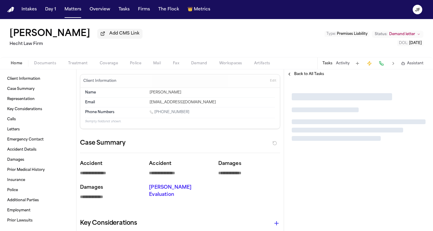
type textarea "*"
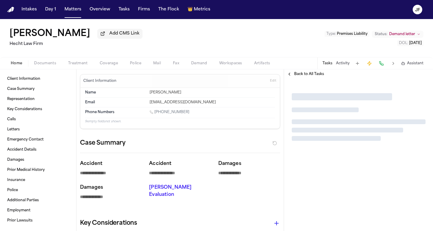
type textarea "*"
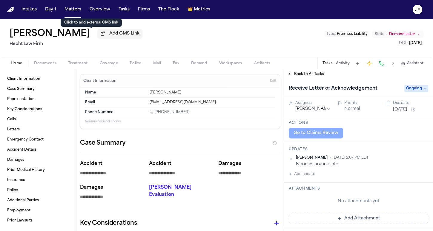
click at [109, 35] on span "Add CMS Link" at bounding box center [124, 34] width 30 height 6
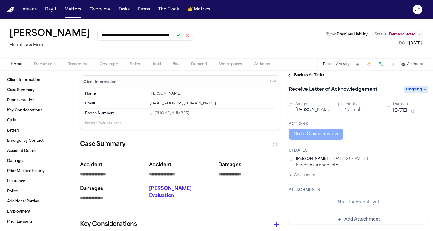
click at [174, 36] on button at bounding box center [178, 35] width 8 height 8
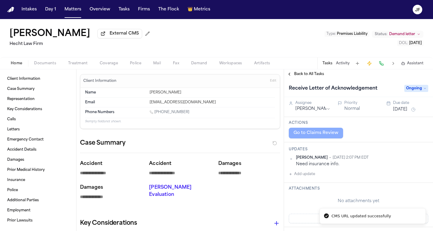
click at [225, 46] on div "[PERSON_NAME] External CMS [PERSON_NAME] Law Firm Type : Premises Liability Sta…" at bounding box center [216, 38] width 433 height 38
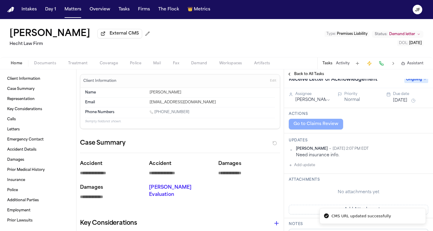
scroll to position [11, 0]
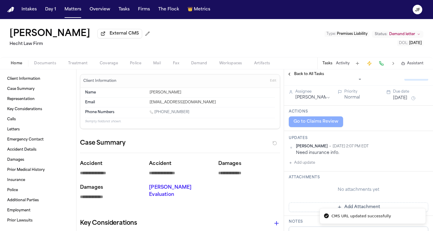
click at [38, 68] on div "Home Documents Treatment Coverage Police Mail Fax Demand Workspaces Artifacts T…" at bounding box center [216, 63] width 433 height 12
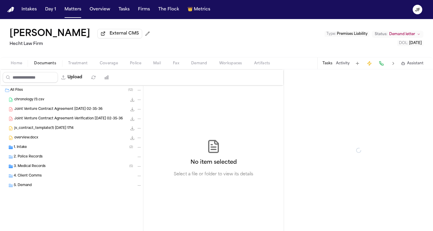
click at [39, 62] on span "Documents" at bounding box center [45, 63] width 22 height 5
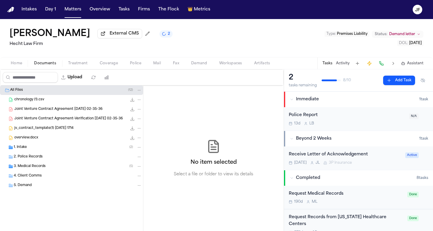
click at [253, 0] on nav "Intakes Day 1 Matters Overview Tasks Firms The Flock 👑 Metrics JF" at bounding box center [216, 9] width 433 height 19
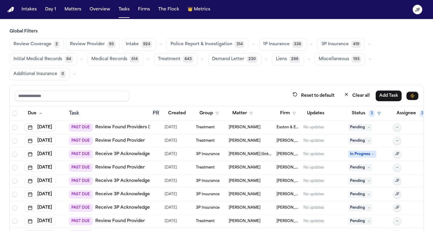
click at [309, 46] on icon "button" at bounding box center [311, 45] width 4 height 4
click at [366, 43] on button "button" at bounding box center [369, 44] width 7 height 7
click at [390, 54] on div "Review Coverage 2 Review Provider 93 Intake 924 Police Report & Investigation 3…" at bounding box center [216, 59] width 413 height 42
click at [402, 57] on div "Review Coverage 2 Review Provider 93 Intake 924 Police Report & Investigation 3…" at bounding box center [216, 59] width 413 height 42
click at [399, 58] on div "Review Coverage 2 Review Provider 93 Intake 924 Police Report & Investigation 3…" at bounding box center [216, 59] width 413 height 42
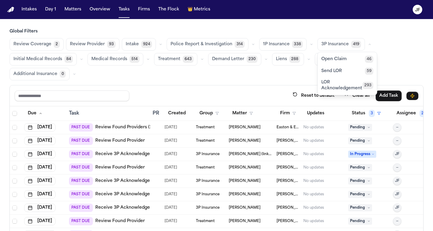
click at [399, 58] on div "Review Coverage 2 Review Provider 93 Intake 924 Police Report & Investigation 3…" at bounding box center [216, 59] width 413 height 42
click at [358, 42] on button "3P Insurance 419" at bounding box center [340, 44] width 47 height 13
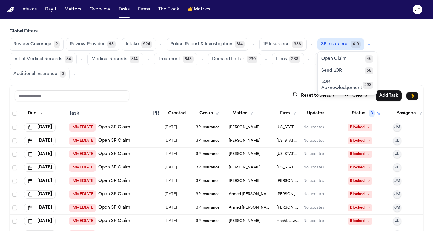
click at [367, 46] on icon "button" at bounding box center [369, 45] width 4 height 4
